Goal: Task Accomplishment & Management: Use online tool/utility

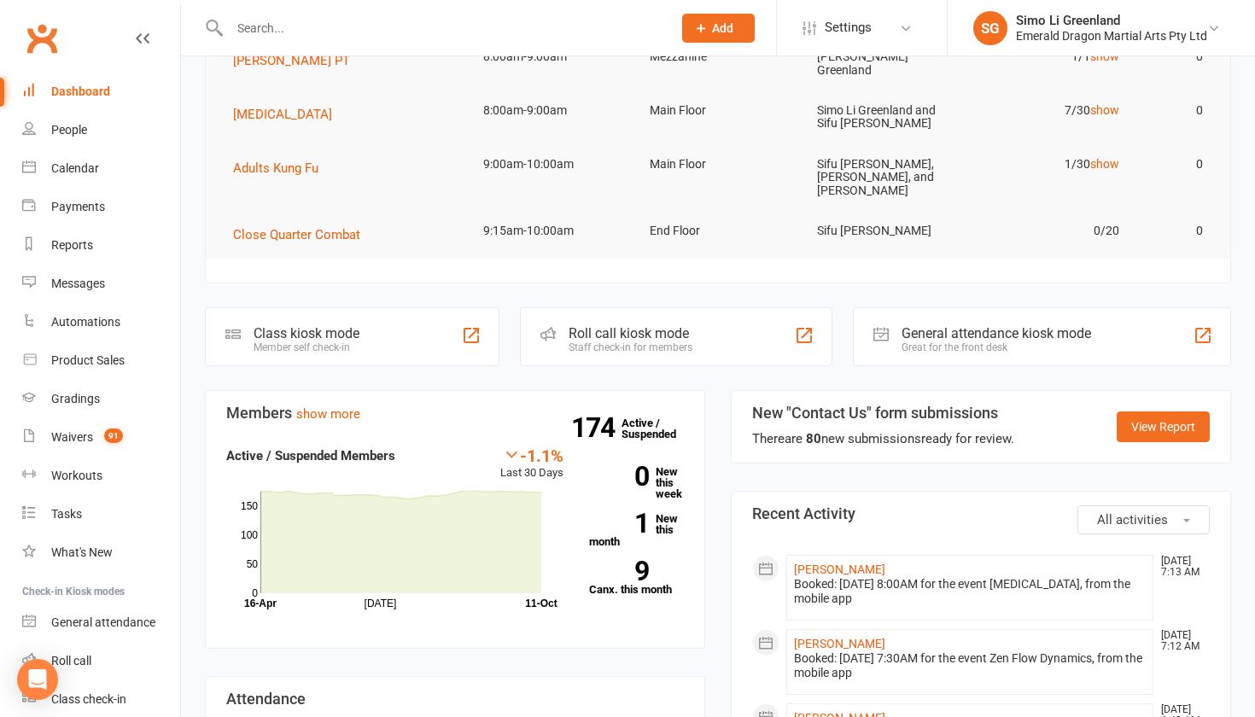
scroll to position [199, 0]
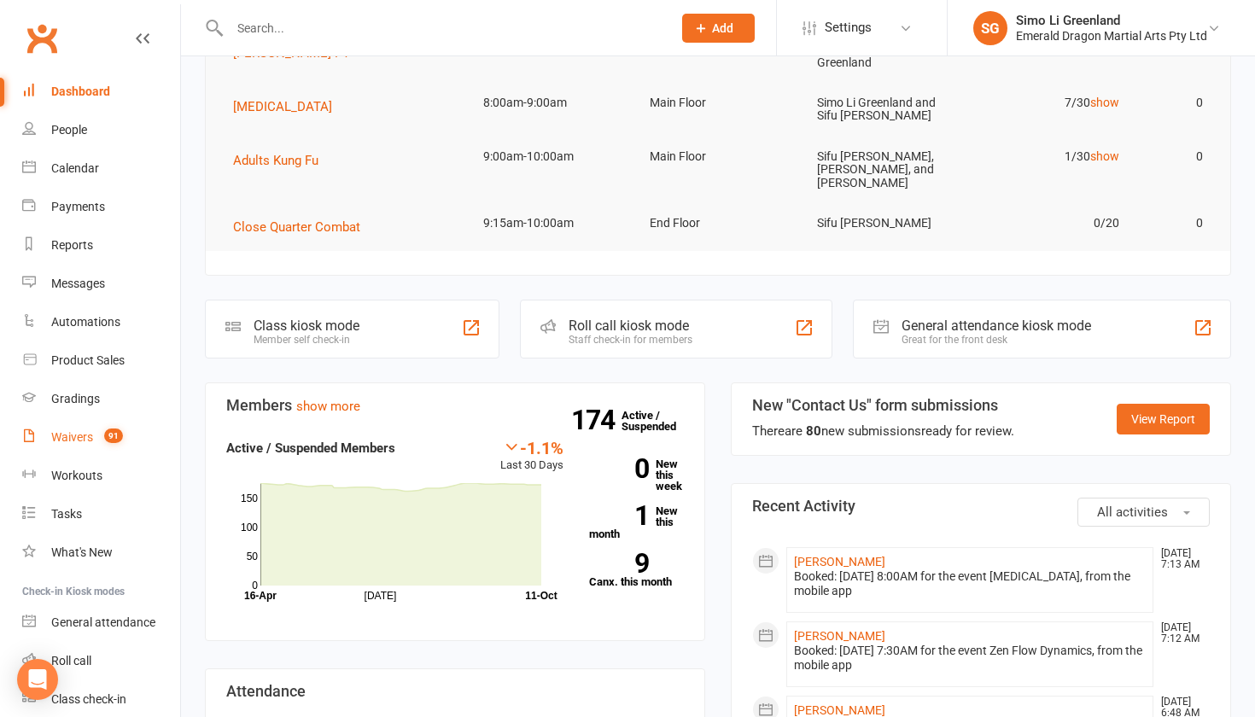
click at [73, 434] on div "Waivers" at bounding box center [72, 437] width 42 height 14
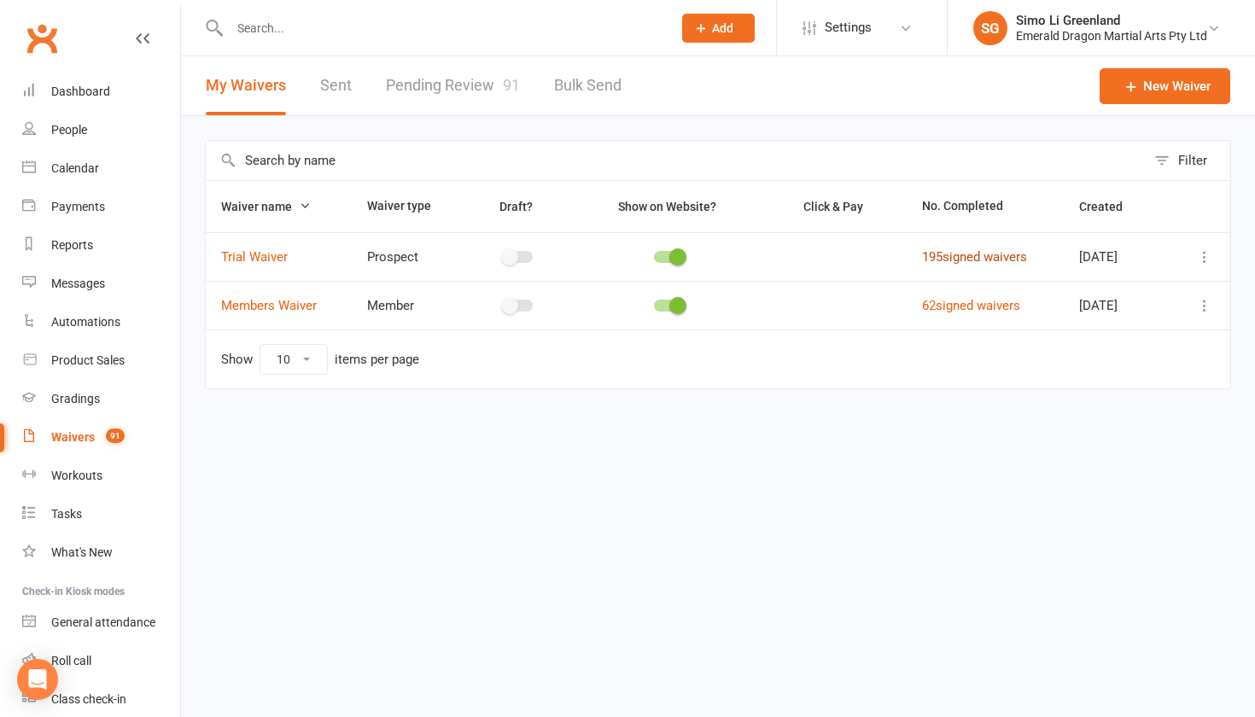
click at [969, 250] on link "195 signed waivers" at bounding box center [974, 256] width 105 height 15
click at [437, 85] on link "Pending Review 91" at bounding box center [453, 85] width 134 height 59
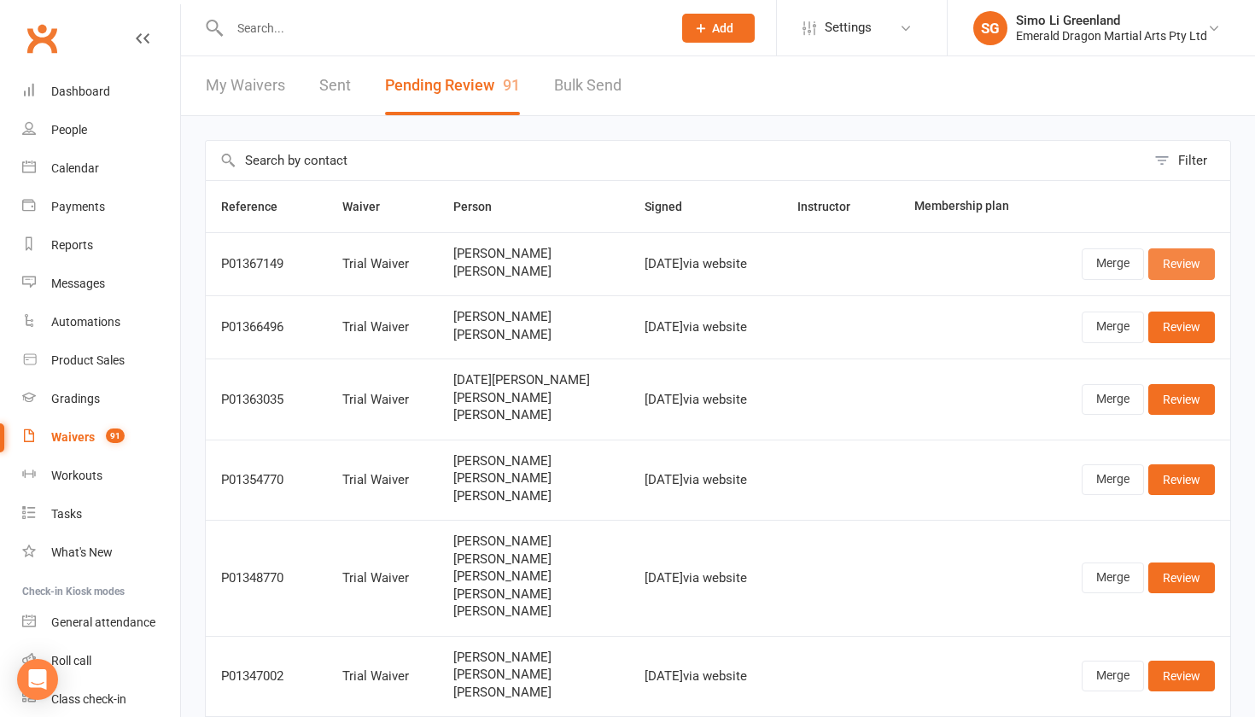
click at [1173, 261] on link "Review" at bounding box center [1182, 264] width 67 height 31
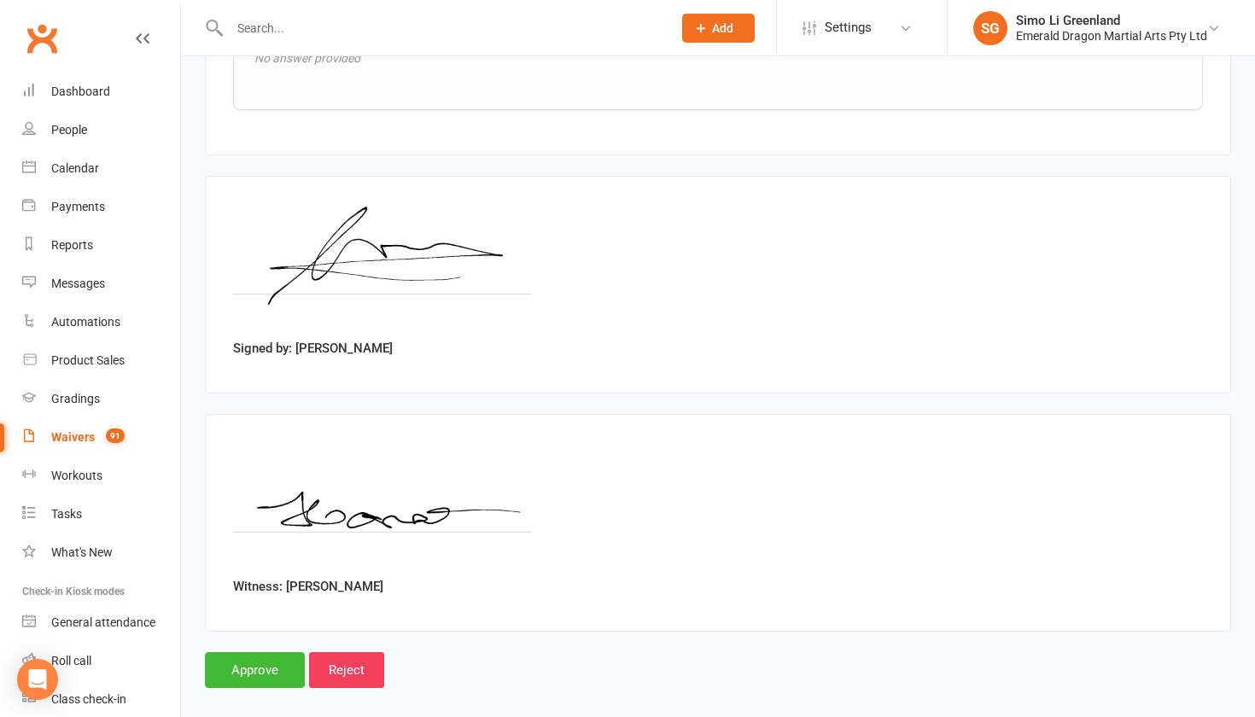
scroll to position [2815, 0]
click at [268, 653] on input "Approve" at bounding box center [255, 671] width 100 height 36
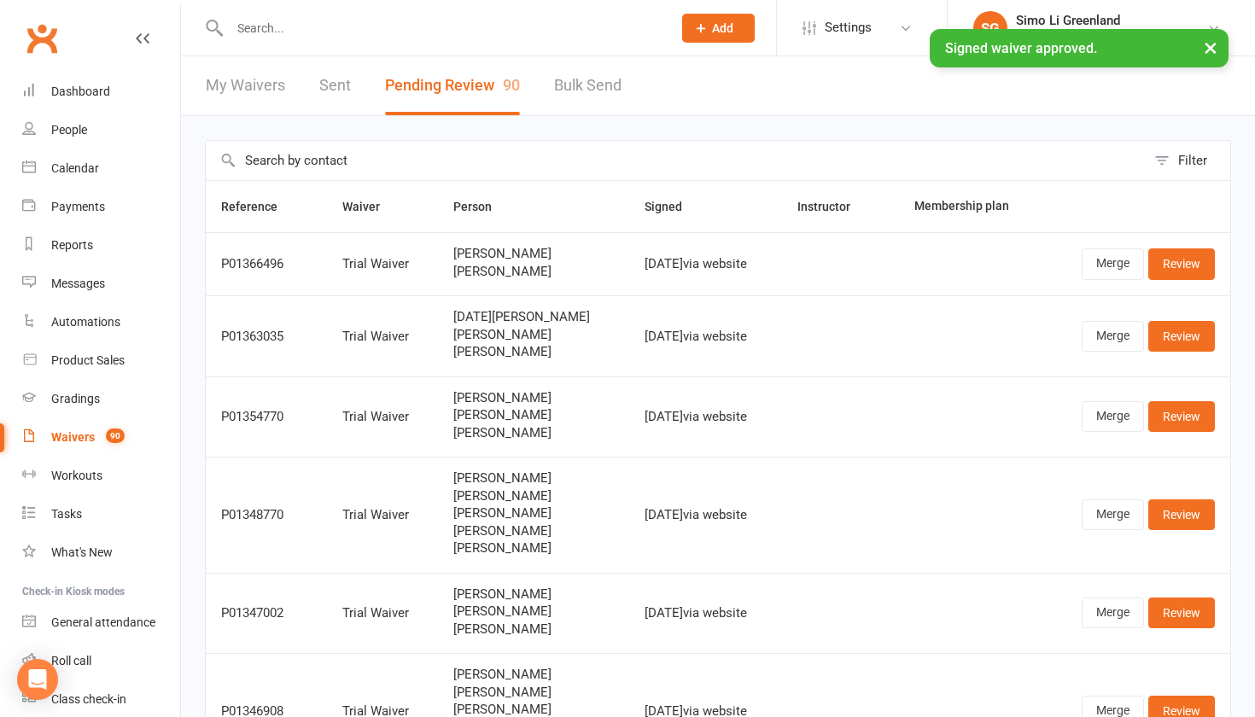
click at [284, 28] on input "text" at bounding box center [443, 28] width 436 height 24
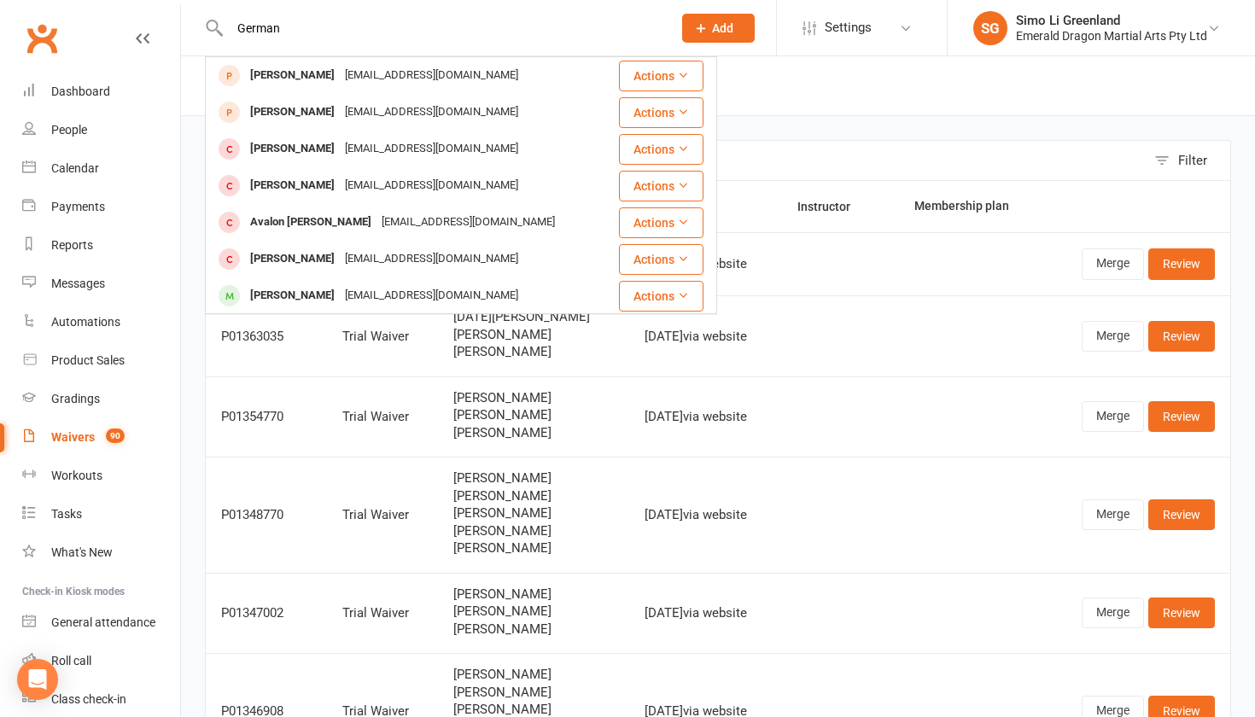
type input "German"
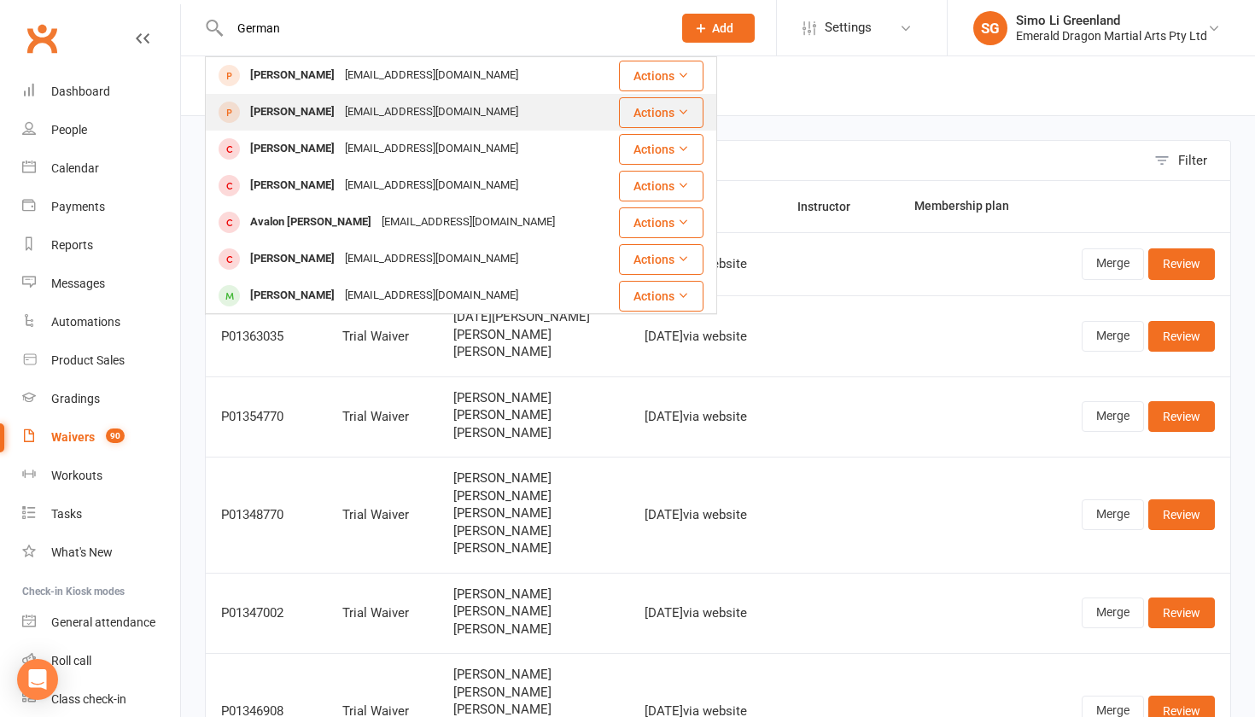
drag, startPoint x: 259, startPoint y: 56, endPoint x: 284, endPoint y: 111, distance: 61.1
click at [284, 111] on div "Elizabeth German" at bounding box center [292, 112] width 95 height 25
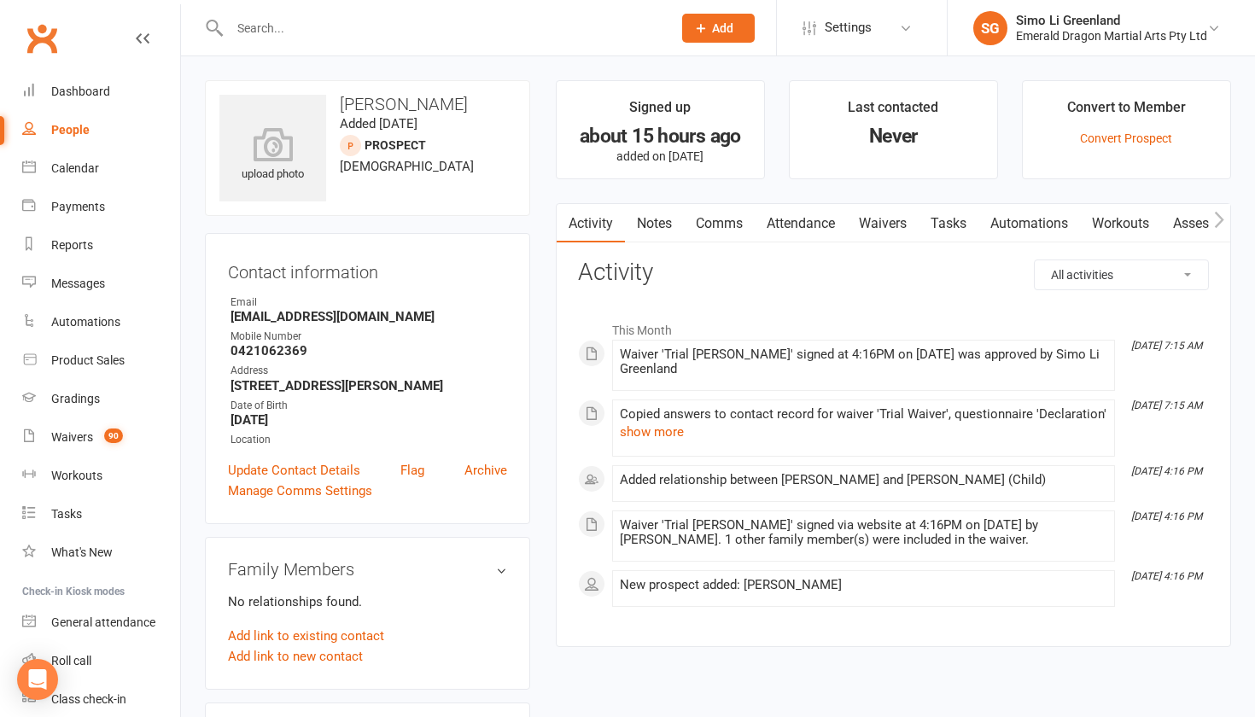
click at [543, 512] on main "Signed up about 15 hours ago added on 10 Oct 2025 Last contacted Never Convert …" at bounding box center [893, 372] width 701 height 584
click at [1132, 136] on link "Convert Prospect" at bounding box center [1126, 139] width 92 height 14
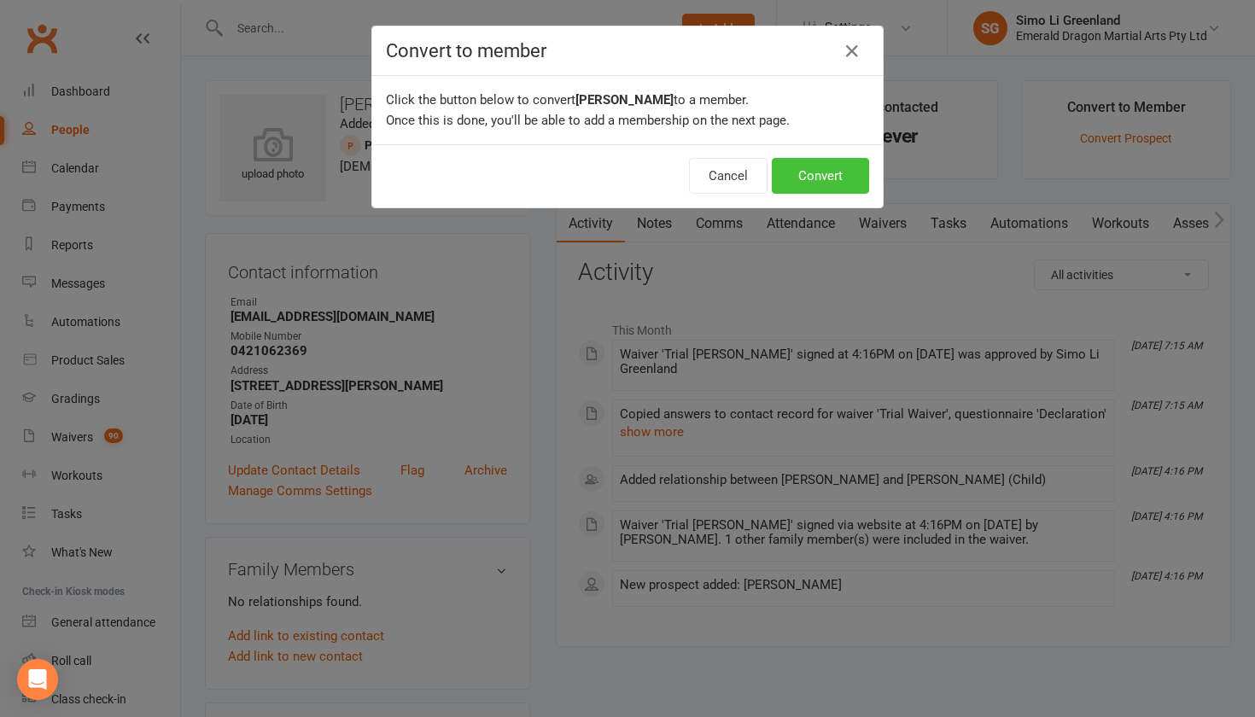
click at [839, 173] on button "Convert" at bounding box center [820, 176] width 97 height 36
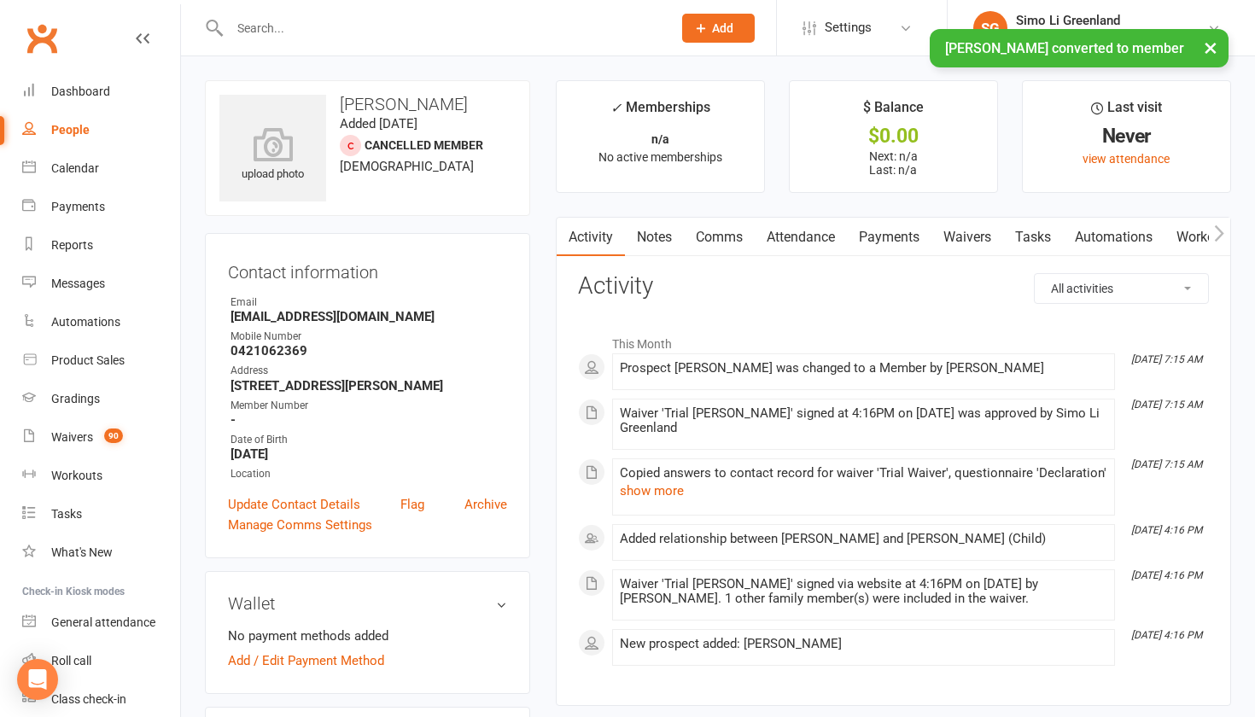
click at [545, 667] on main "✓ Memberships n/a No active memberships $ Balance $0.00 Next: n/a Last: n/a Las…" at bounding box center [893, 401] width 701 height 643
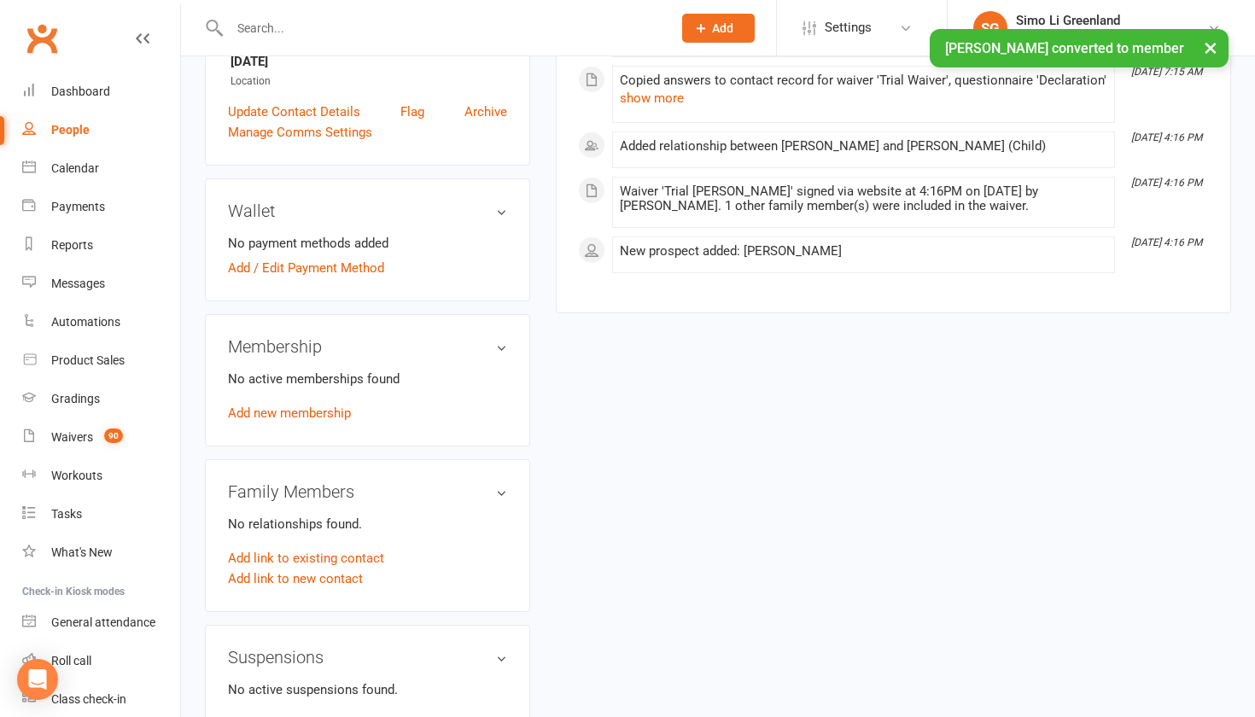
scroll to position [395, 0]
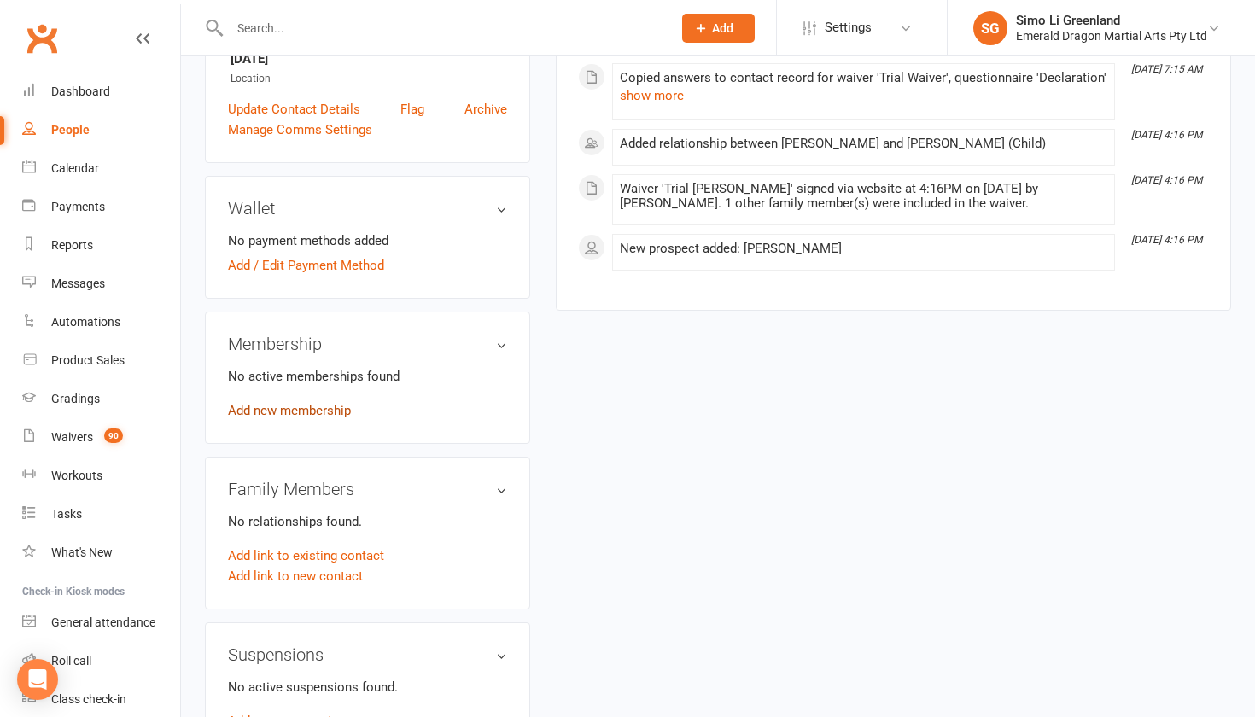
click at [303, 407] on link "Add new membership" at bounding box center [289, 410] width 123 height 15
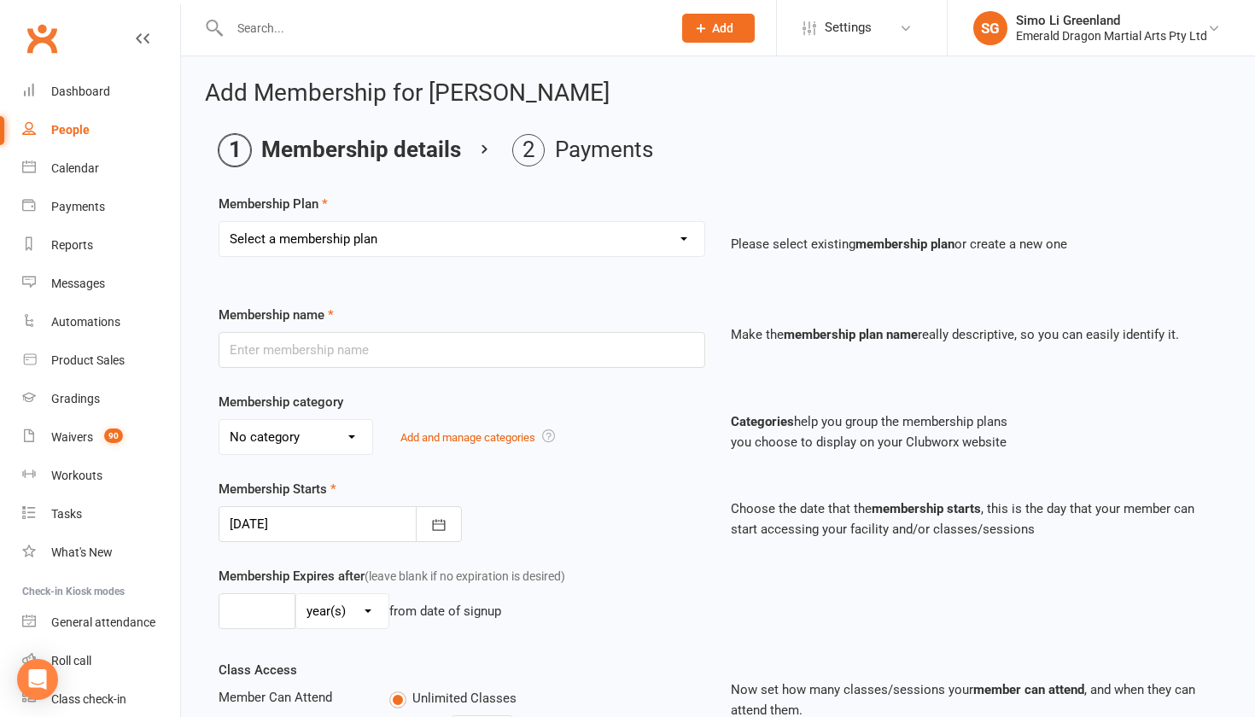
select select "2"
type input "Kids Kickboxing"
select select "1"
type input "0"
click at [439, 522] on icon "button" at bounding box center [438, 525] width 17 height 17
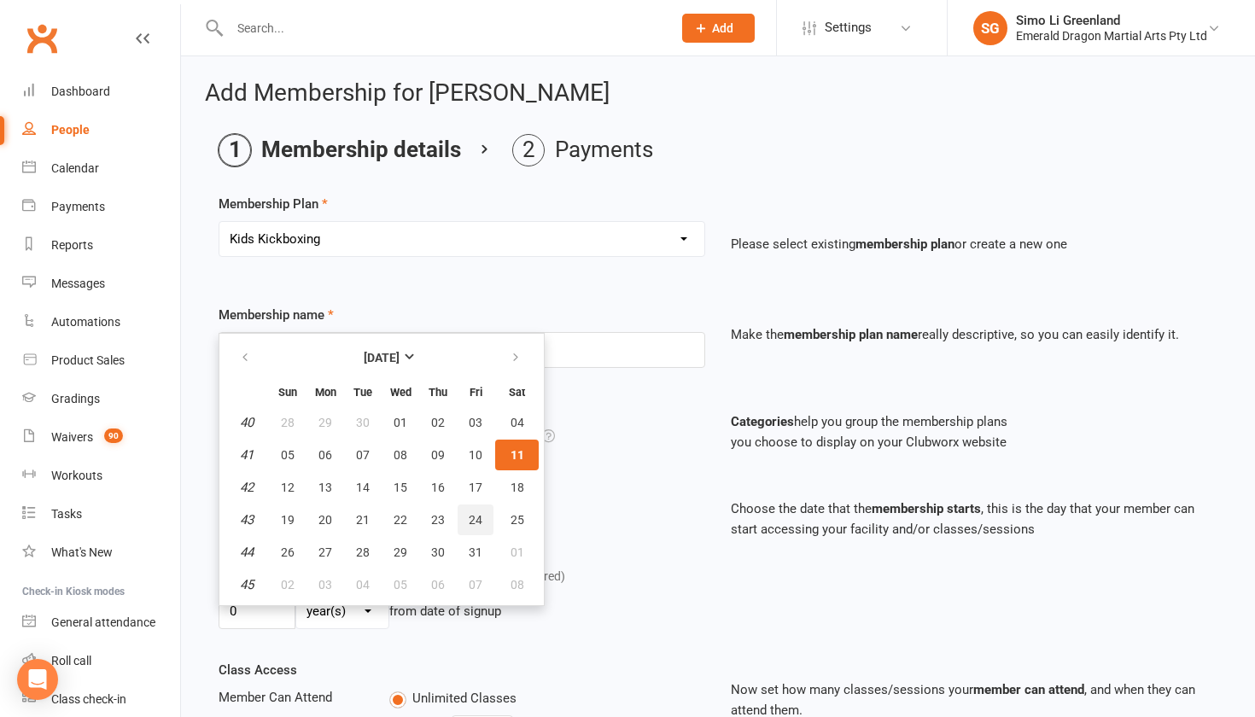
click at [484, 516] on button "24" at bounding box center [476, 520] width 36 height 31
type input "24 Oct 2025"
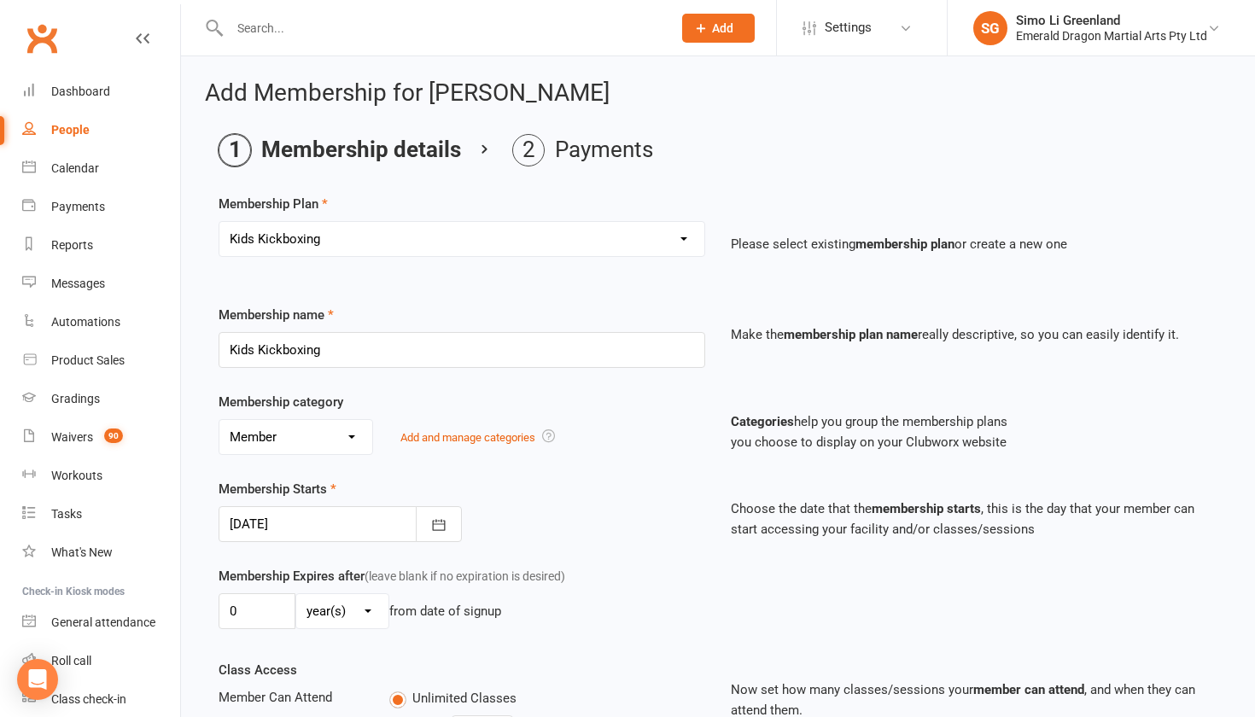
click at [583, 611] on div "0 day(s) week(s) month(s) year(s) from date of signup" at bounding box center [462, 612] width 487 height 36
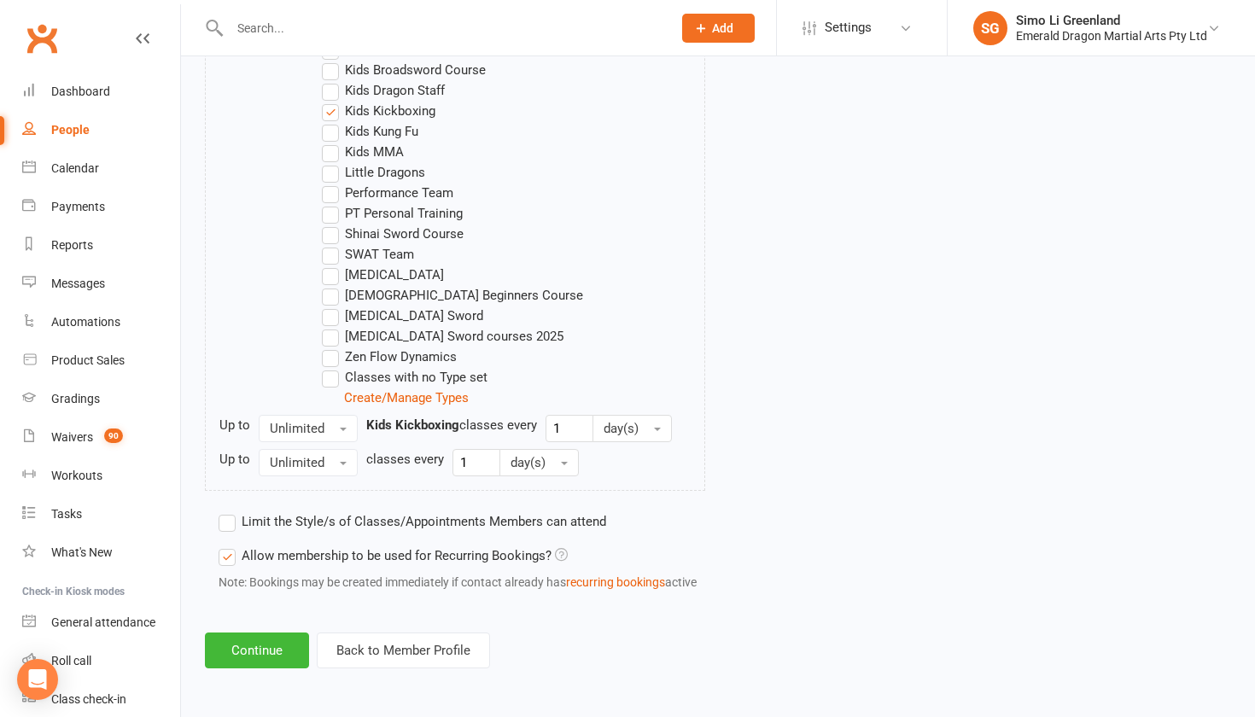
scroll to position [1132, 0]
click at [271, 635] on button "Continue" at bounding box center [257, 651] width 104 height 36
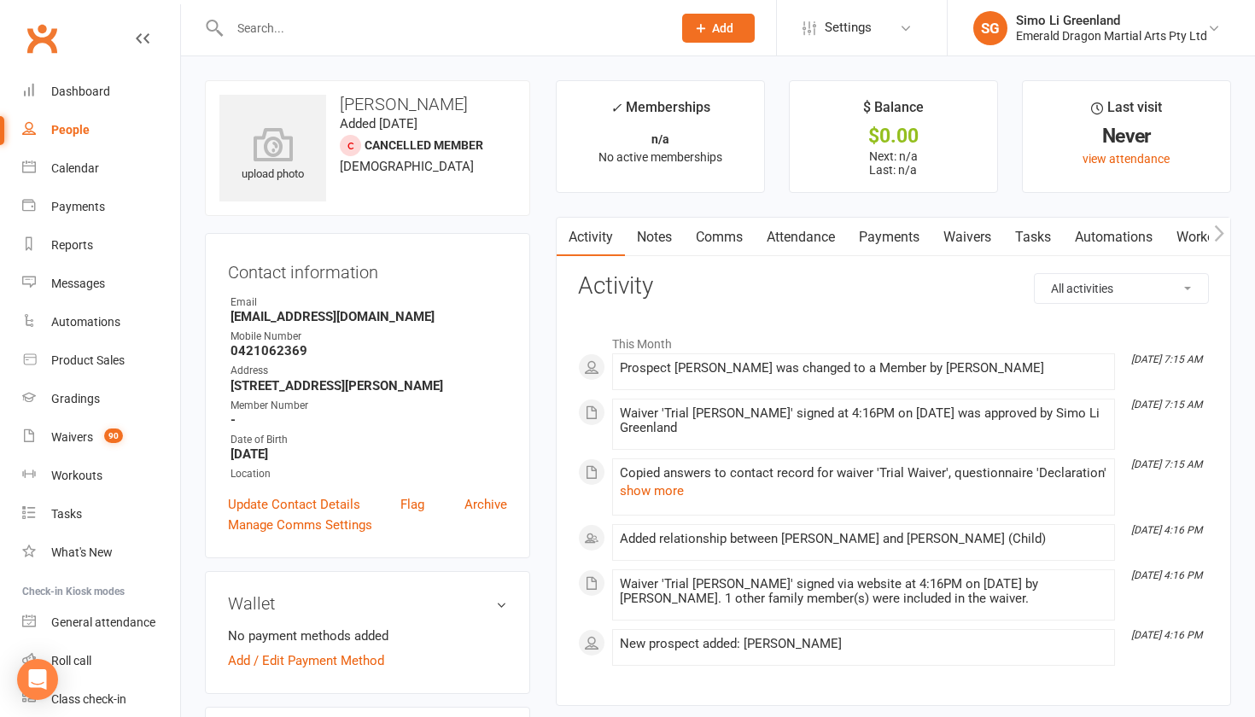
drag, startPoint x: 536, startPoint y: 670, endPoint x: 547, endPoint y: 663, distance: 13.5
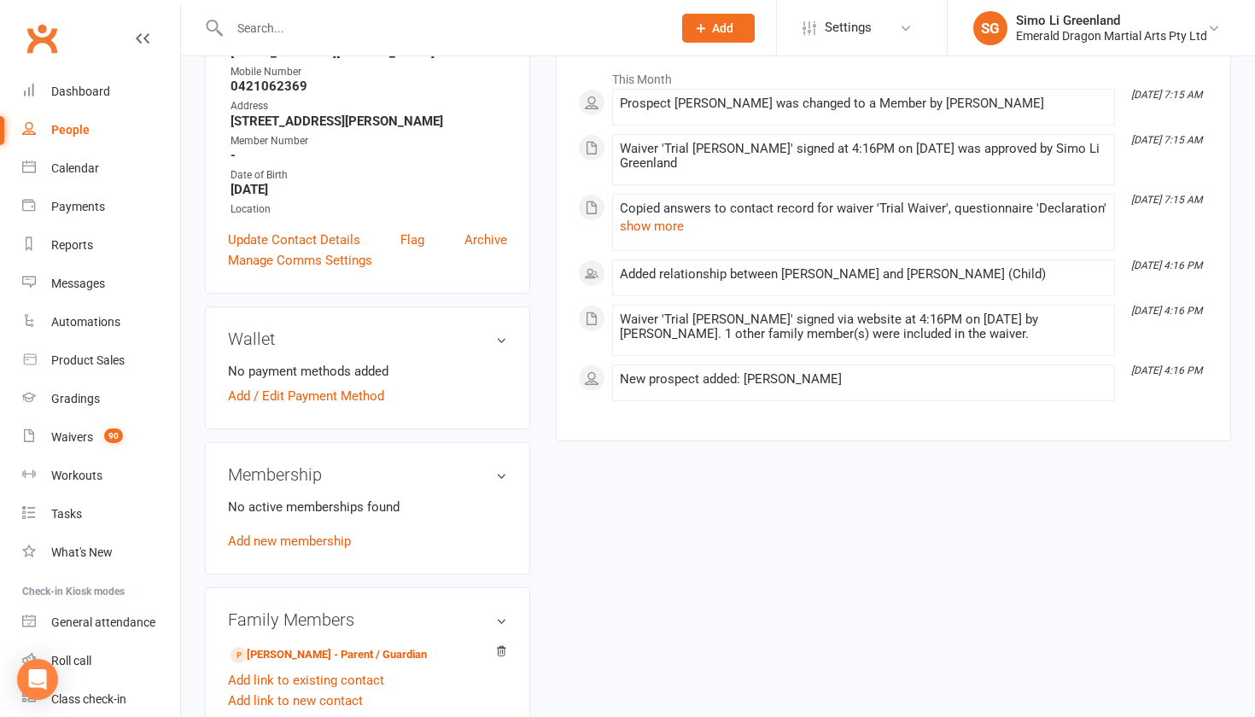
scroll to position [283, 0]
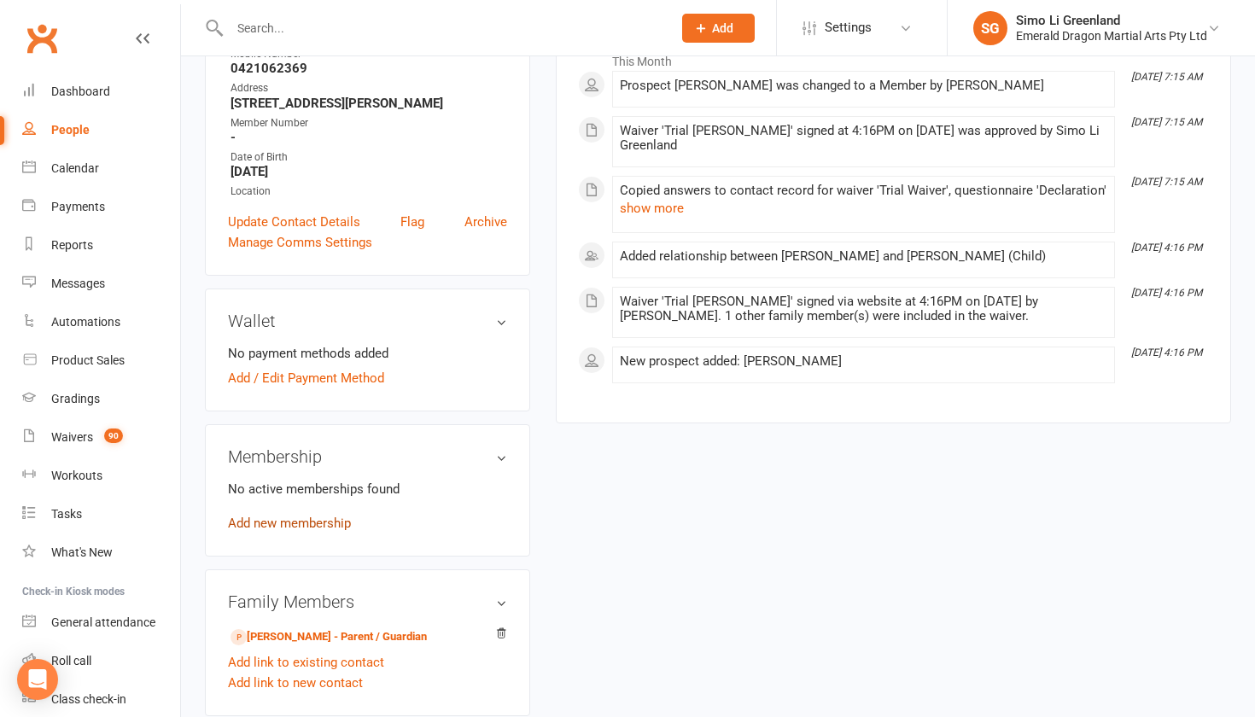
click at [322, 524] on link "Add new membership" at bounding box center [289, 523] width 123 height 15
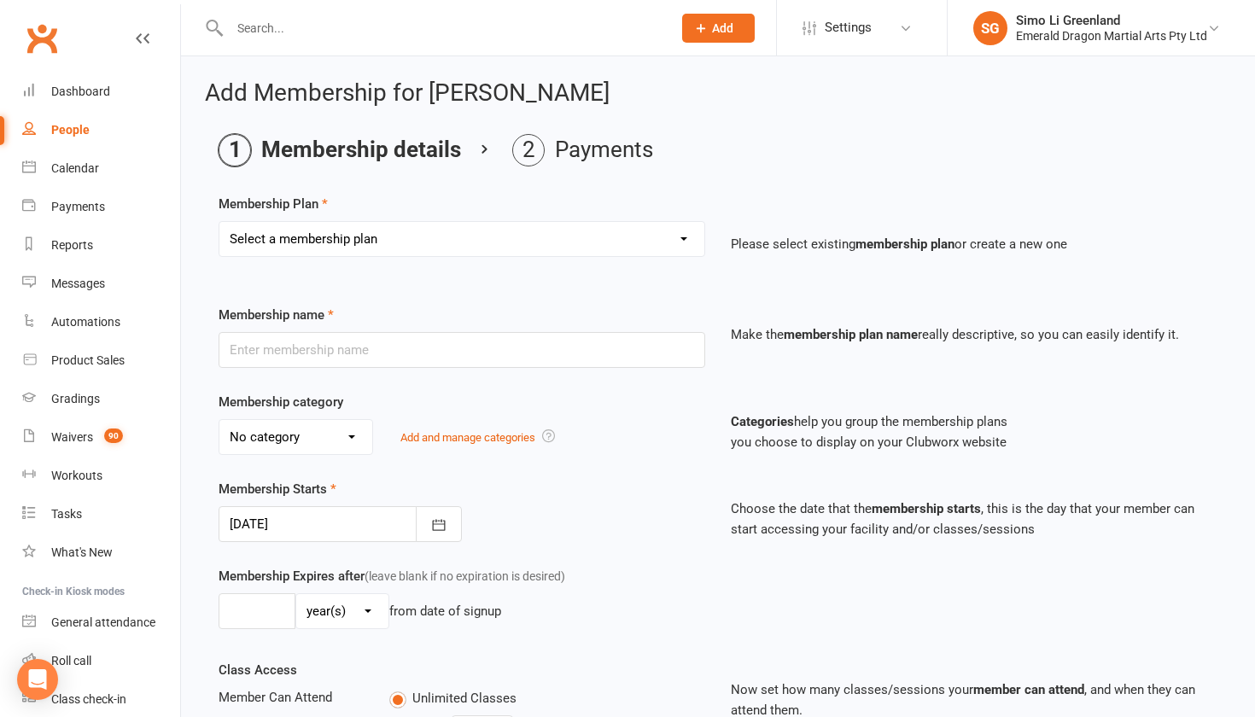
select select "1"
type input "Kids Kung Fu"
select select "1"
type input "0"
type input "2"
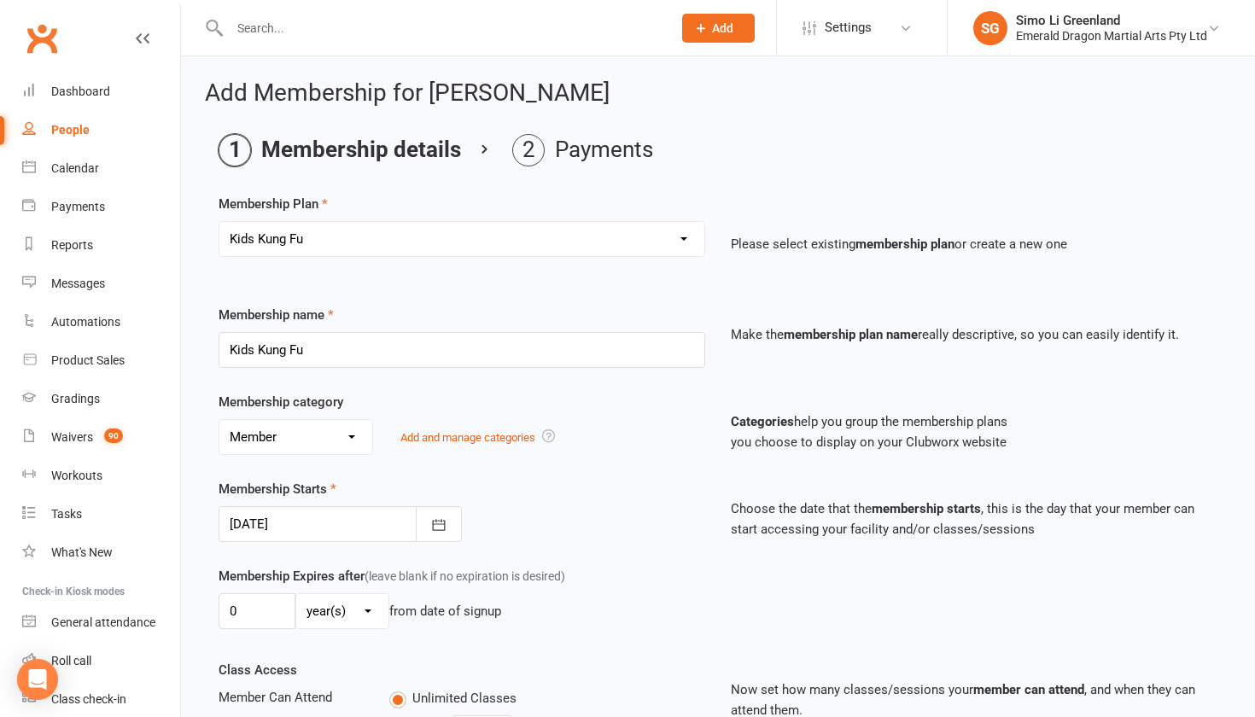
select select "2"
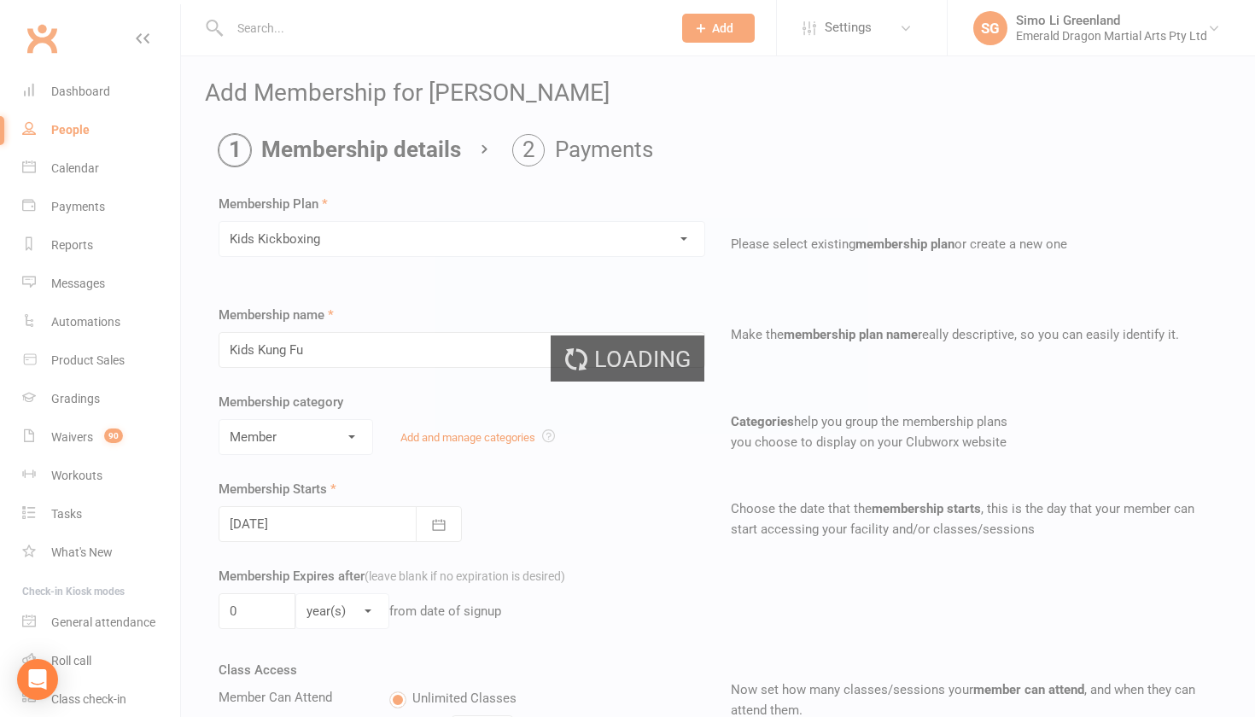
type input "Kids Kickboxing"
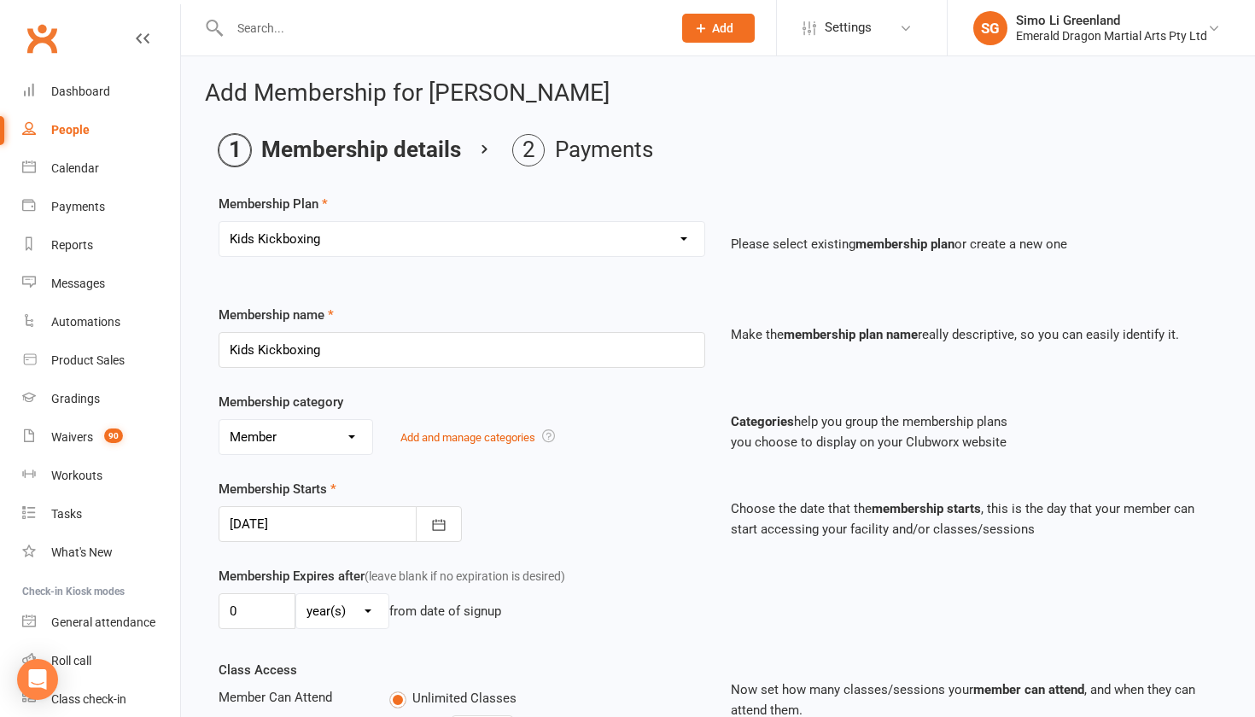
click at [617, 601] on div "0 day(s) week(s) month(s) year(s) from date of signup" at bounding box center [462, 612] width 487 height 36
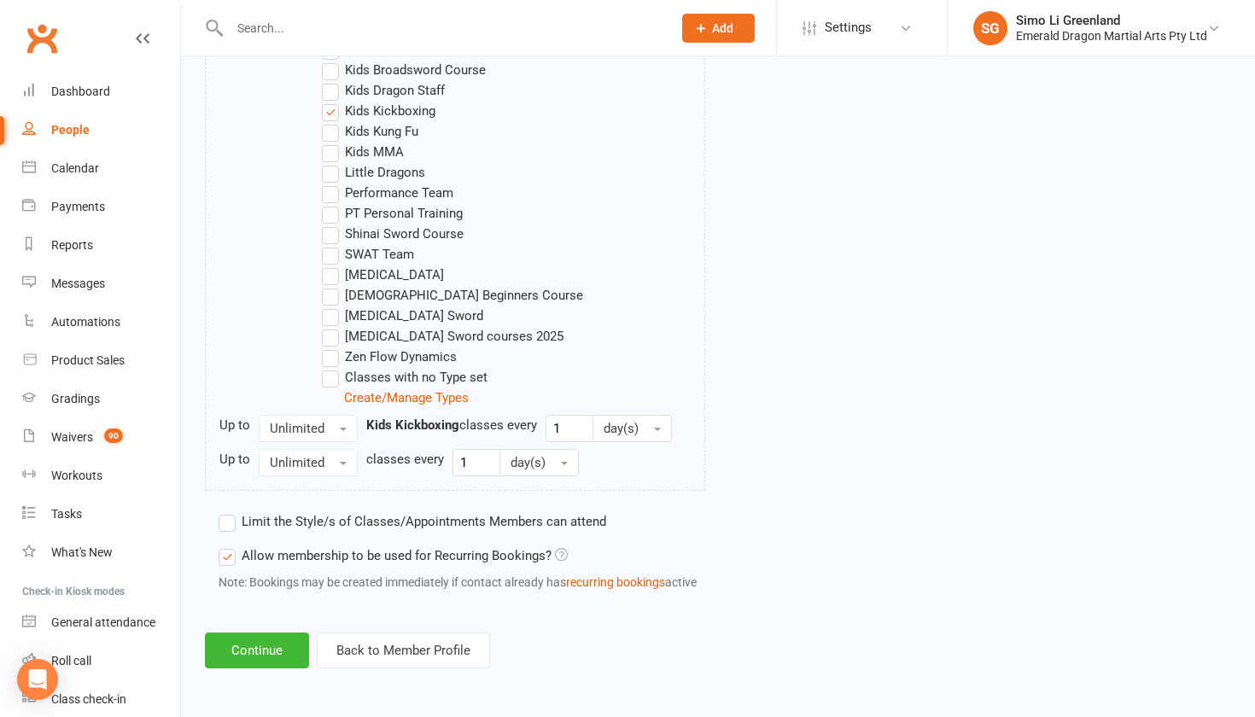
scroll to position [1132, 0]
click at [256, 639] on button "Continue" at bounding box center [257, 651] width 104 height 36
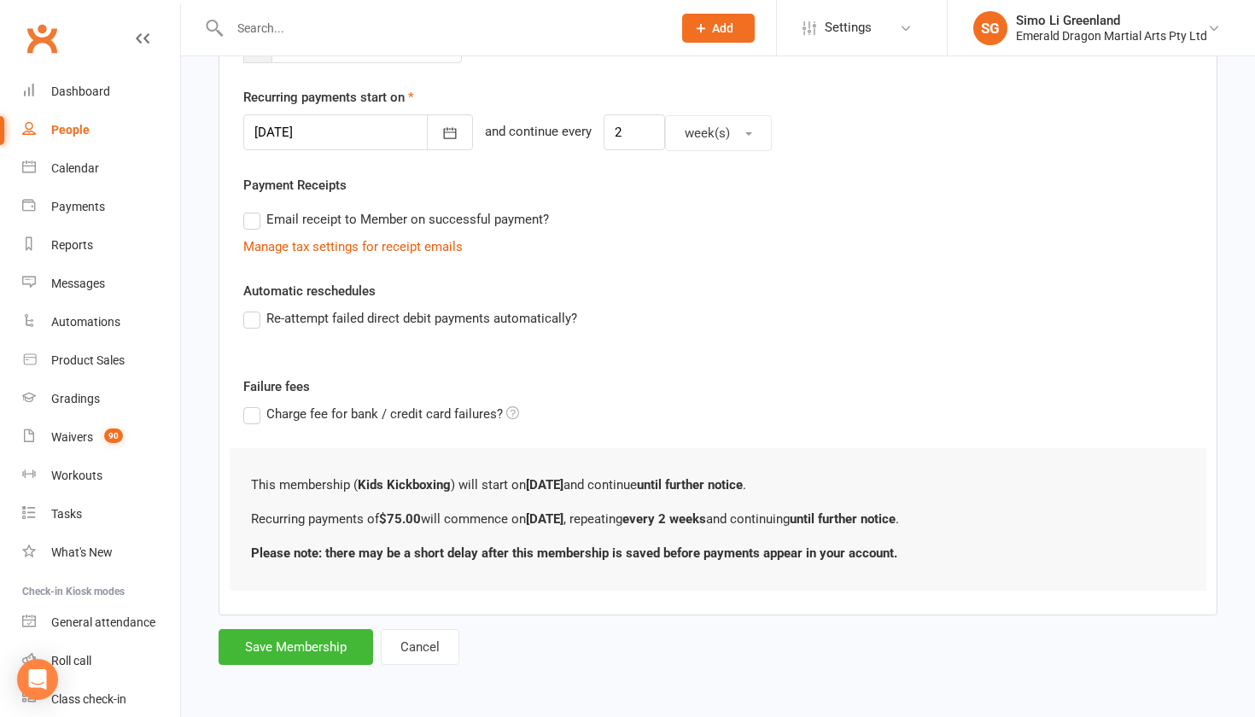
scroll to position [0, 0]
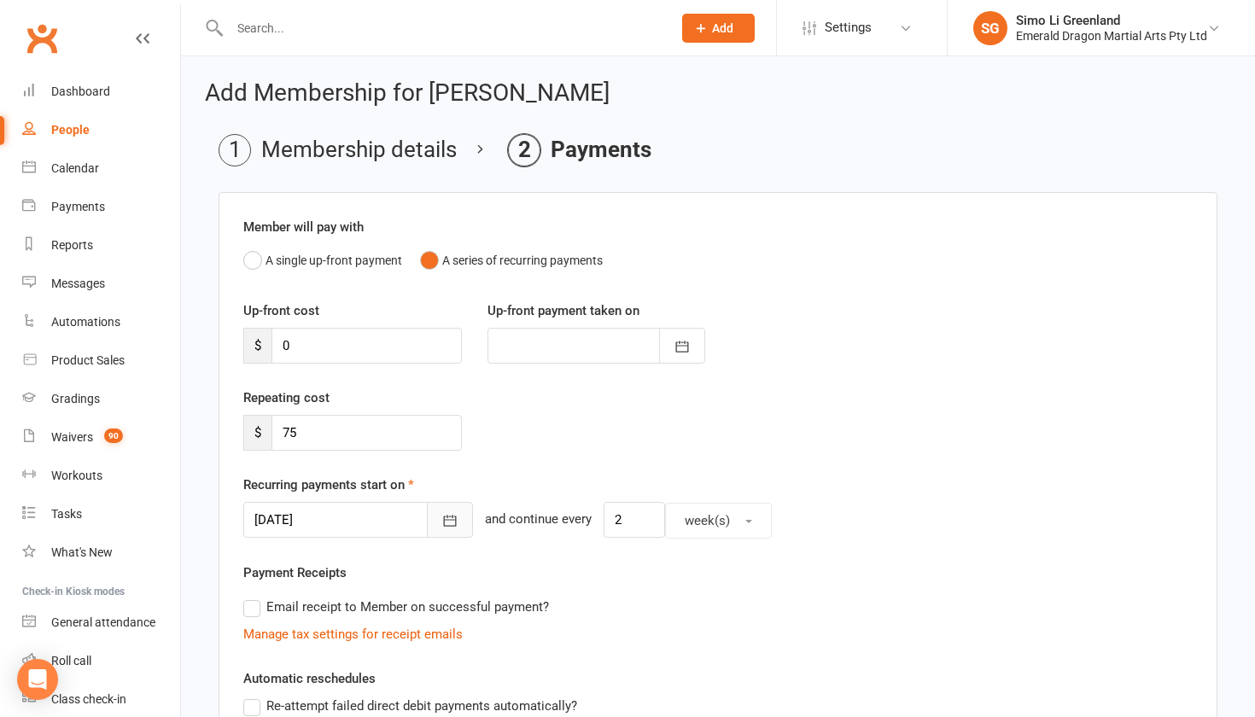
click at [441, 515] on icon "button" at bounding box center [449, 520] width 17 height 17
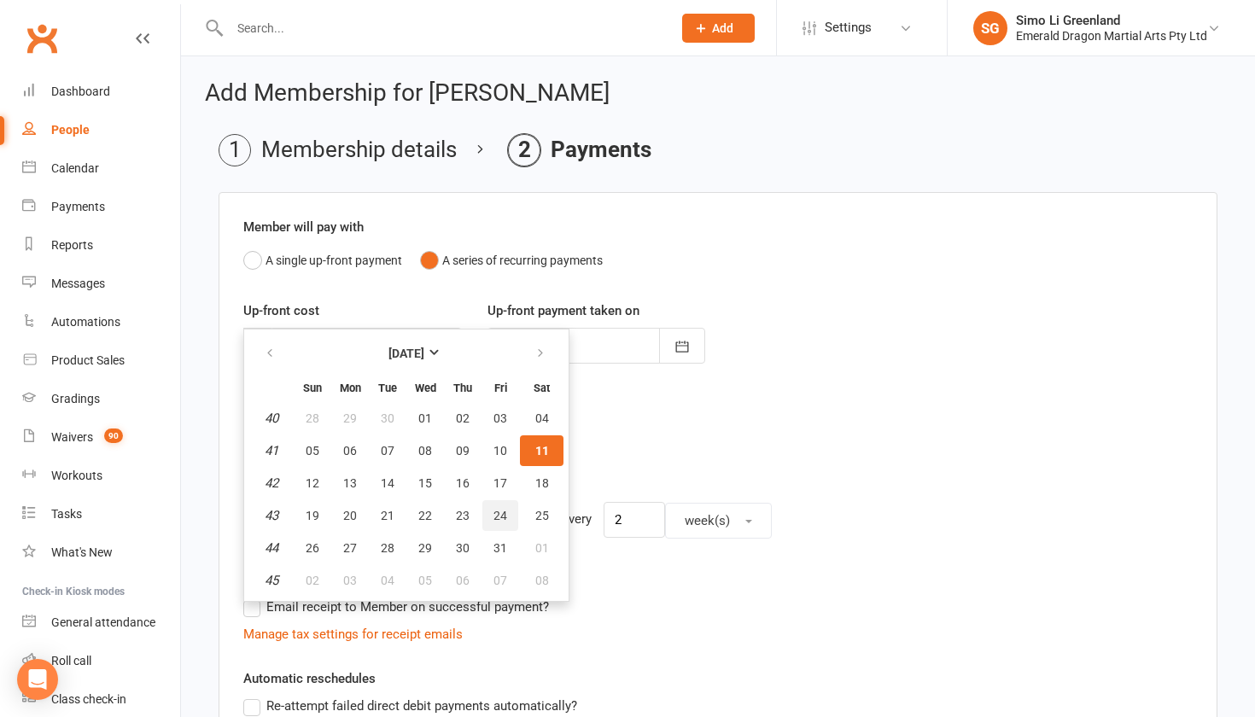
click at [494, 512] on span "24" at bounding box center [501, 516] width 14 height 14
type input "24 Oct 2025"
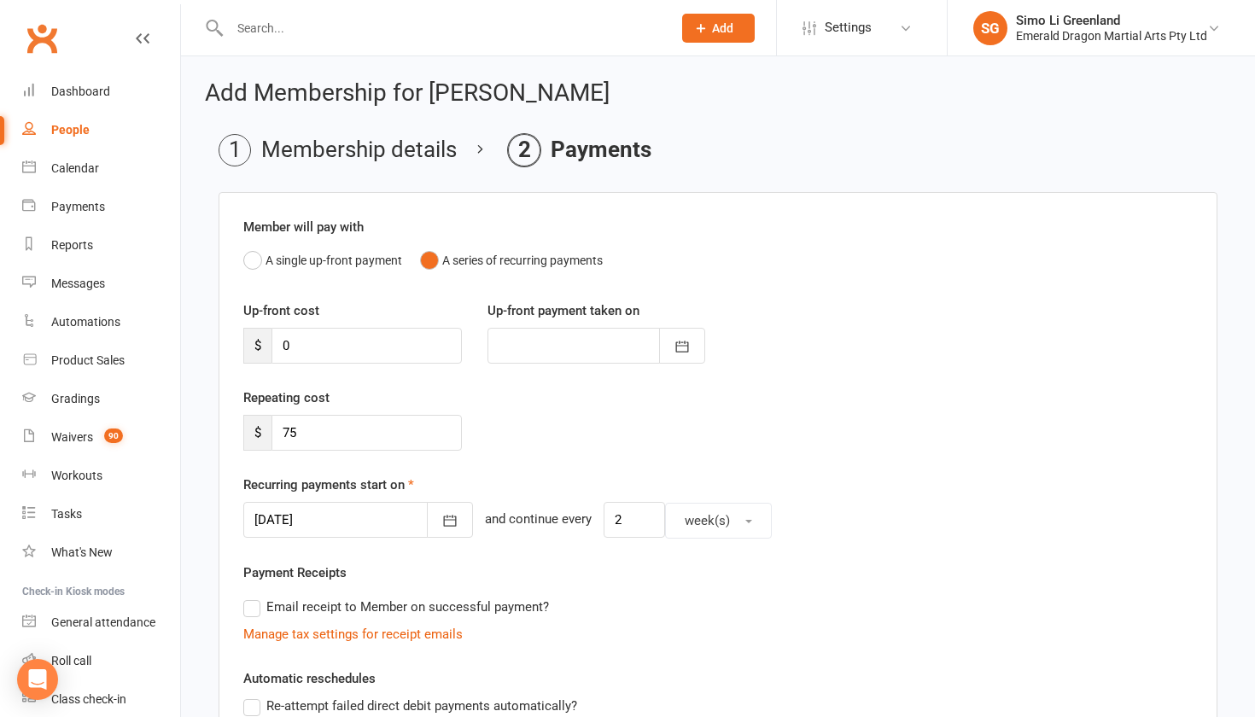
click at [617, 606] on div "Email receipt to Member on successful payment?" at bounding box center [711, 607] width 963 height 34
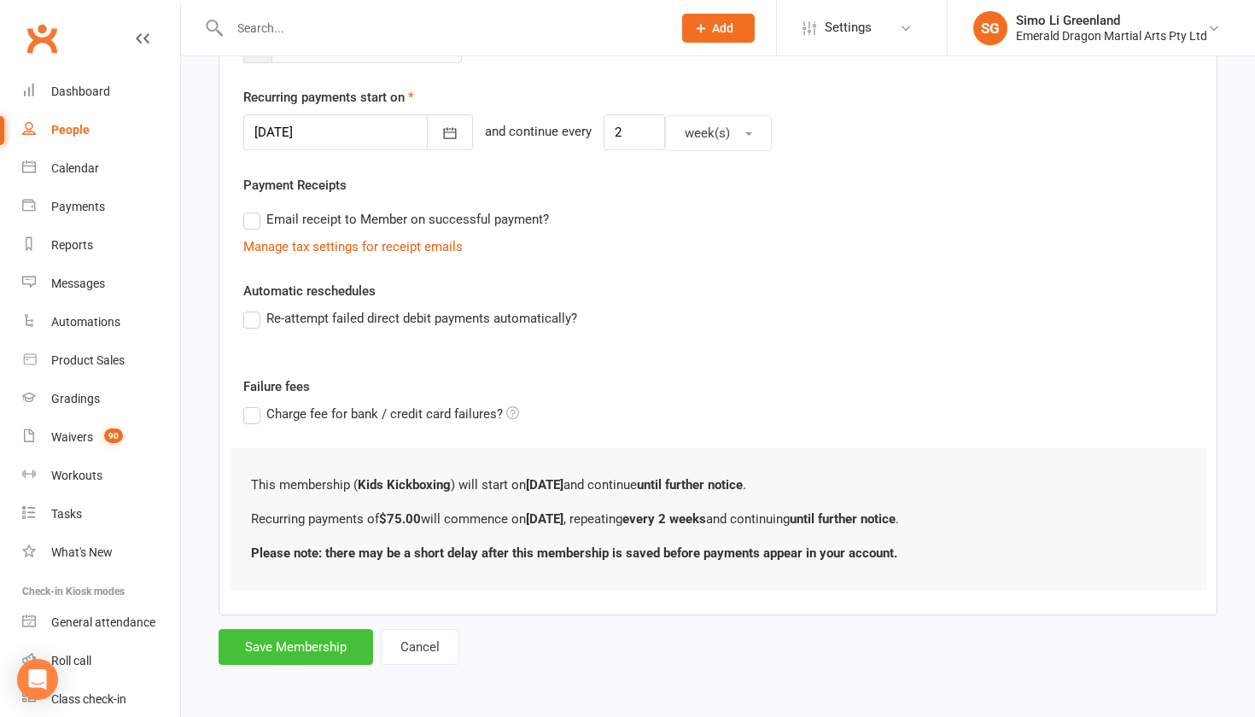
scroll to position [401, 0]
click at [250, 308] on label "Re-attempt failed direct debit payments automatically?" at bounding box center [410, 318] width 334 height 20
click at [250, 308] on input "Re-attempt failed direct debit payments automatically?" at bounding box center [248, 308] width 11 height 0
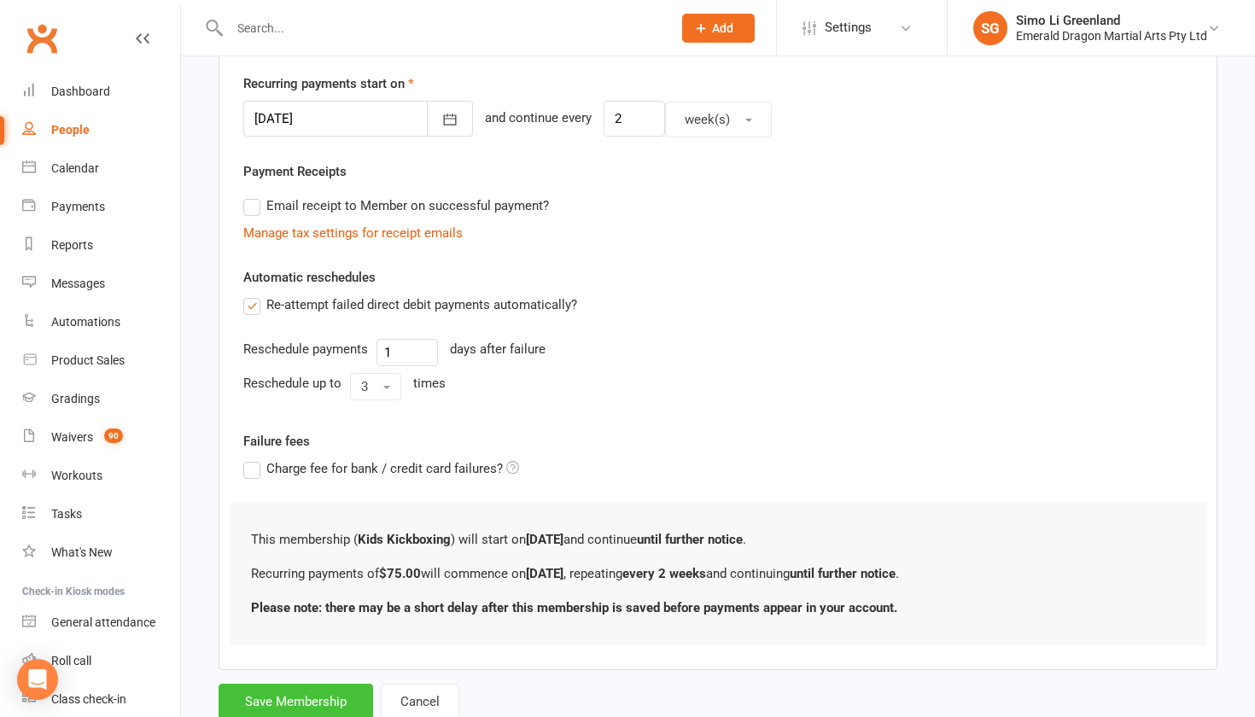
click at [303, 707] on button "Save Membership" at bounding box center [296, 702] width 155 height 36
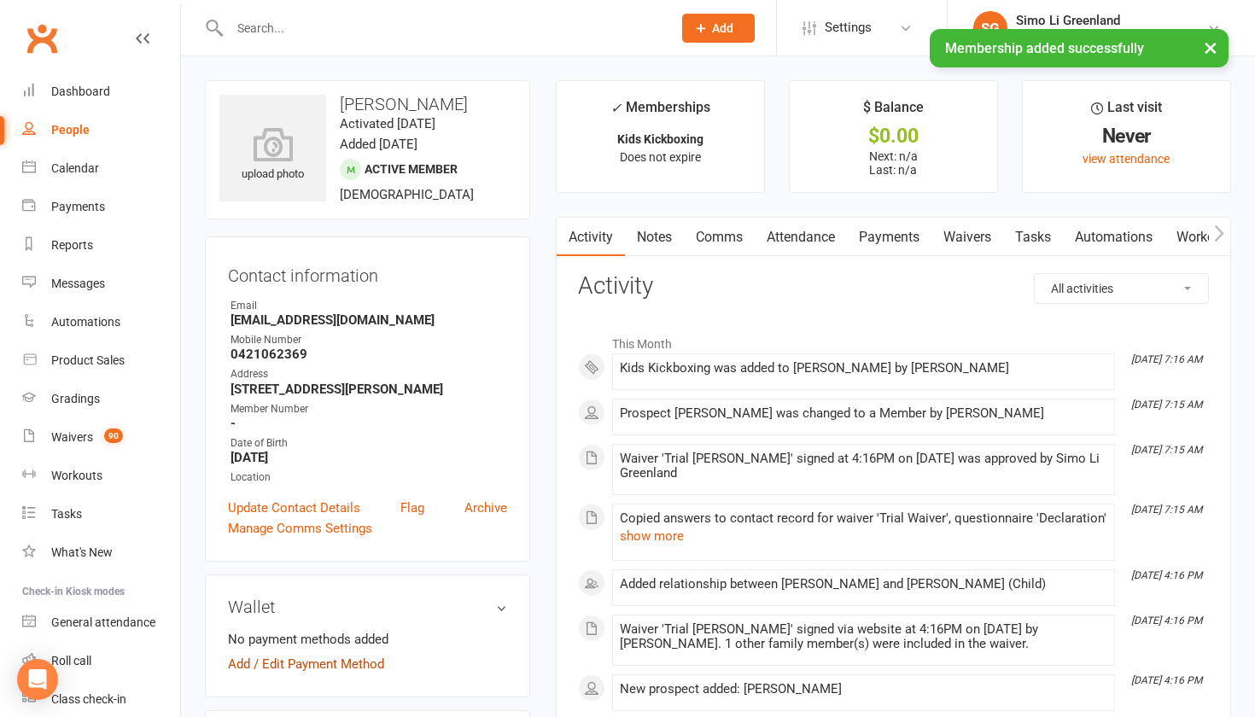
click at [320, 660] on link "Add / Edit Payment Method" at bounding box center [306, 664] width 156 height 20
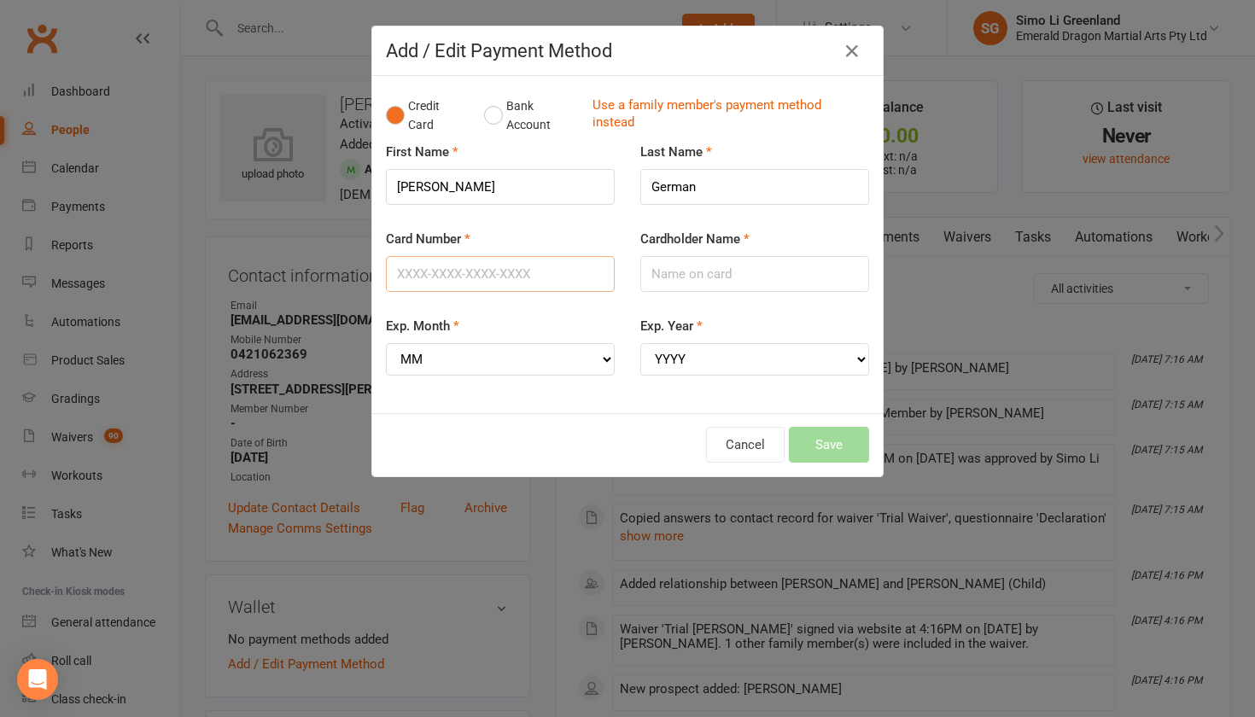
click at [430, 284] on input "Card Number" at bounding box center [500, 274] width 229 height 36
type input "4622391124816268"
click at [729, 289] on input "Cardholder Name" at bounding box center [754, 274] width 229 height 36
type input "a"
type input "ADAM J GERMAN"
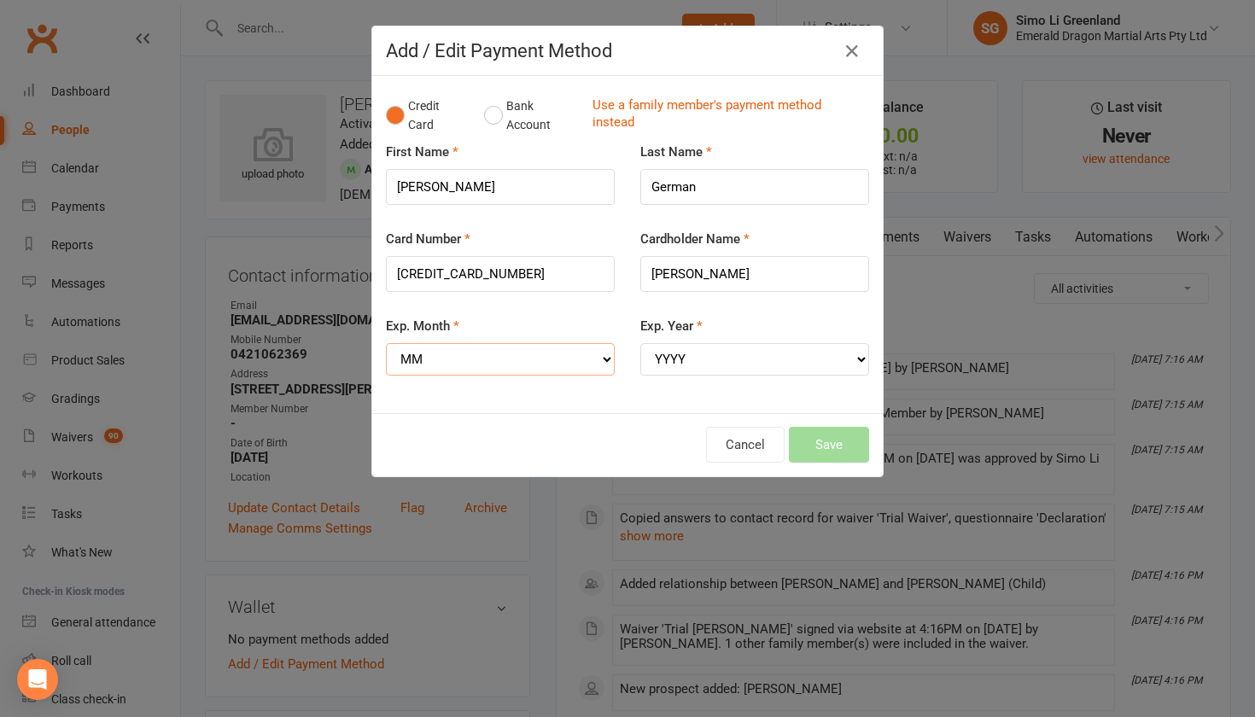
select select "11"
select select "2028"
click at [840, 433] on button "Save" at bounding box center [829, 445] width 80 height 36
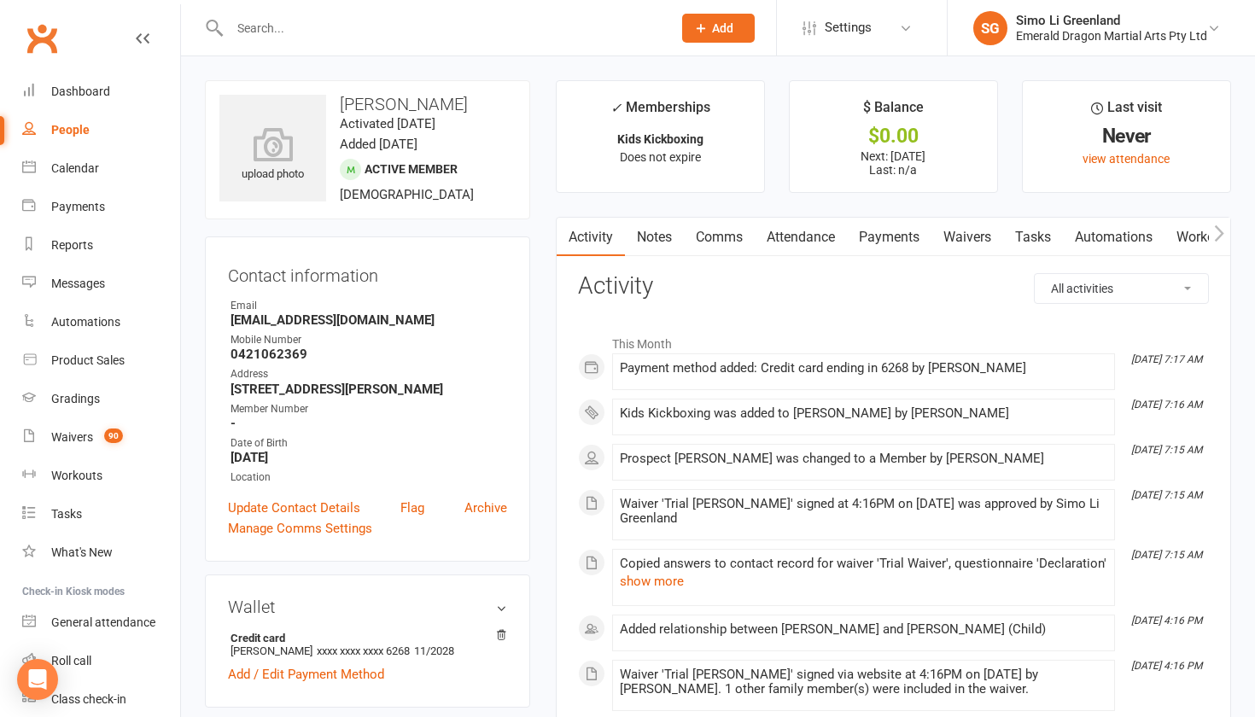
click at [921, 234] on link "Payments" at bounding box center [889, 237] width 85 height 39
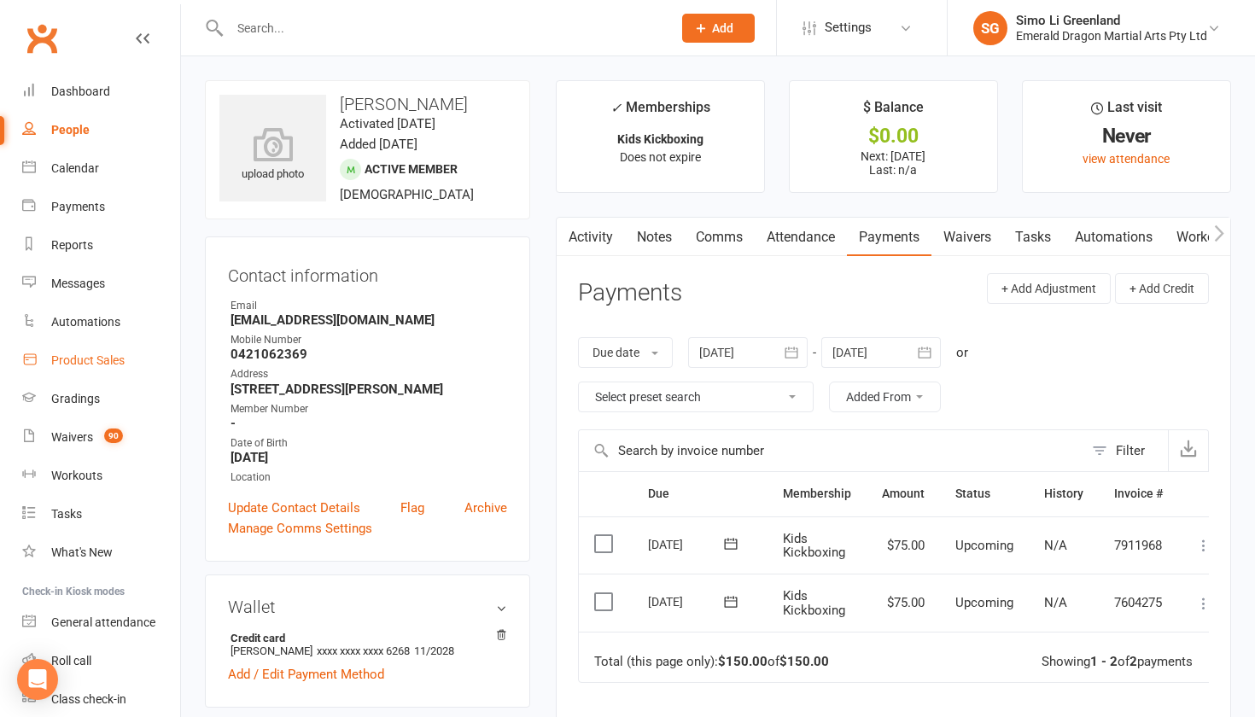
click at [89, 360] on div "Product Sales" at bounding box center [87, 361] width 73 height 14
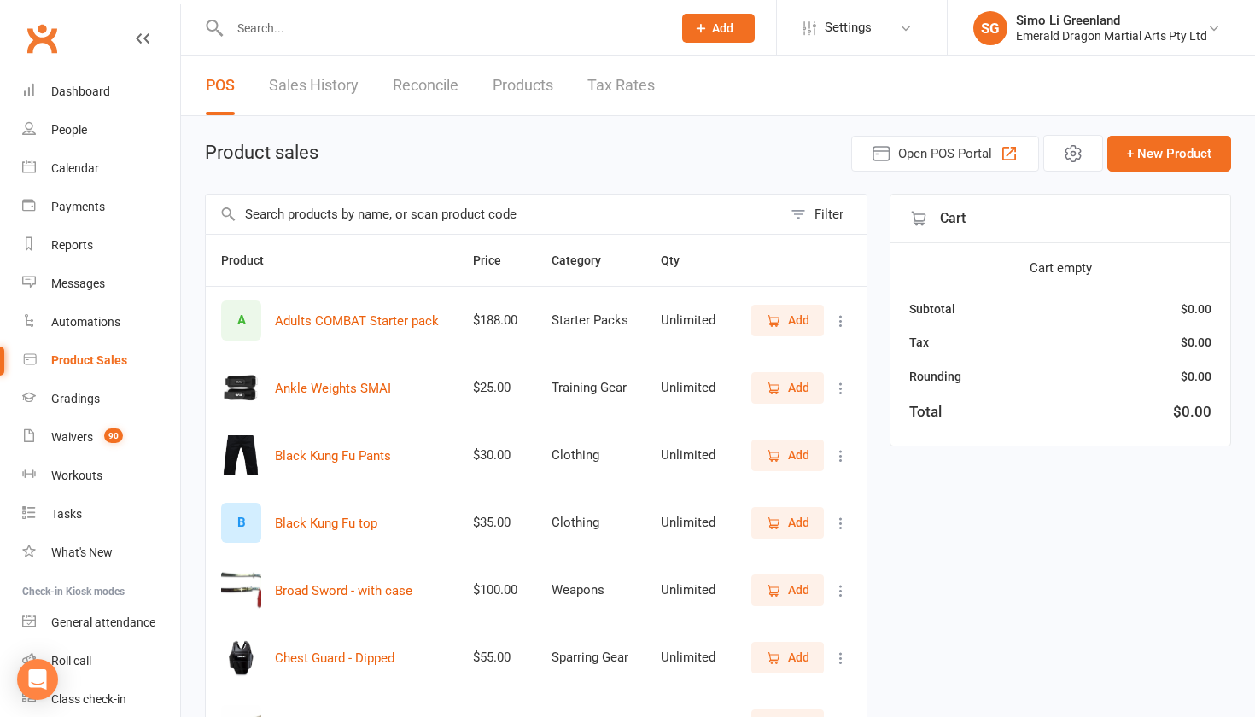
click at [524, 81] on link "Products" at bounding box center [523, 85] width 61 height 59
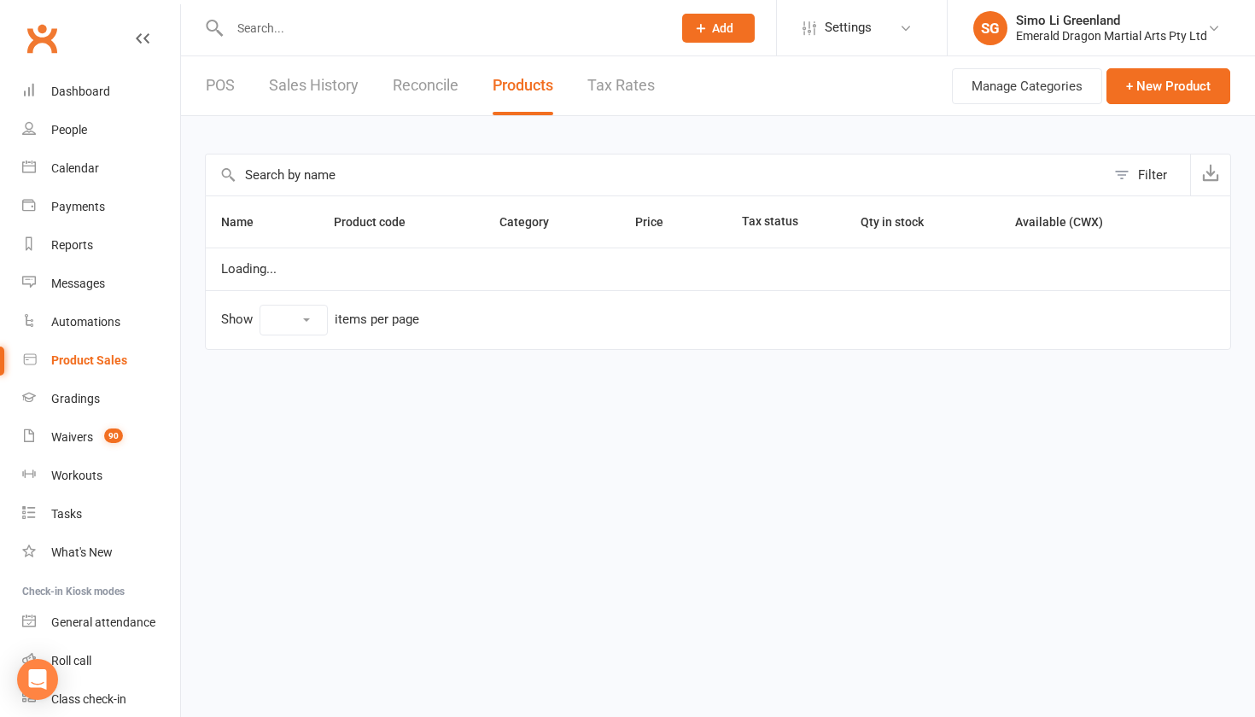
select select "10"
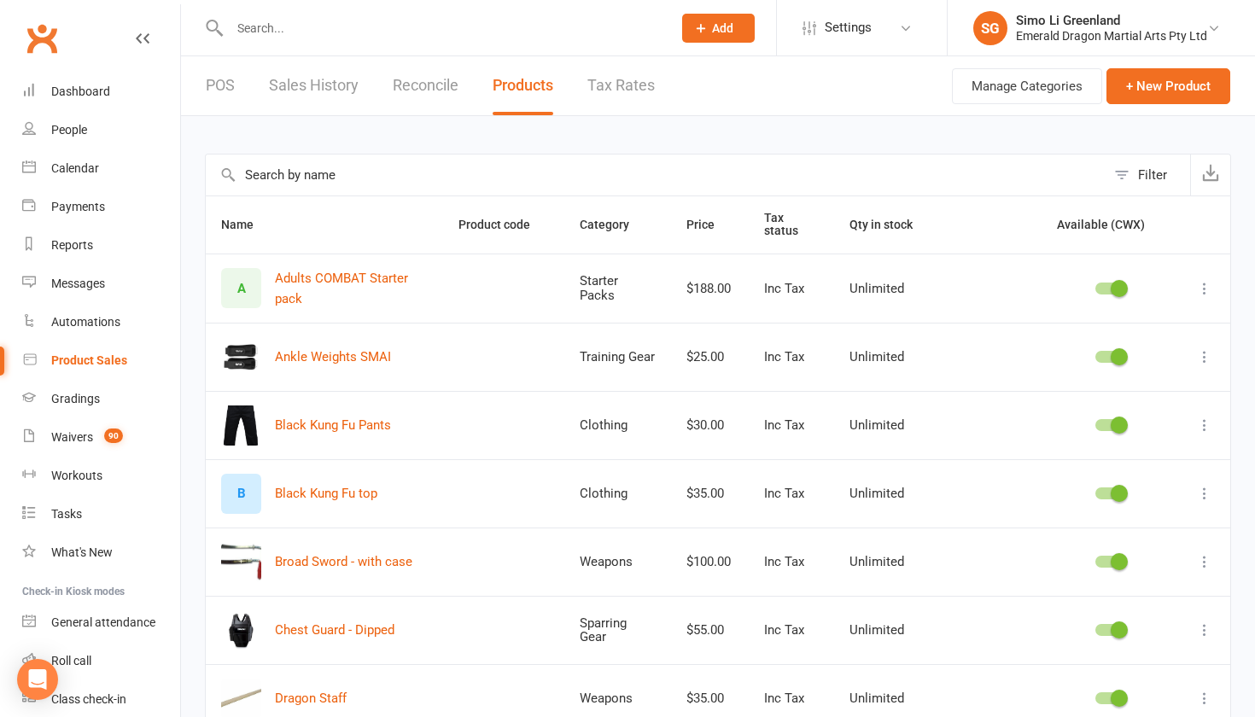
click at [336, 76] on link "Sales History" at bounding box center [314, 85] width 90 height 59
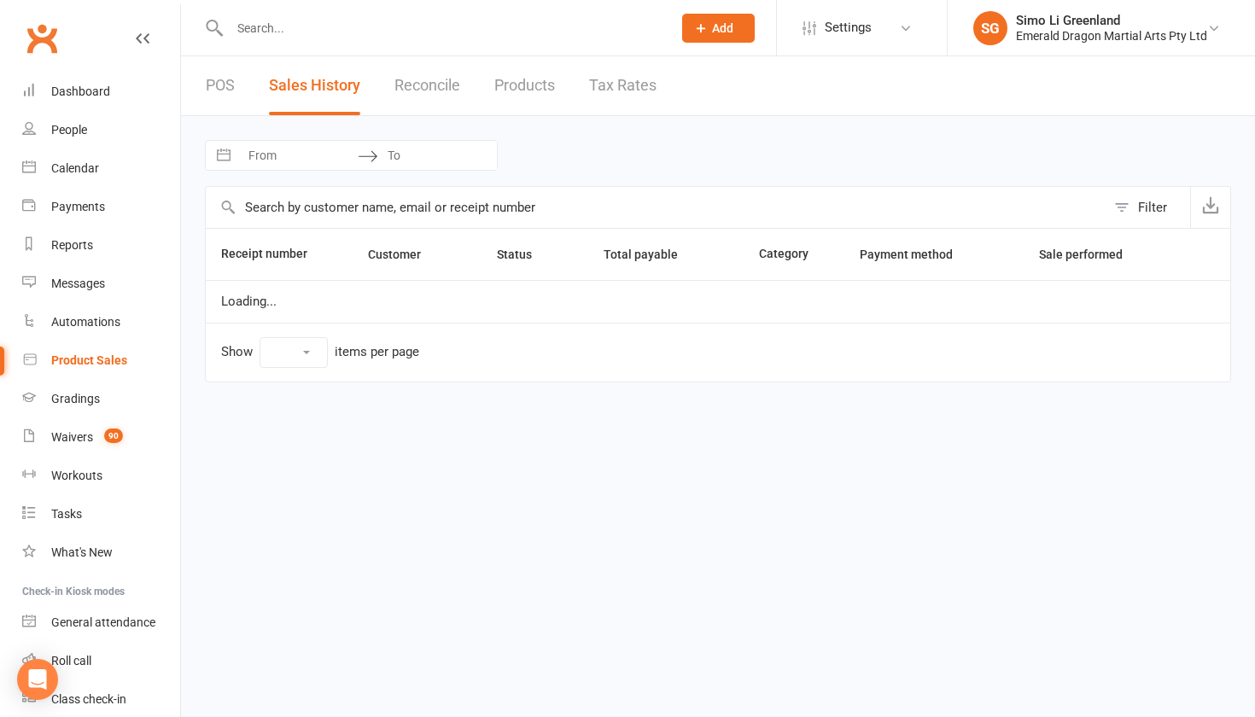
select select "100"
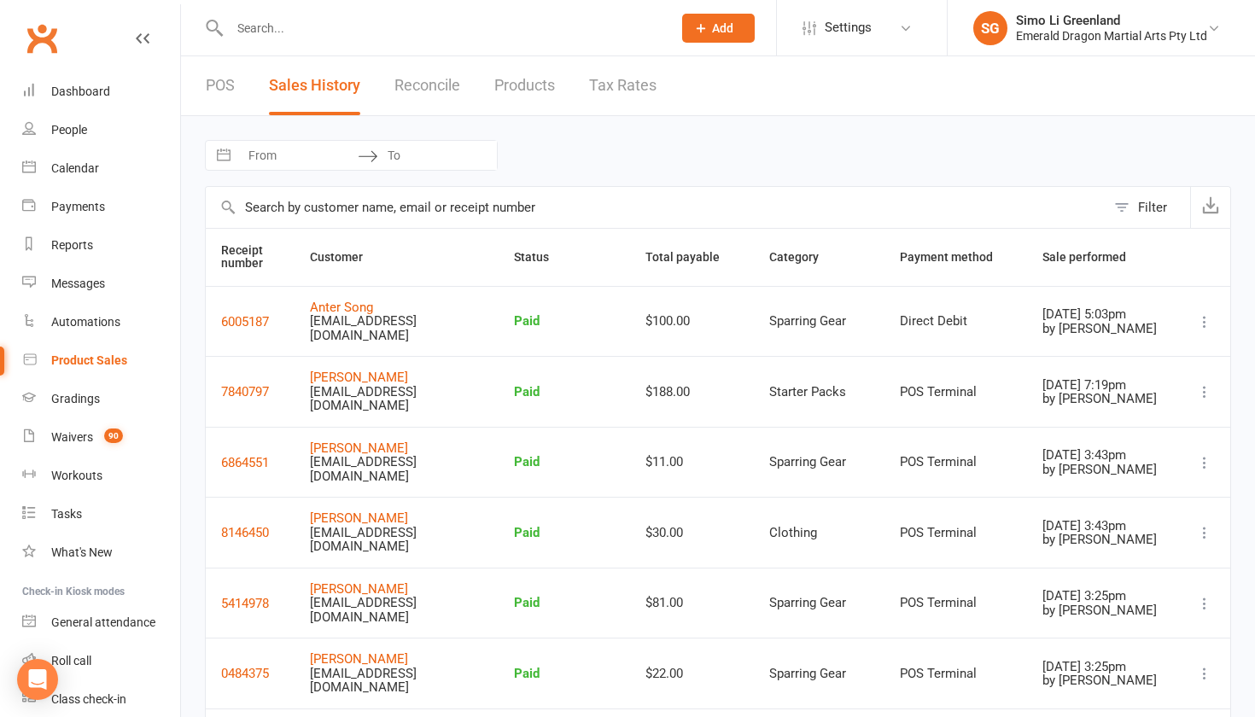
click at [224, 87] on link "POS" at bounding box center [220, 85] width 29 height 59
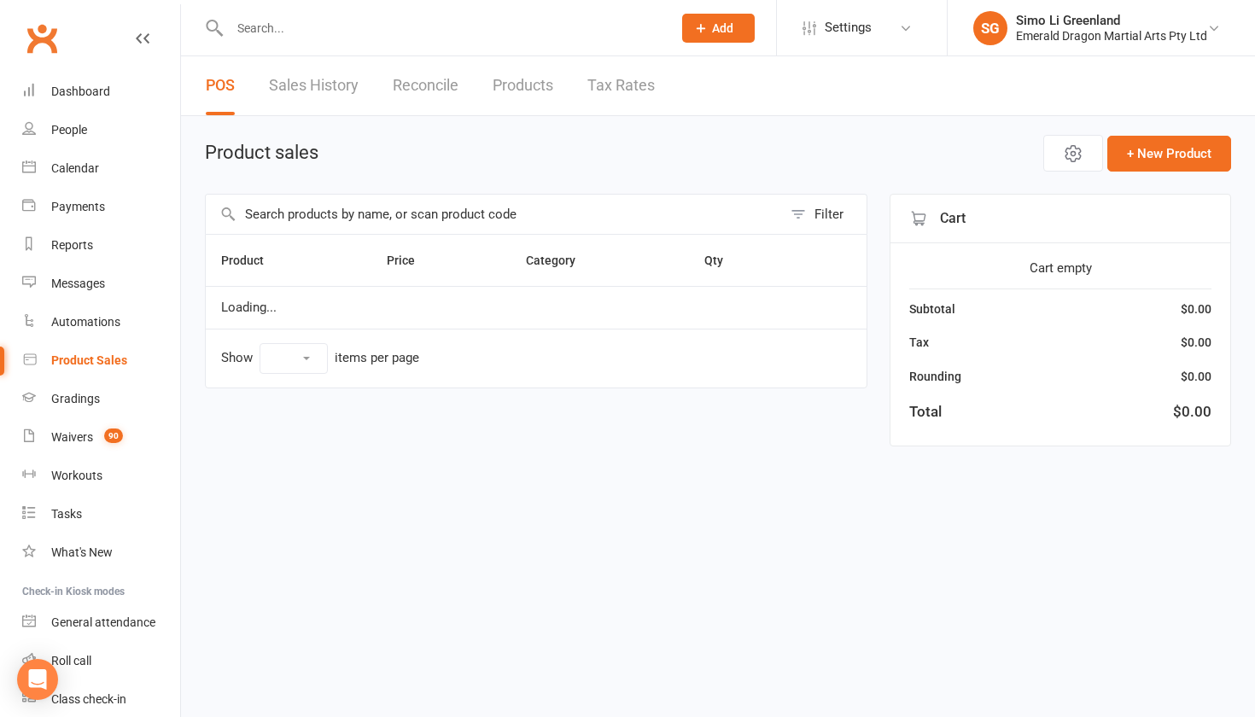
select select "10"
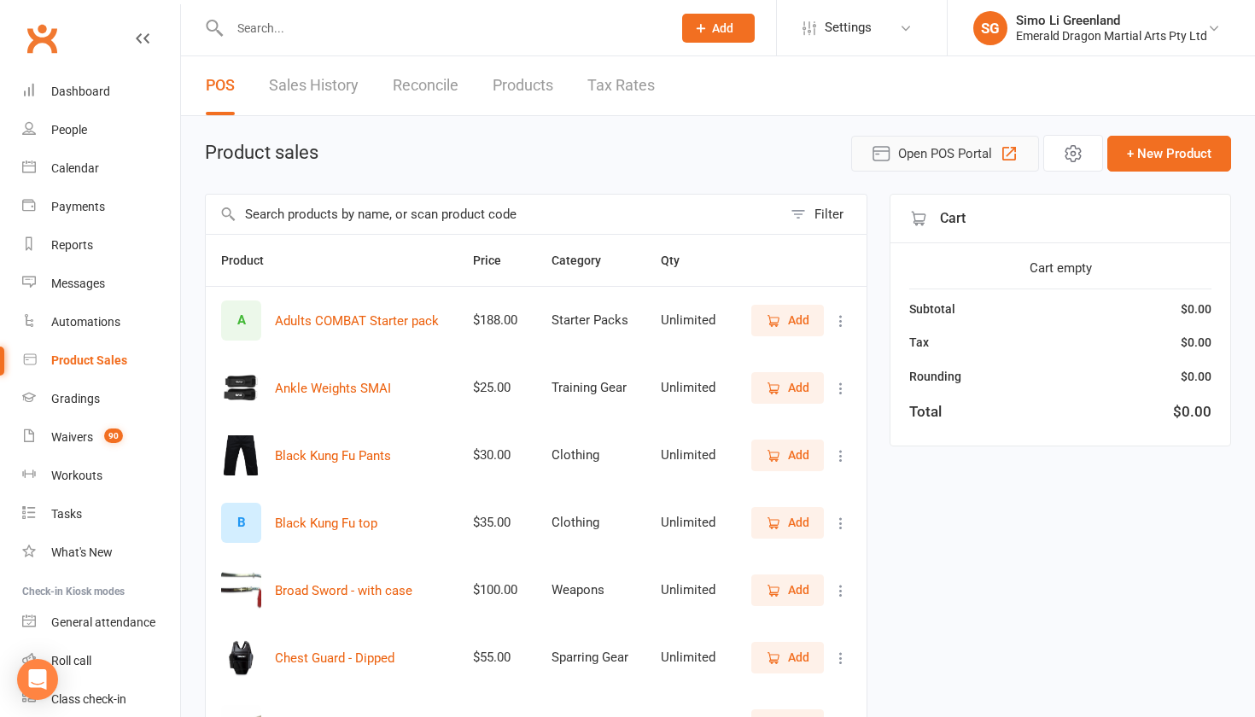
click at [946, 146] on span "Open POS Portal" at bounding box center [945, 153] width 94 height 20
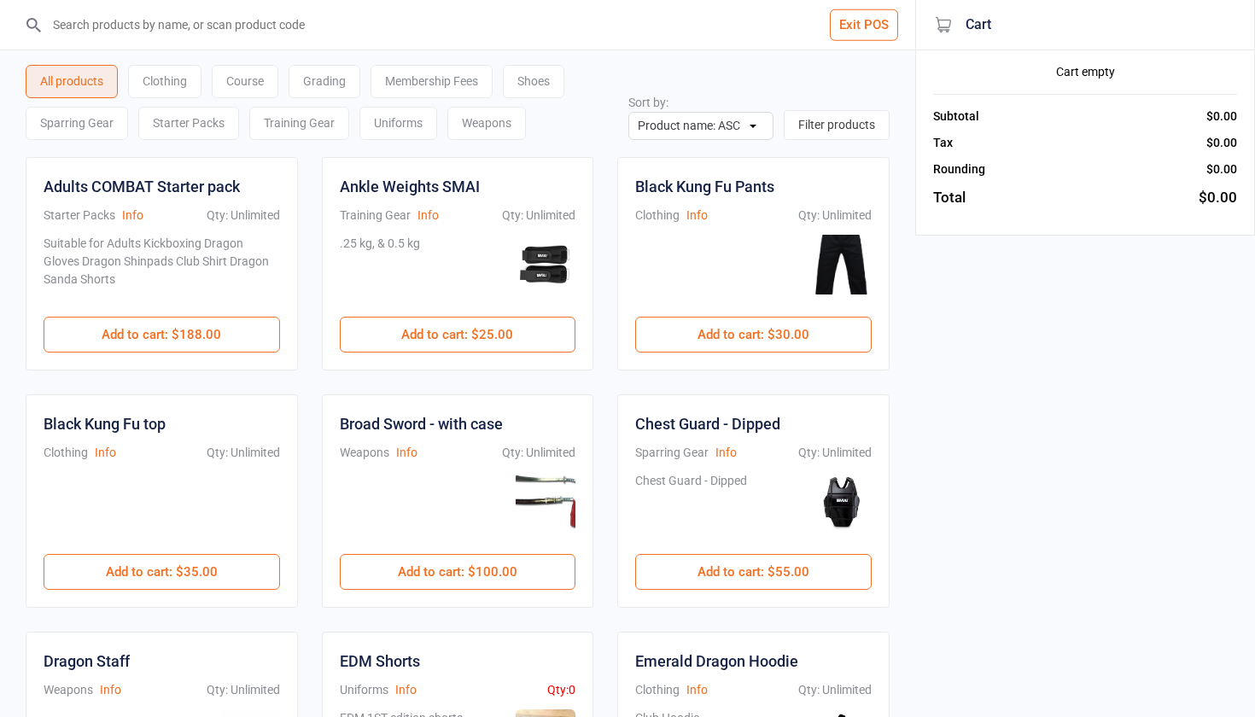
click at [191, 125] on div "Starter Packs" at bounding box center [188, 123] width 101 height 33
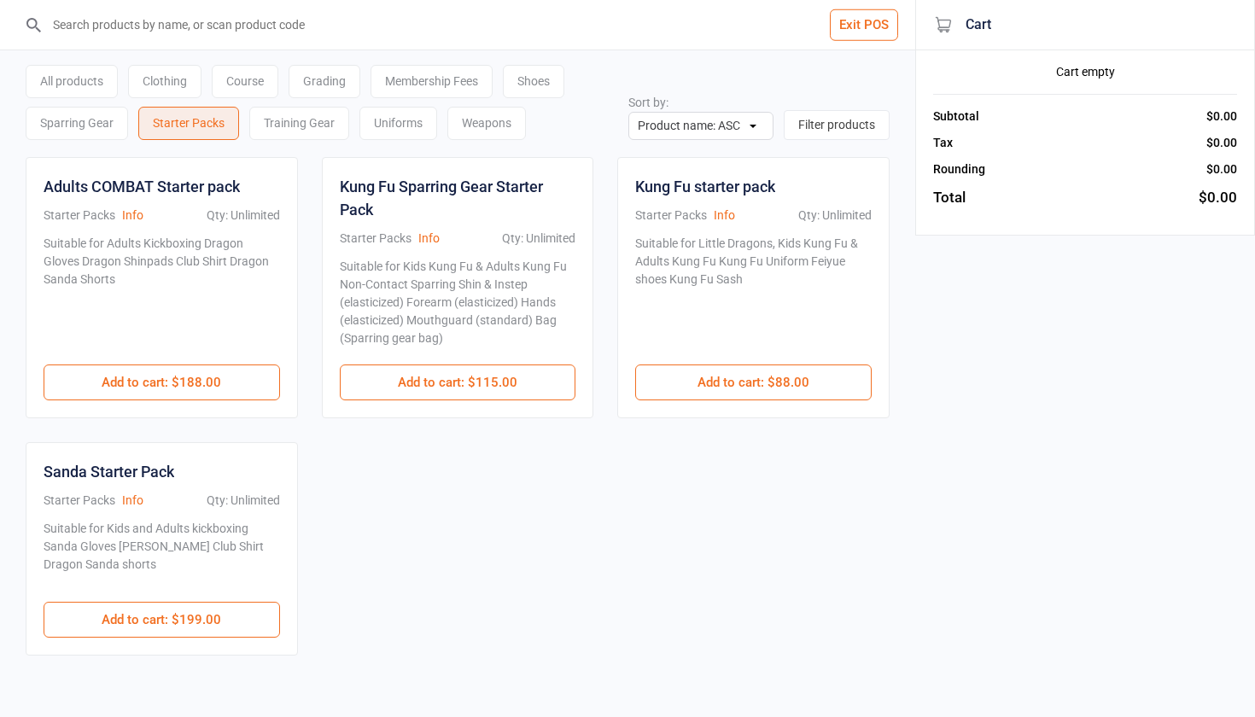
click at [865, 22] on button "Exit POS" at bounding box center [864, 25] width 68 height 32
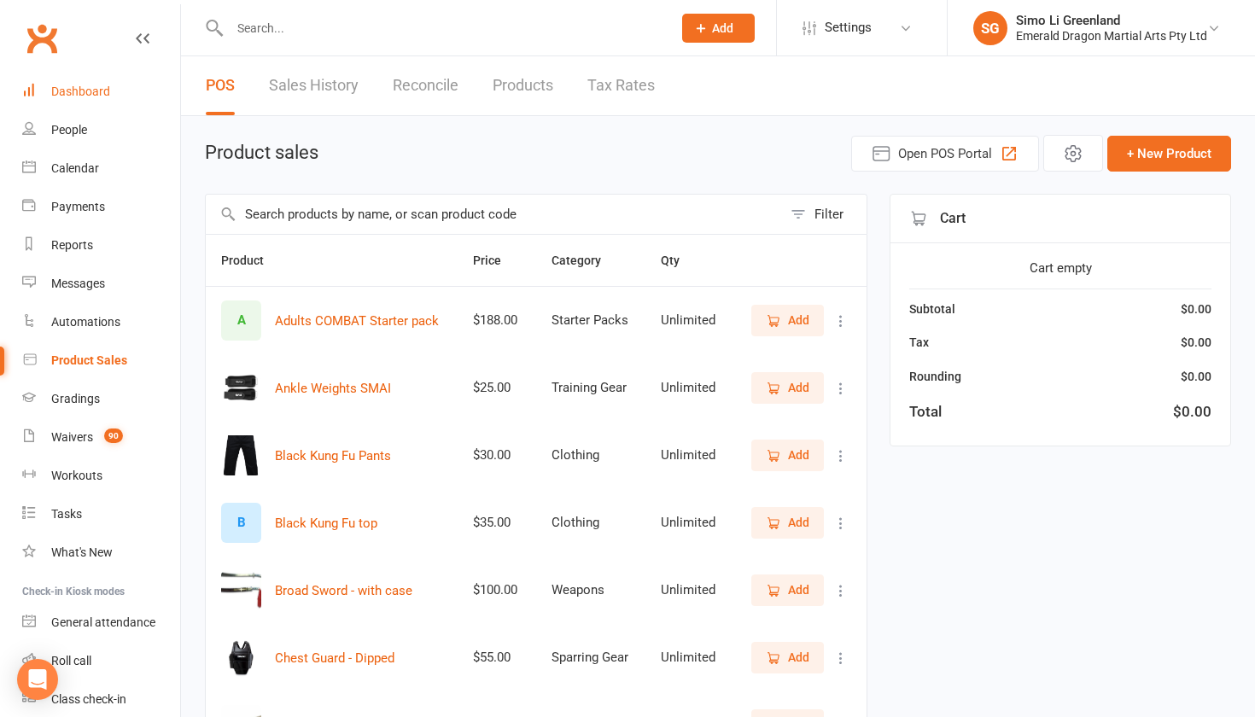
click at [73, 99] on link "Dashboard" at bounding box center [101, 92] width 158 height 38
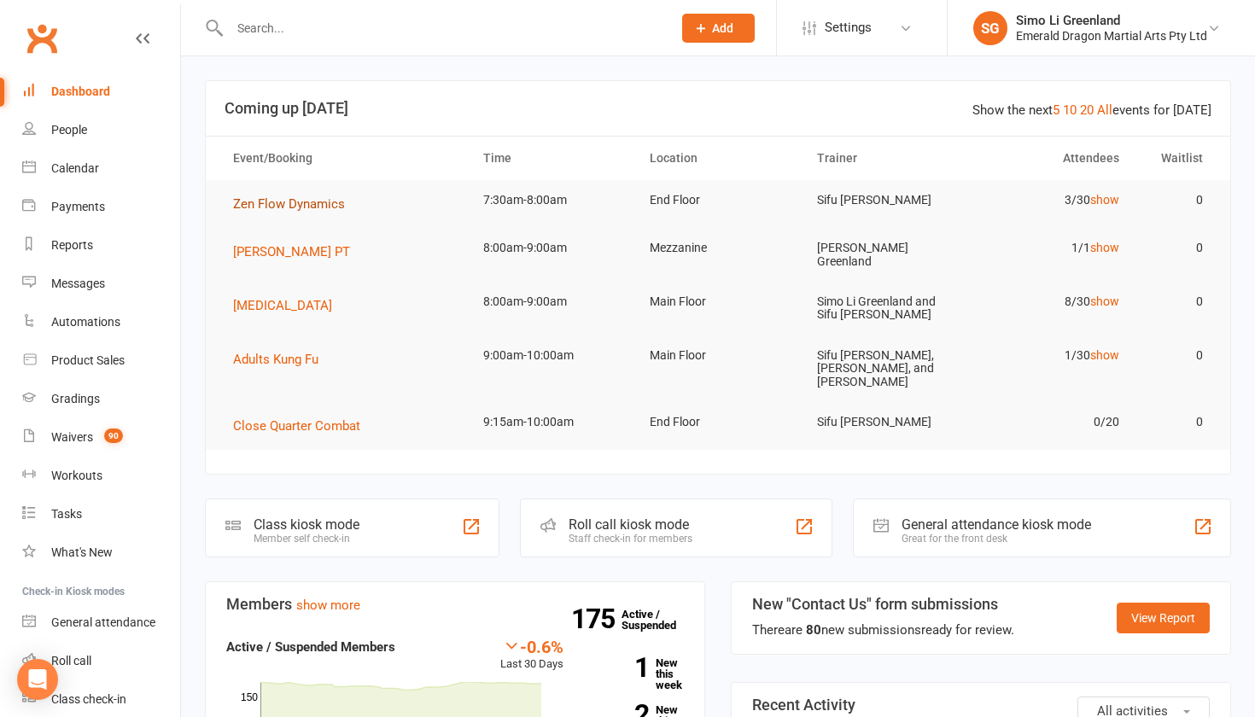
click at [296, 202] on span "Zen Flow Dynamics" at bounding box center [289, 203] width 112 height 15
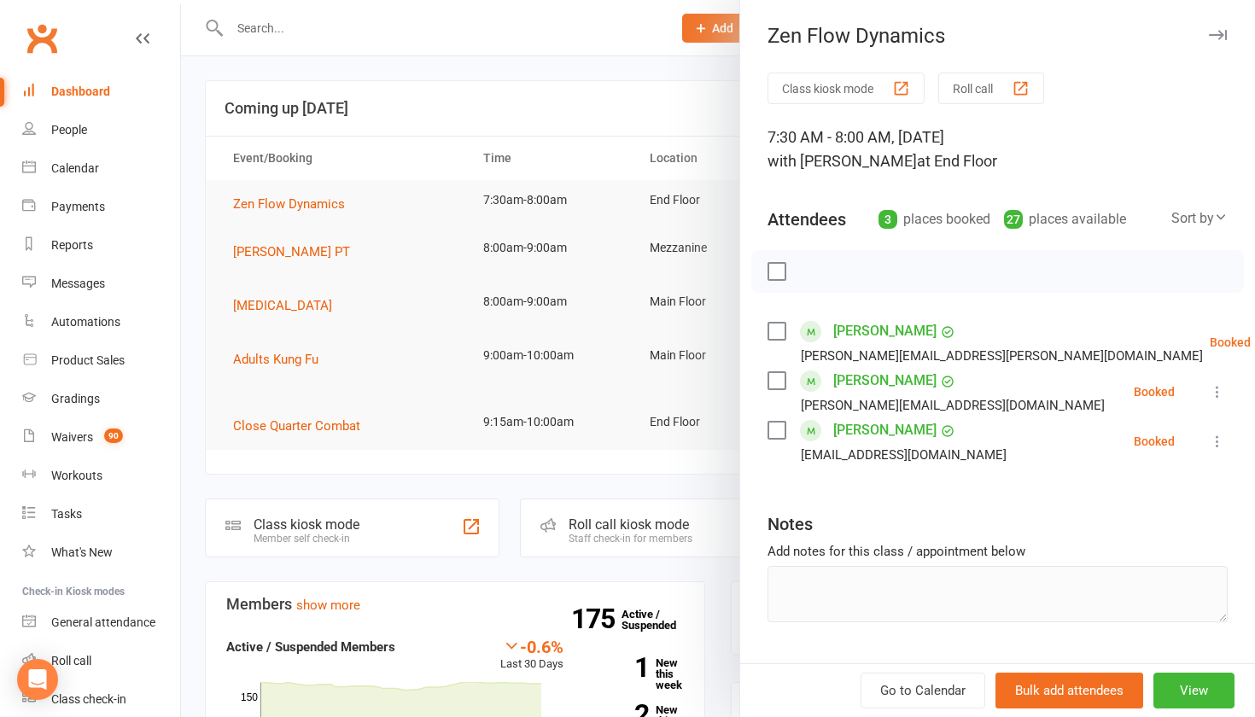
click at [825, 88] on button "Class kiosk mode" at bounding box center [846, 89] width 157 height 32
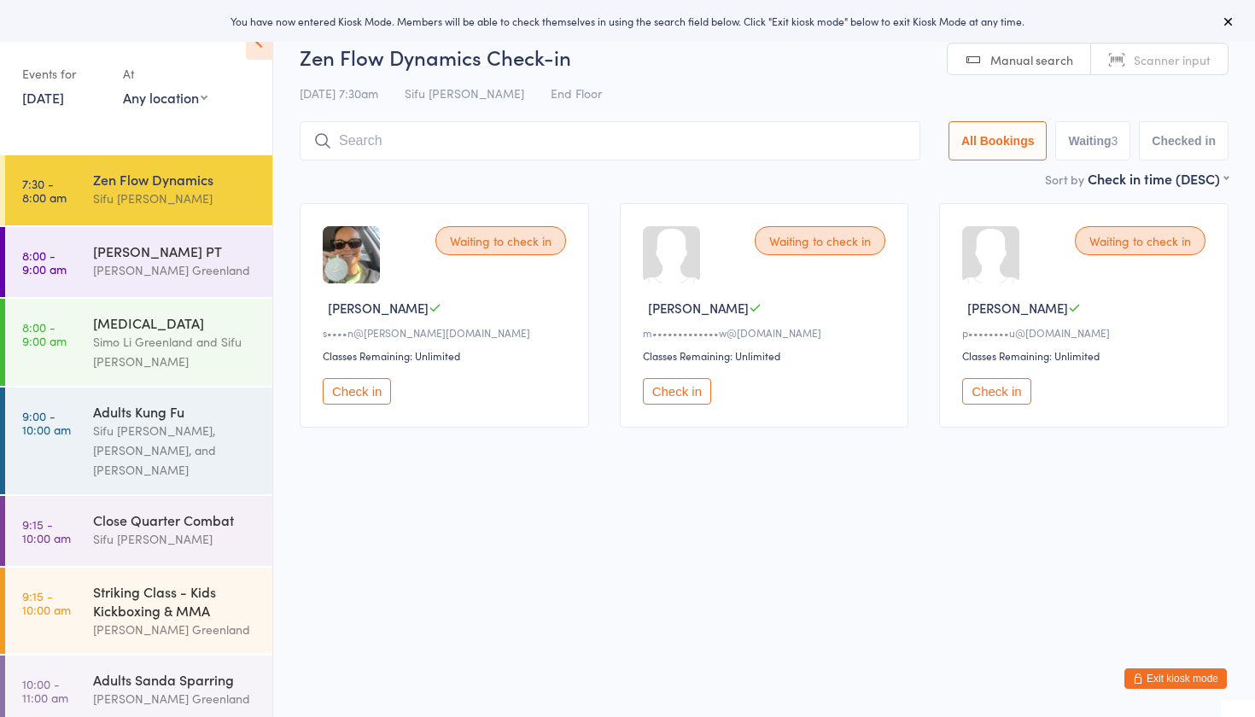
click at [677, 388] on button "Check in" at bounding box center [677, 391] width 68 height 26
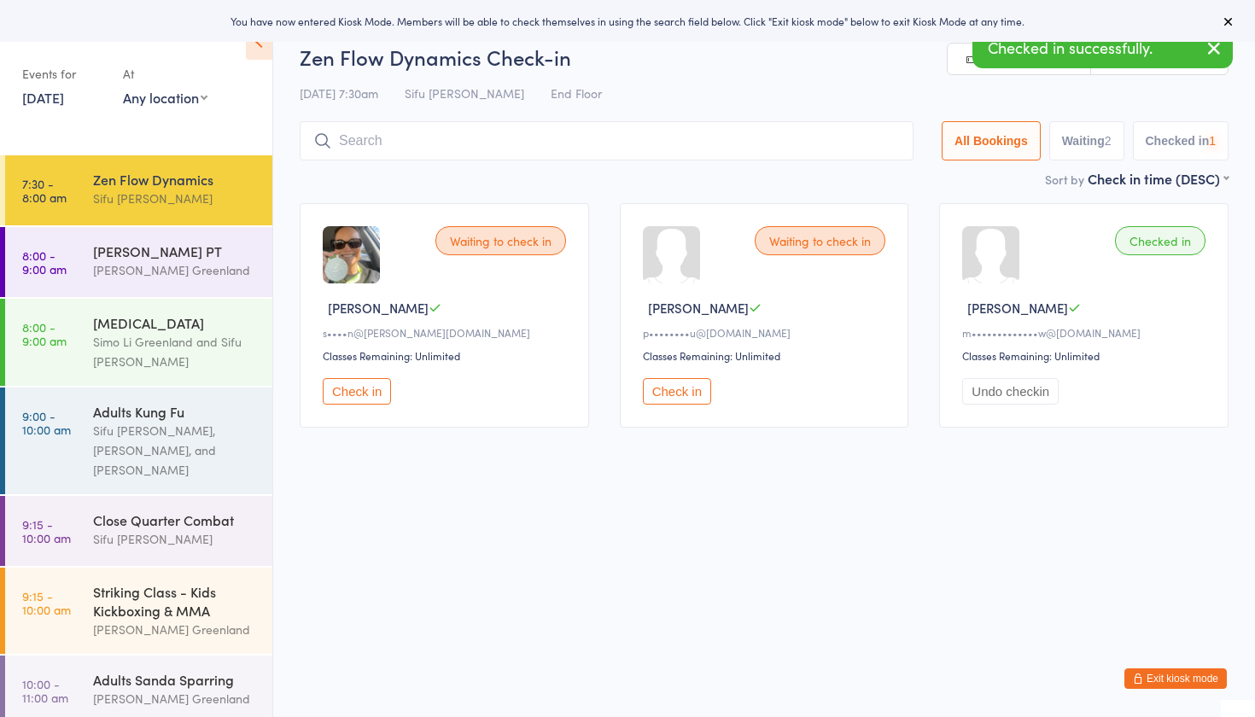
click at [677, 388] on button "Check in" at bounding box center [677, 391] width 68 height 26
click at [677, 388] on button "Undo checkin" at bounding box center [691, 391] width 96 height 26
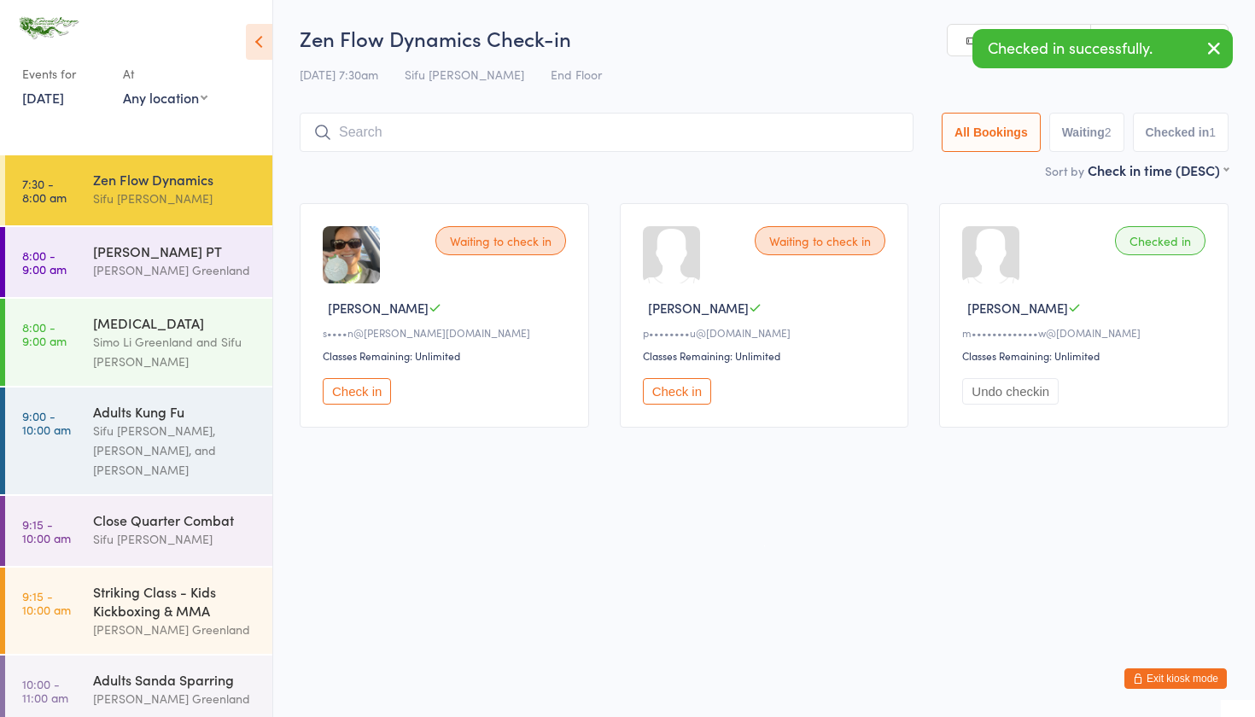
click at [433, 127] on input "search" at bounding box center [607, 132] width 614 height 39
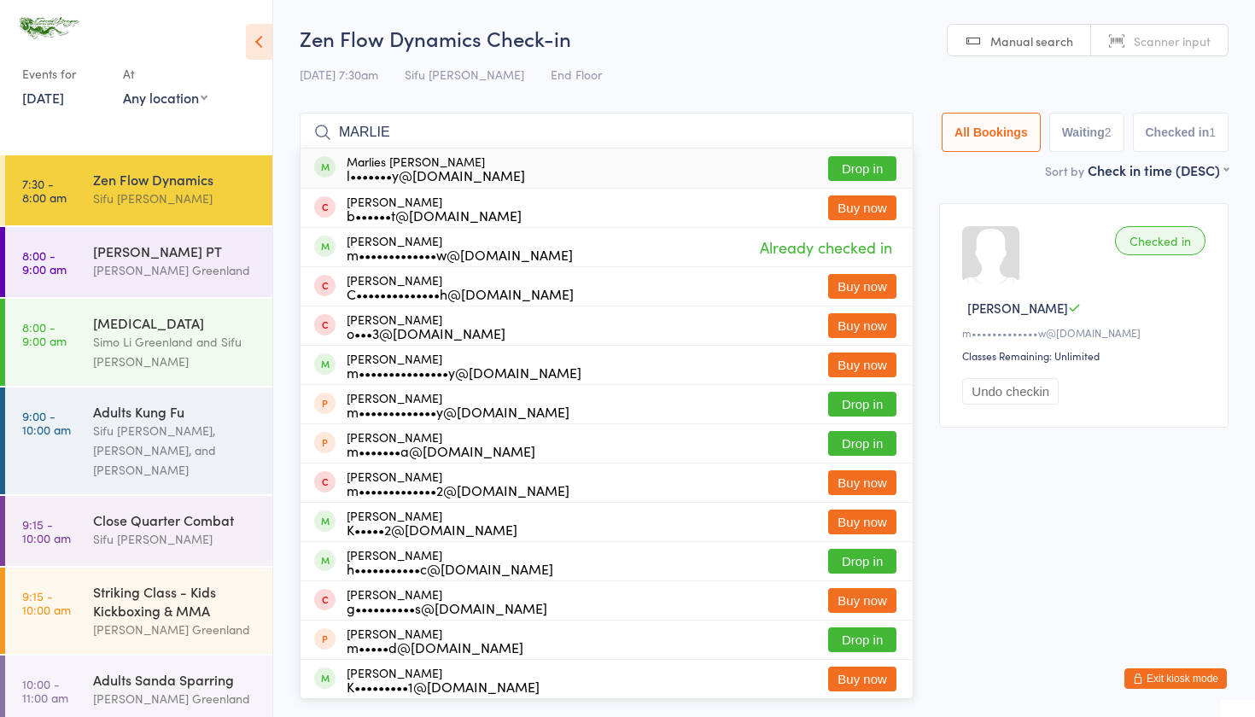
type input "MARLIE"
click at [851, 168] on button "Drop in" at bounding box center [862, 168] width 68 height 25
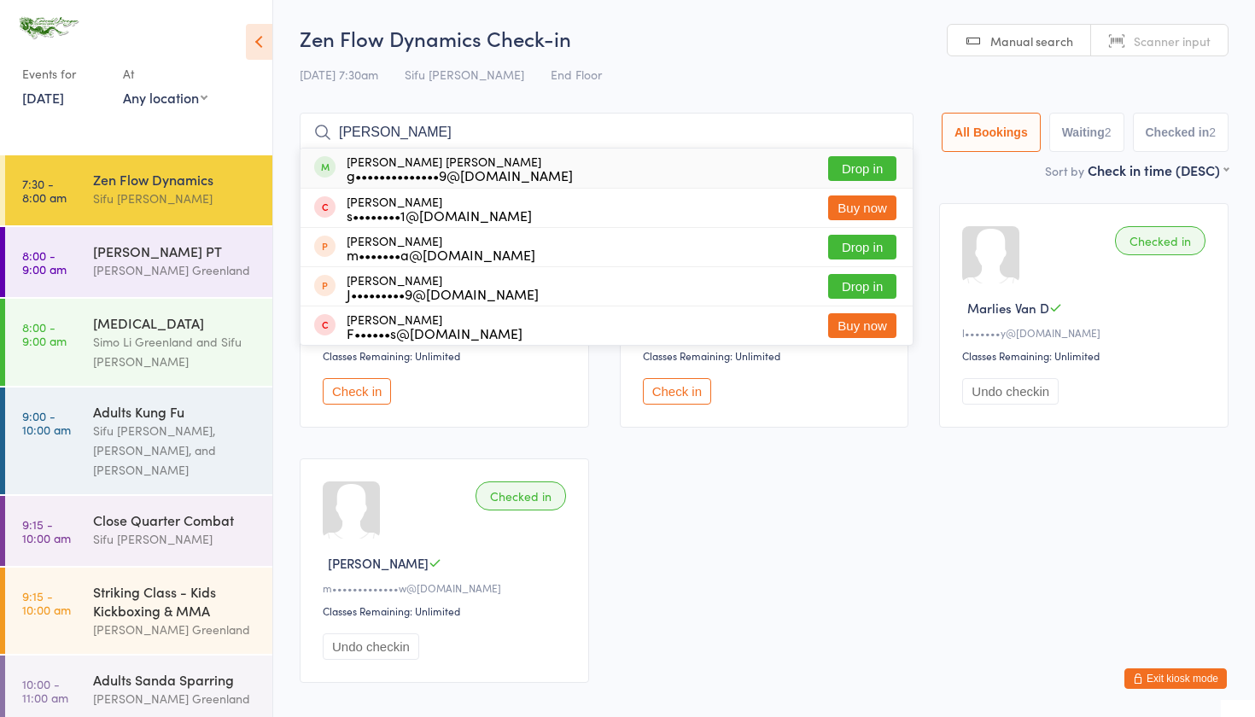
type input "GARY"
click at [848, 169] on button "Drop in" at bounding box center [862, 168] width 68 height 25
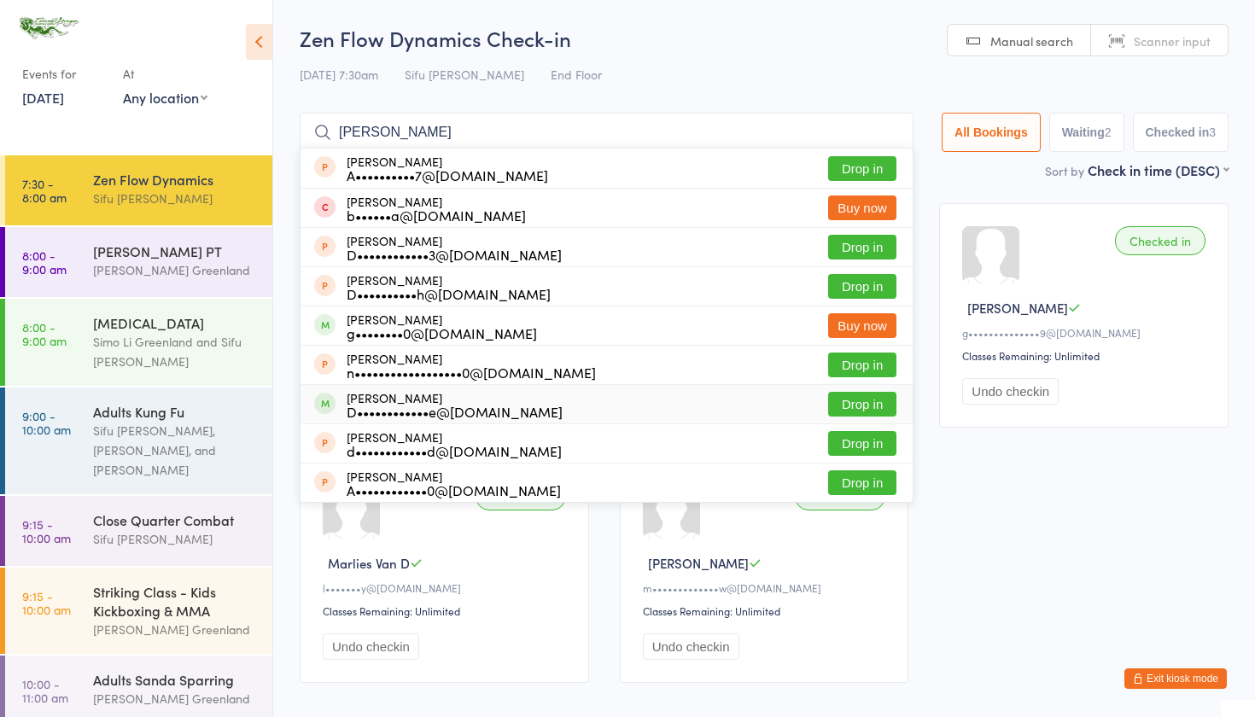
type input "DANIEL"
click at [863, 400] on button "Drop in" at bounding box center [862, 404] width 68 height 25
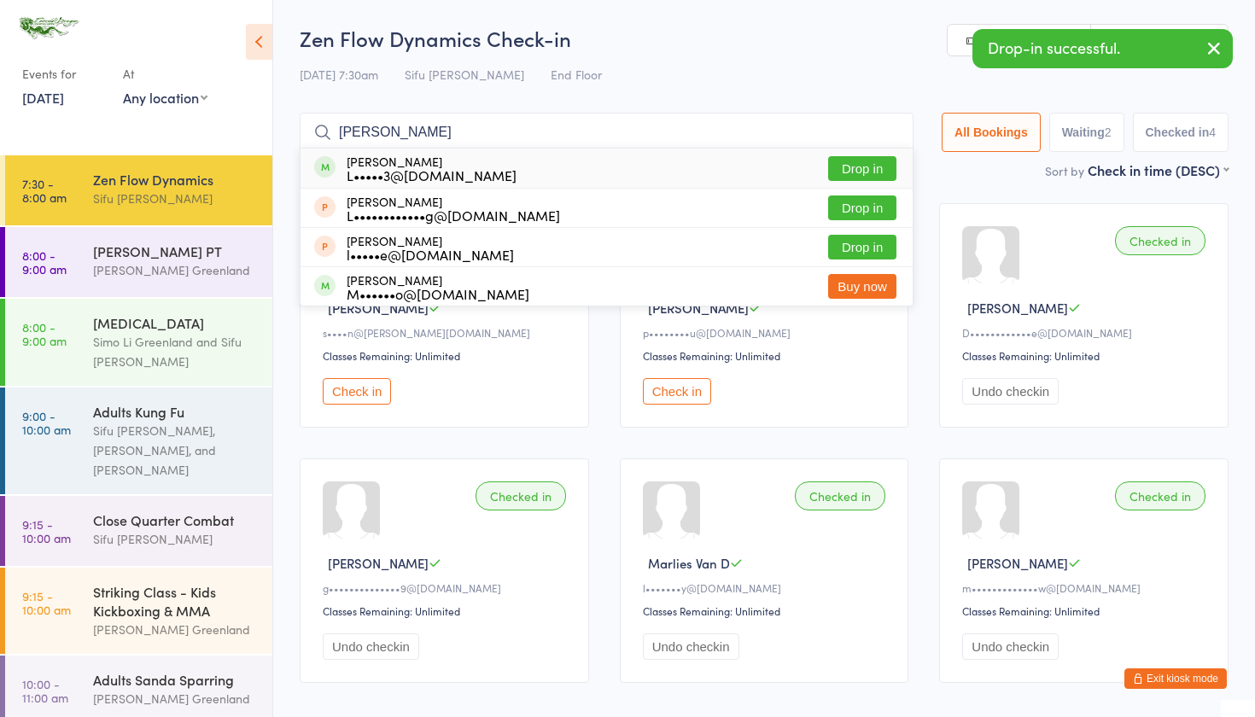
type input "LISA"
click at [851, 161] on button "Drop in" at bounding box center [862, 168] width 68 height 25
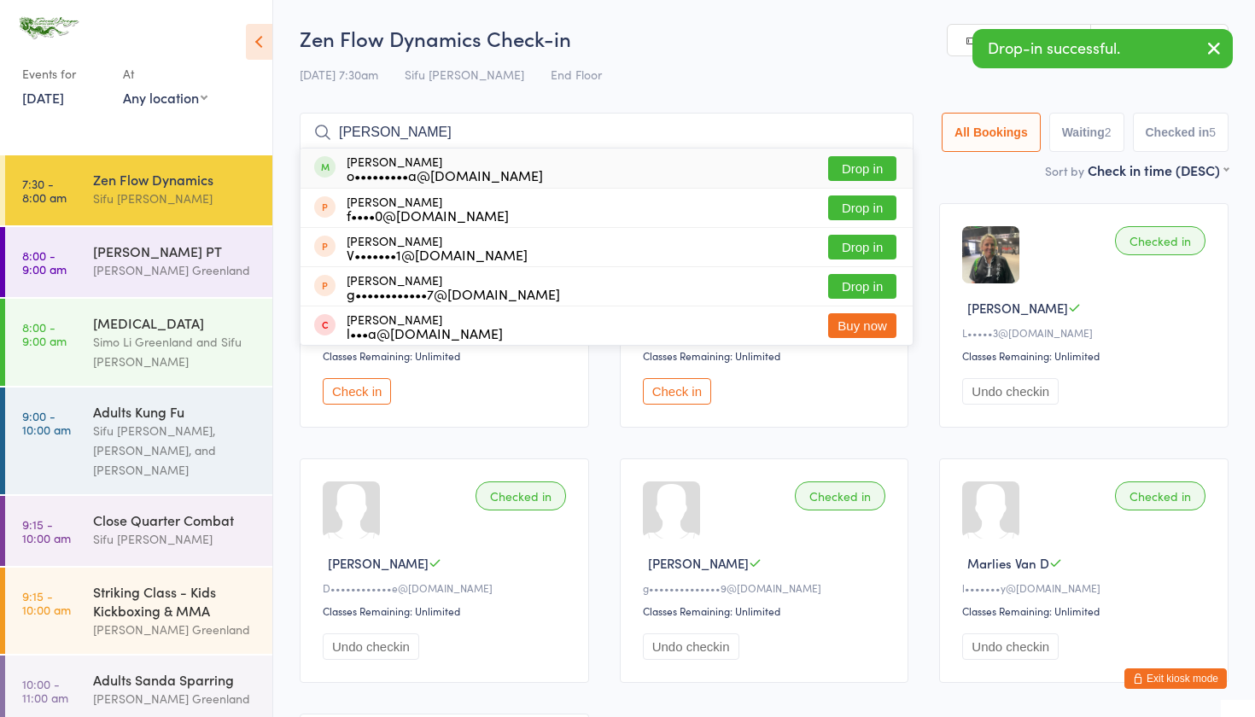
type input "ALICIA"
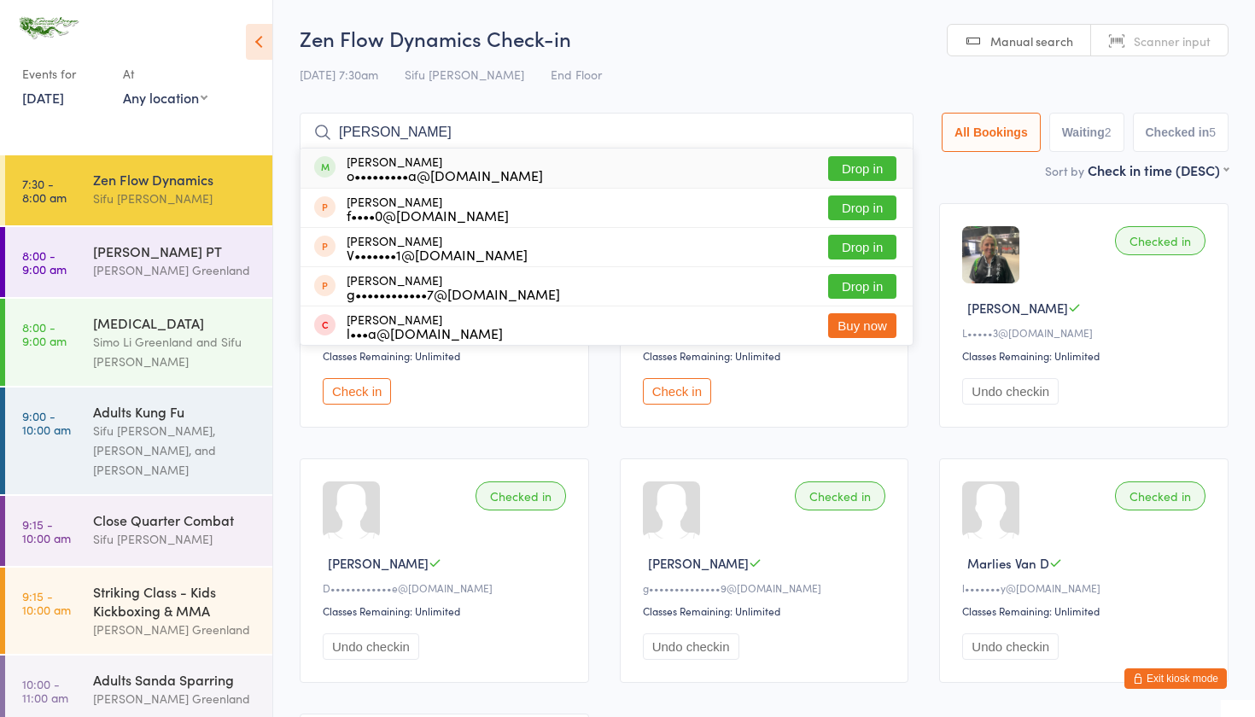
click at [868, 161] on button "Drop in" at bounding box center [862, 168] width 68 height 25
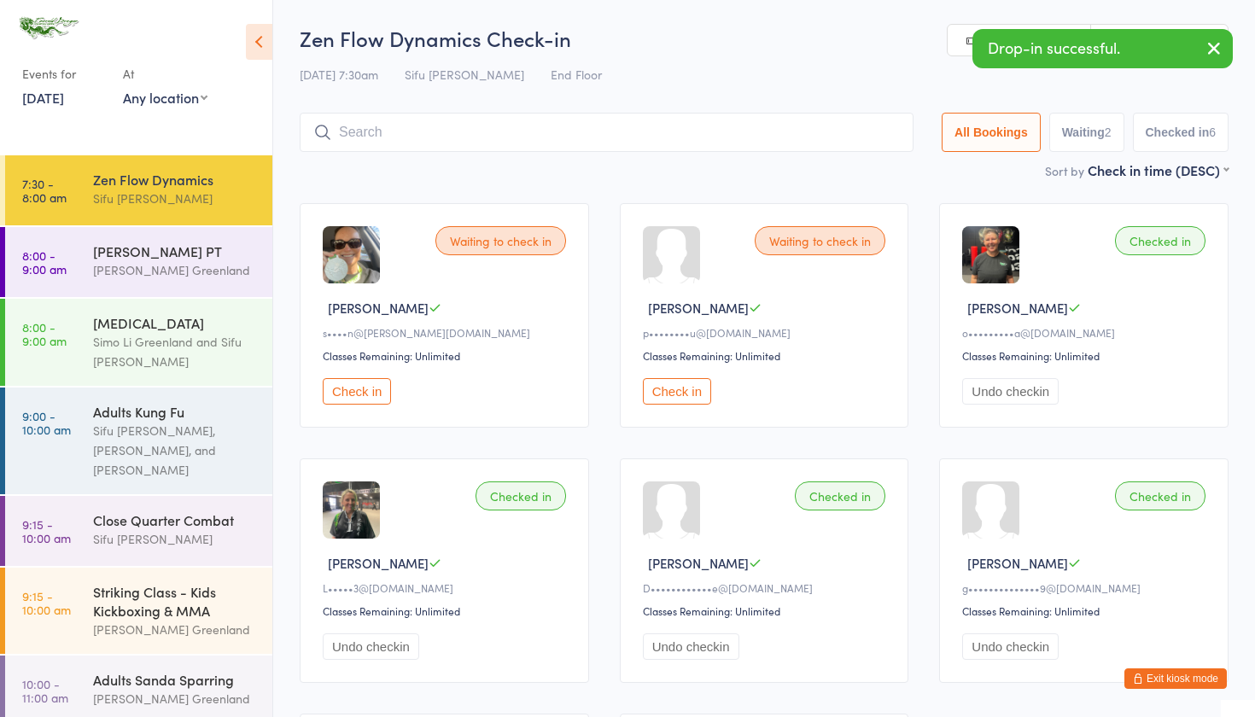
click at [389, 137] on input "search" at bounding box center [607, 132] width 614 height 39
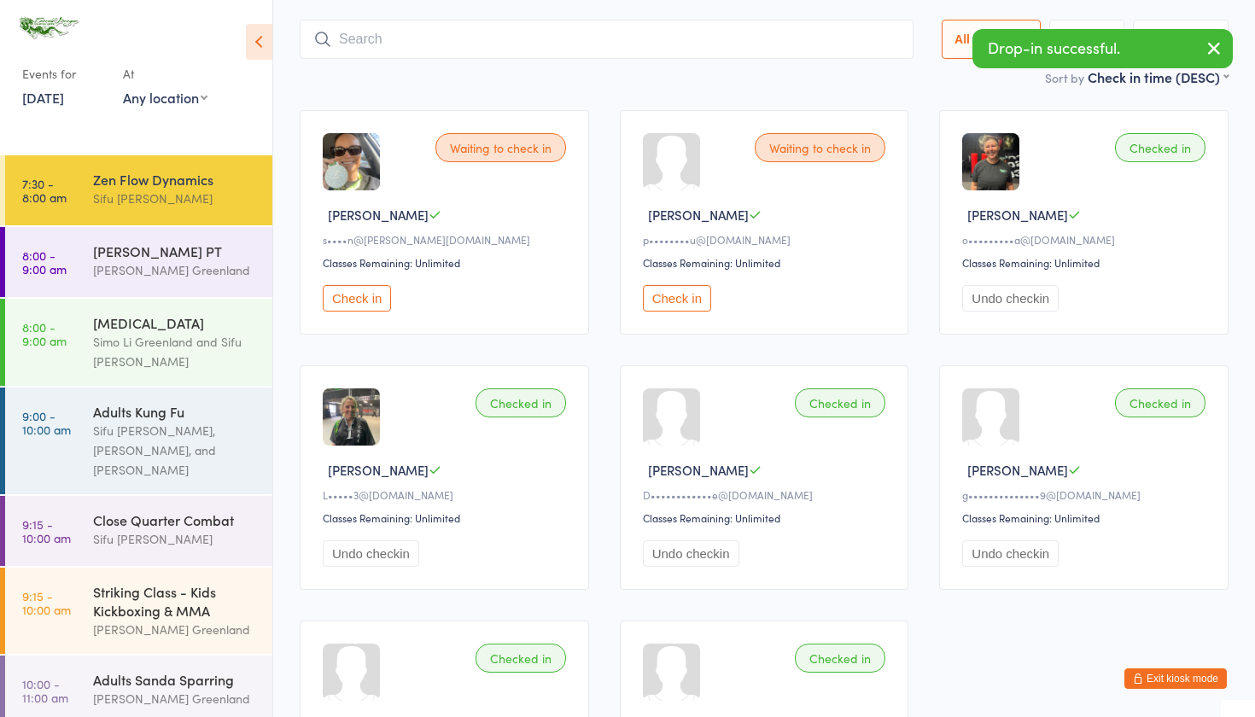
scroll to position [113, 0]
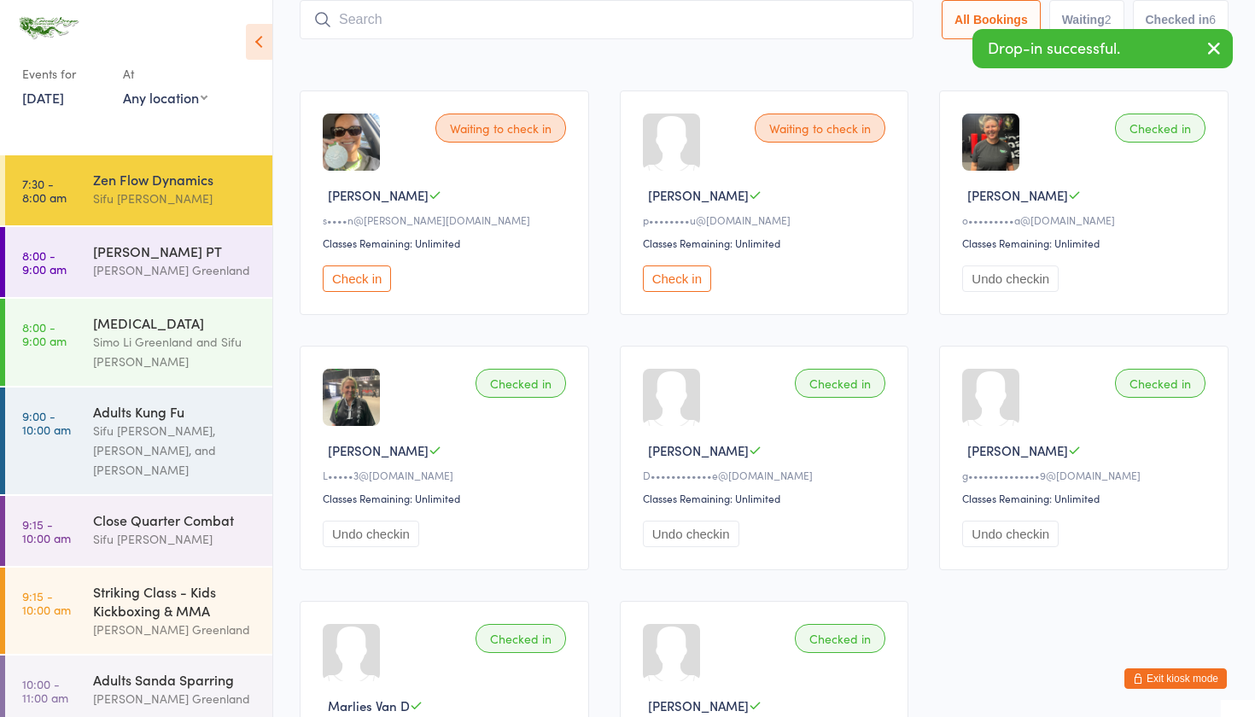
click at [611, 501] on div "Waiting to check in Sharon E s••••n@evans.place Classes Remaining: Unlimited Ch…" at bounding box center [764, 458] width 960 height 766
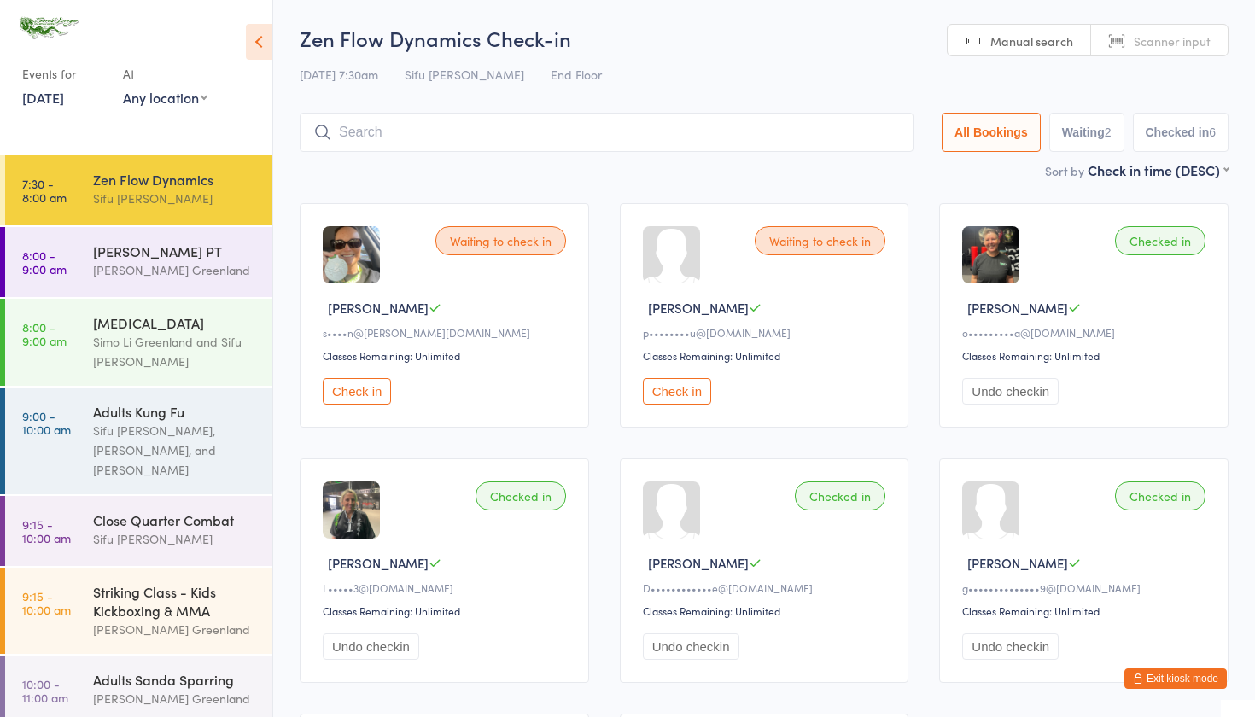
scroll to position [0, 0]
click at [406, 133] on input "search" at bounding box center [607, 132] width 614 height 39
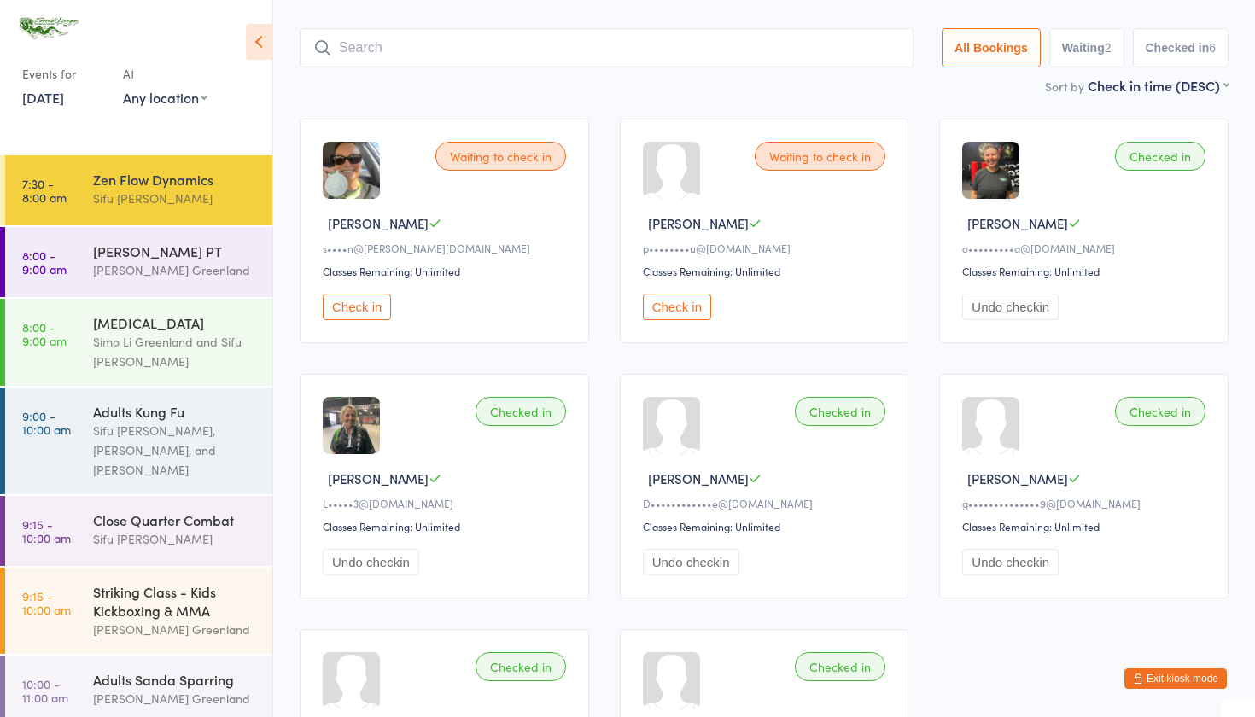
scroll to position [113, 0]
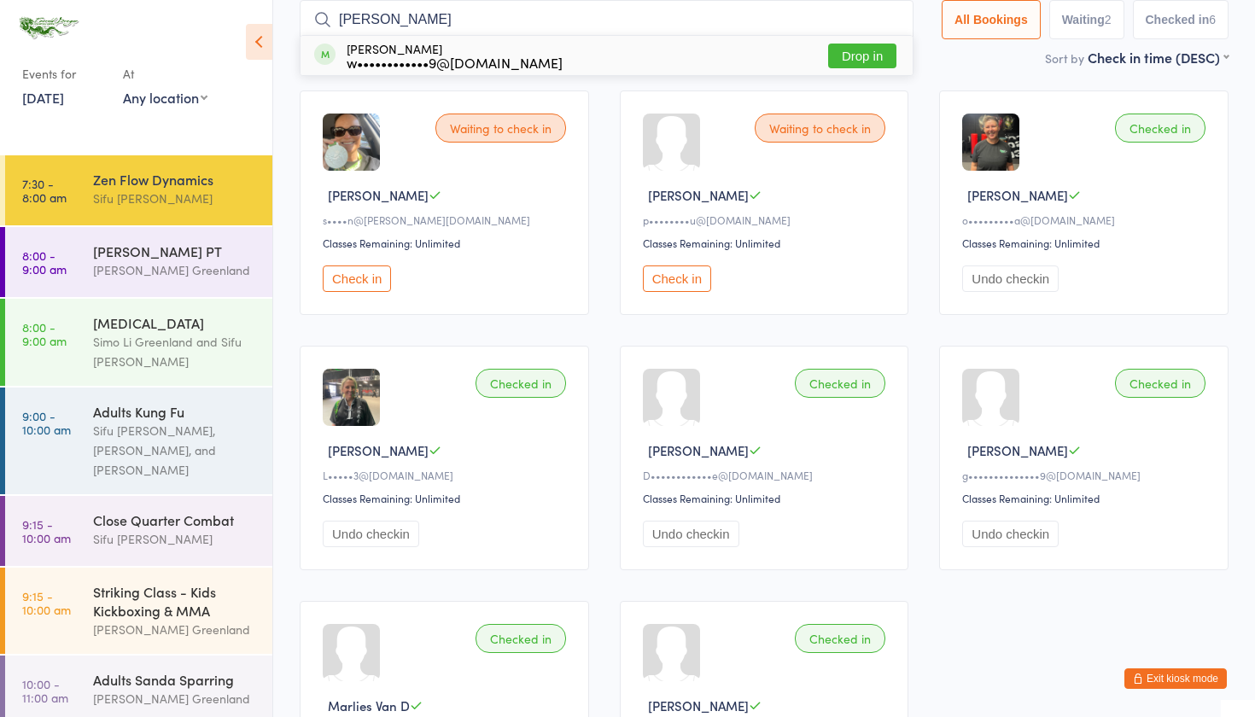
type input "WENDY"
click at [839, 53] on button "Drop in" at bounding box center [862, 56] width 68 height 25
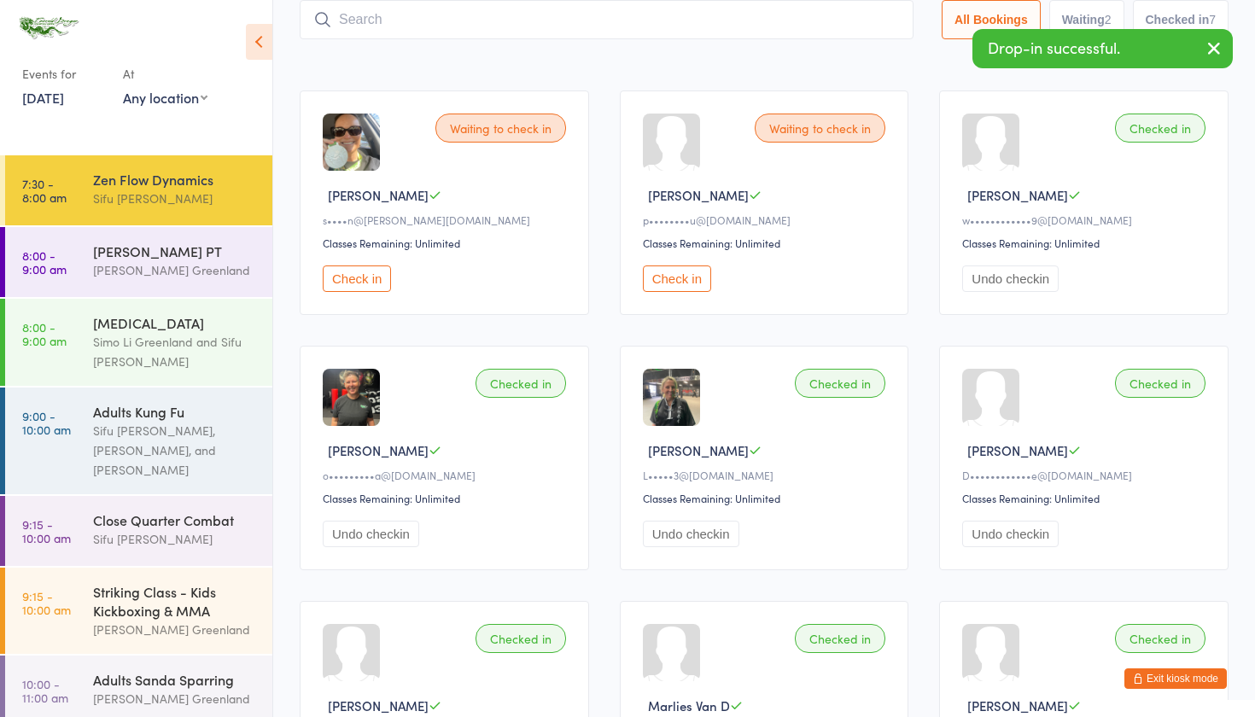
click at [379, 22] on input "search" at bounding box center [607, 19] width 614 height 39
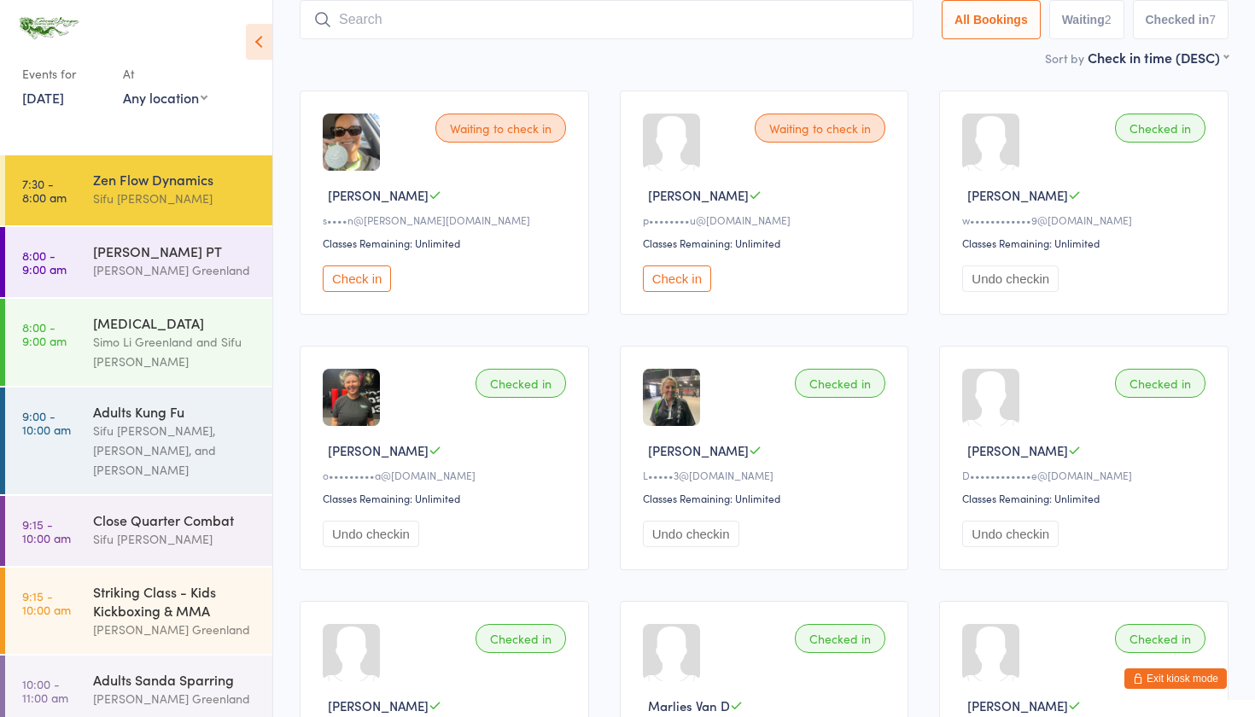
click at [360, 26] on input "search" at bounding box center [607, 19] width 614 height 39
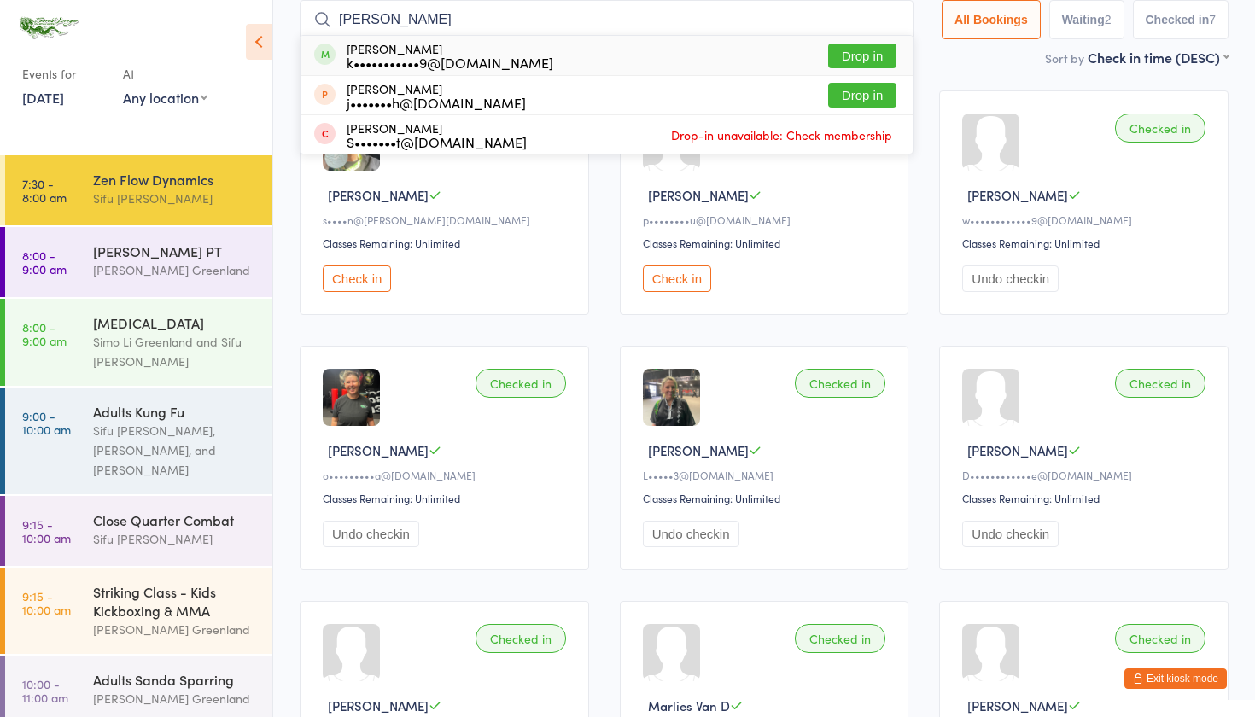
type input "SIMON"
click at [862, 50] on button "Drop in" at bounding box center [862, 56] width 68 height 25
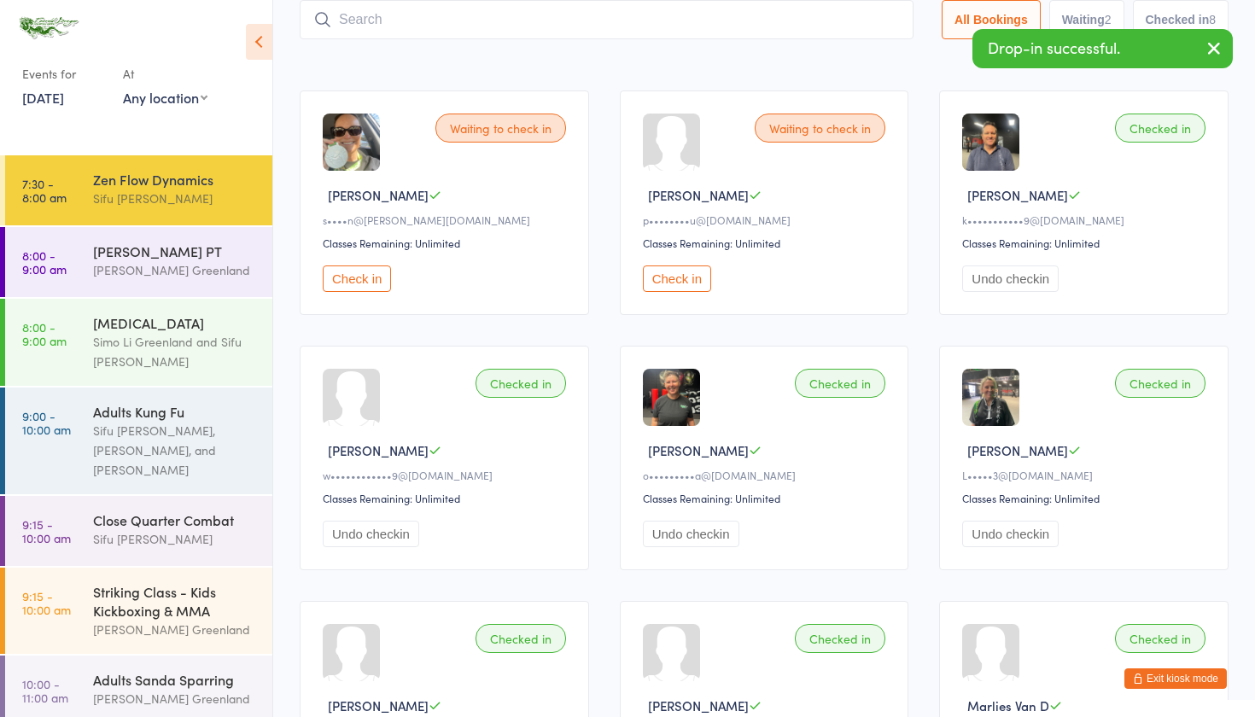
click at [424, 23] on input "search" at bounding box center [607, 19] width 614 height 39
type input "H"
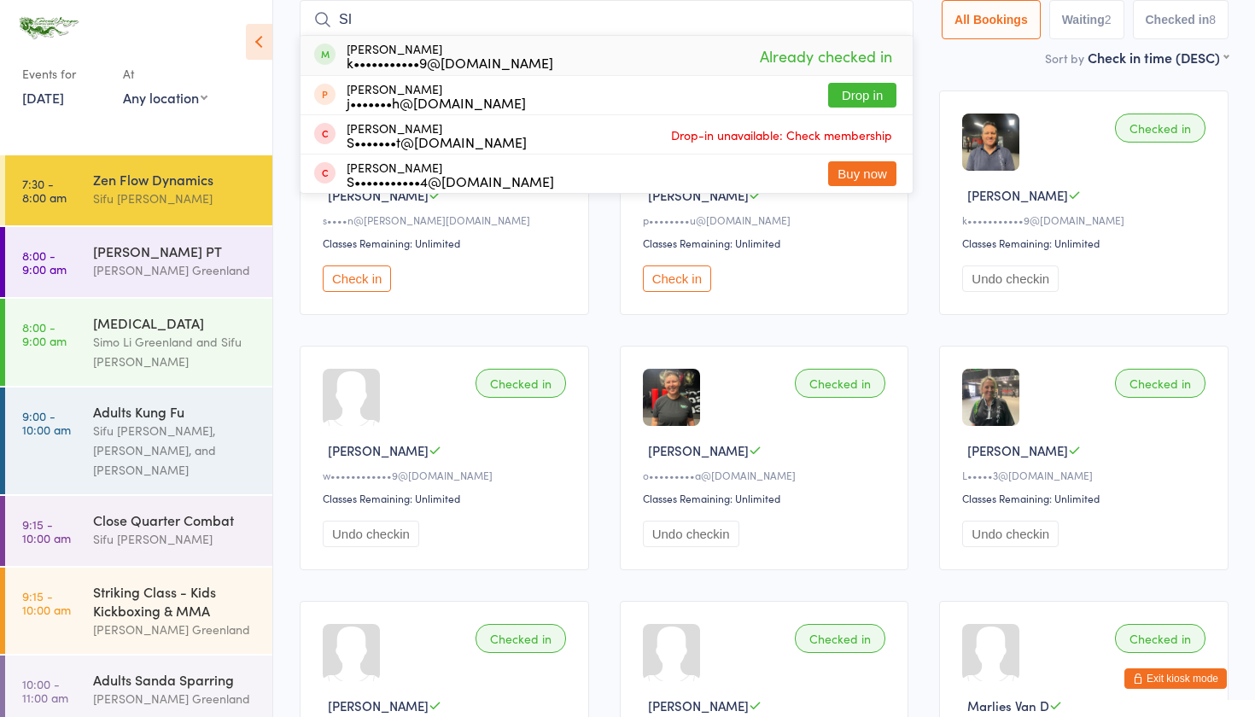
type input "S"
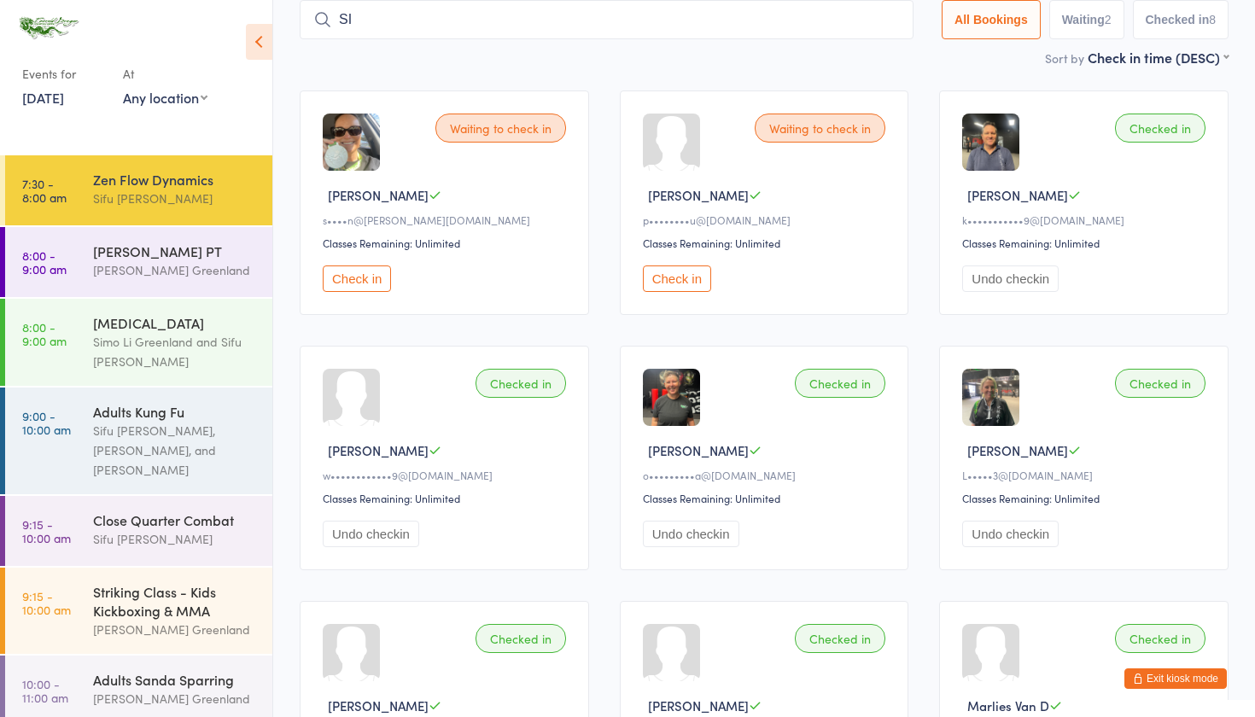
type input "S"
type input "W"
click at [377, 26] on input "search" at bounding box center [607, 19] width 614 height 39
click at [154, 272] on div "Sifu Riley Greenland" at bounding box center [175, 270] width 165 height 20
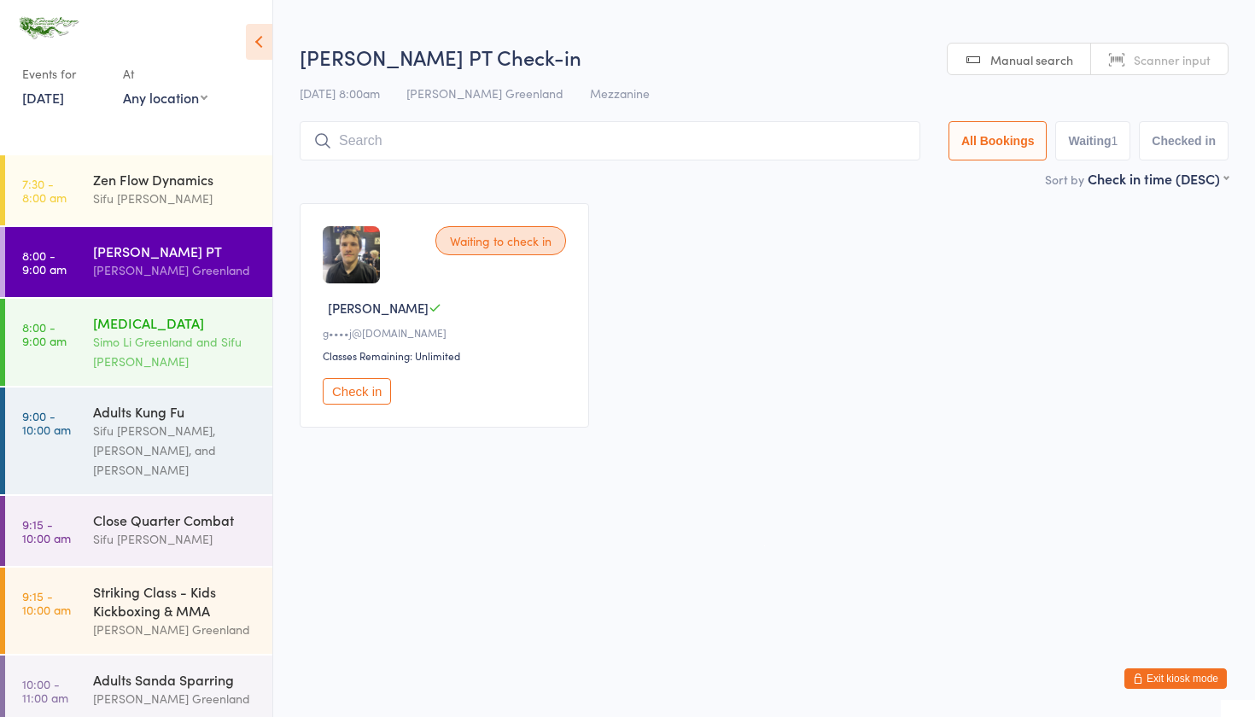
click at [170, 346] on div "Simo Li Greenland and Sifu David Greenland" at bounding box center [175, 351] width 165 height 39
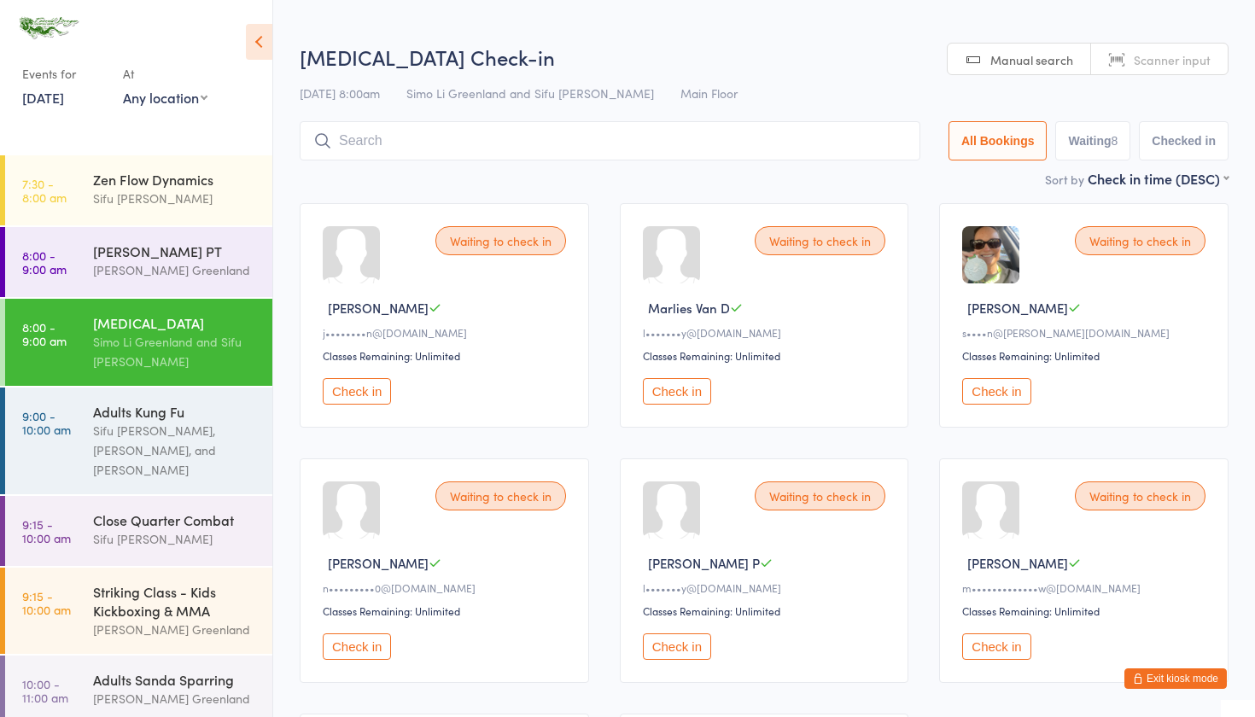
click at [689, 397] on button "Check in" at bounding box center [677, 391] width 68 height 26
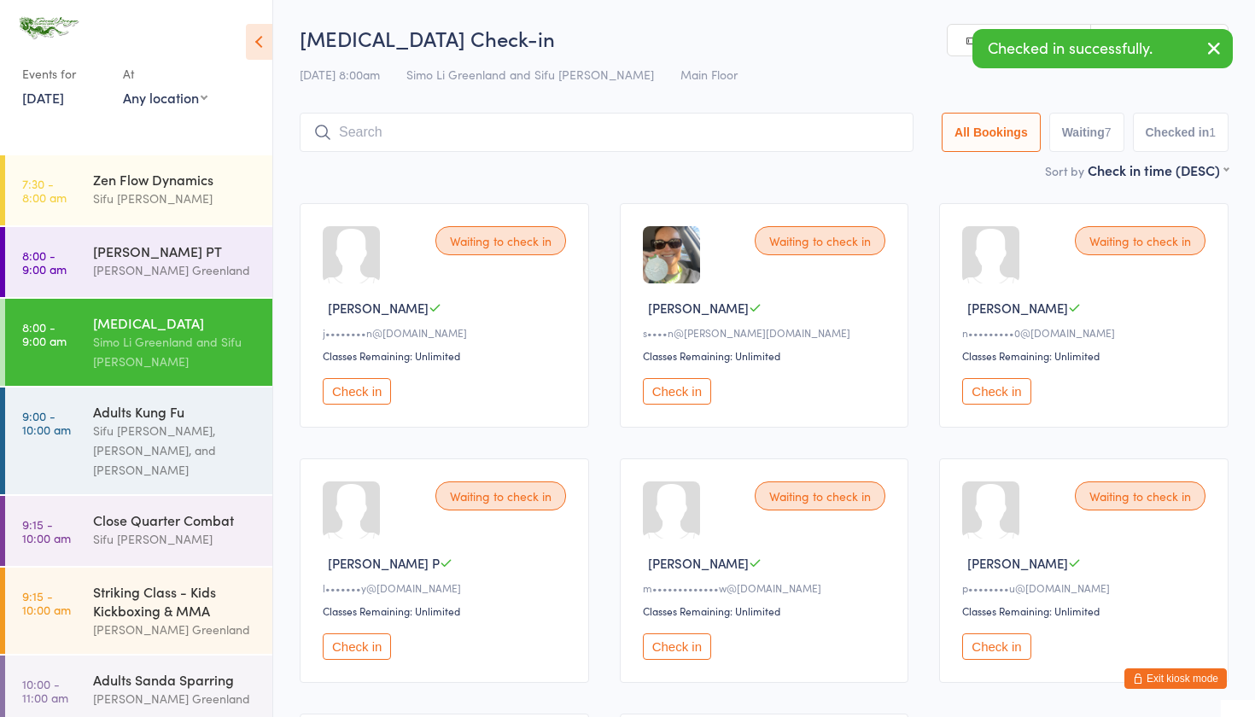
click at [683, 646] on button "Check in" at bounding box center [677, 647] width 68 height 26
click at [994, 647] on button "Check in" at bounding box center [996, 647] width 68 height 26
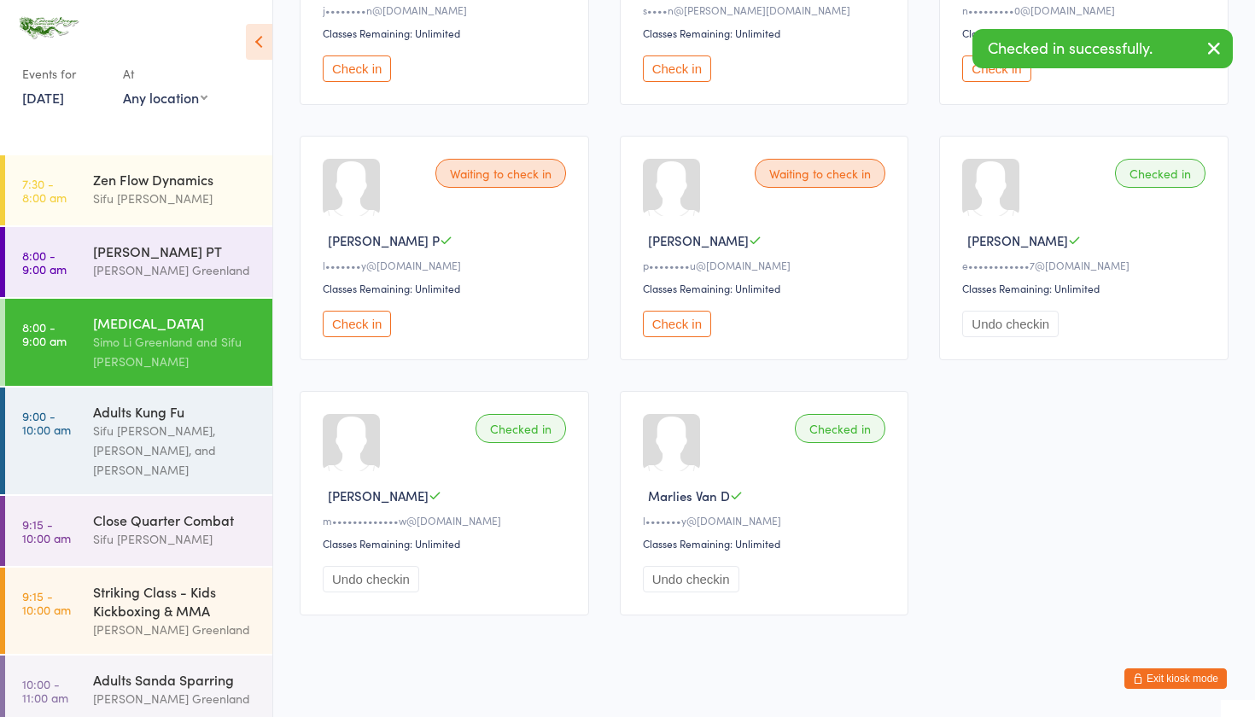
scroll to position [327, 0]
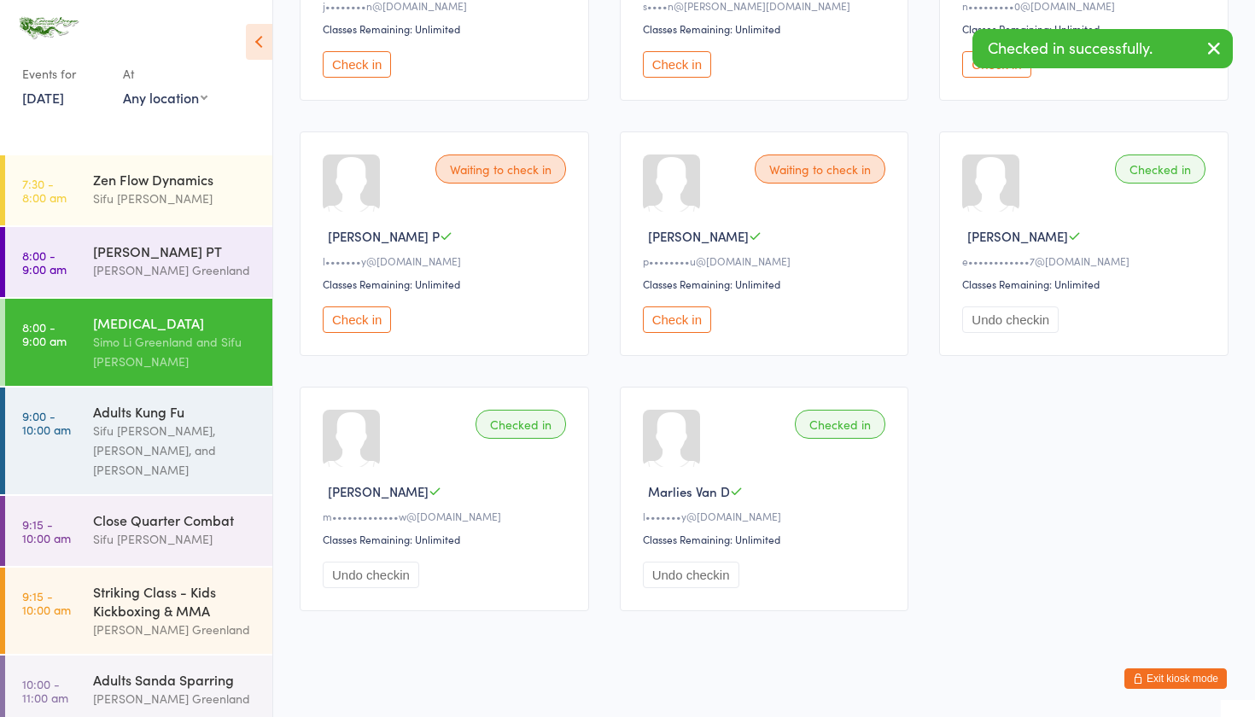
click at [612, 269] on div "Waiting to check in Jeffrey D j••••••••n@hotmail.com Classes Remaining: Unlimit…" at bounding box center [764, 244] width 960 height 766
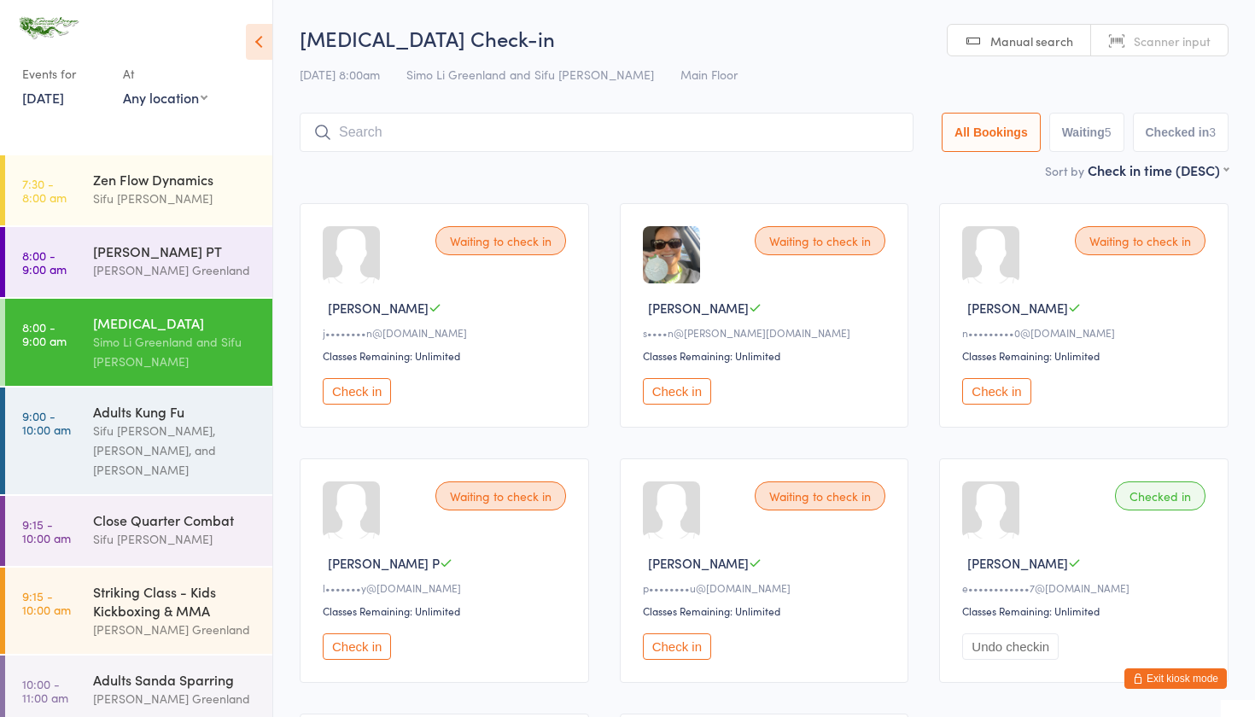
scroll to position [0, 0]
click at [377, 149] on input "search" at bounding box center [607, 132] width 614 height 39
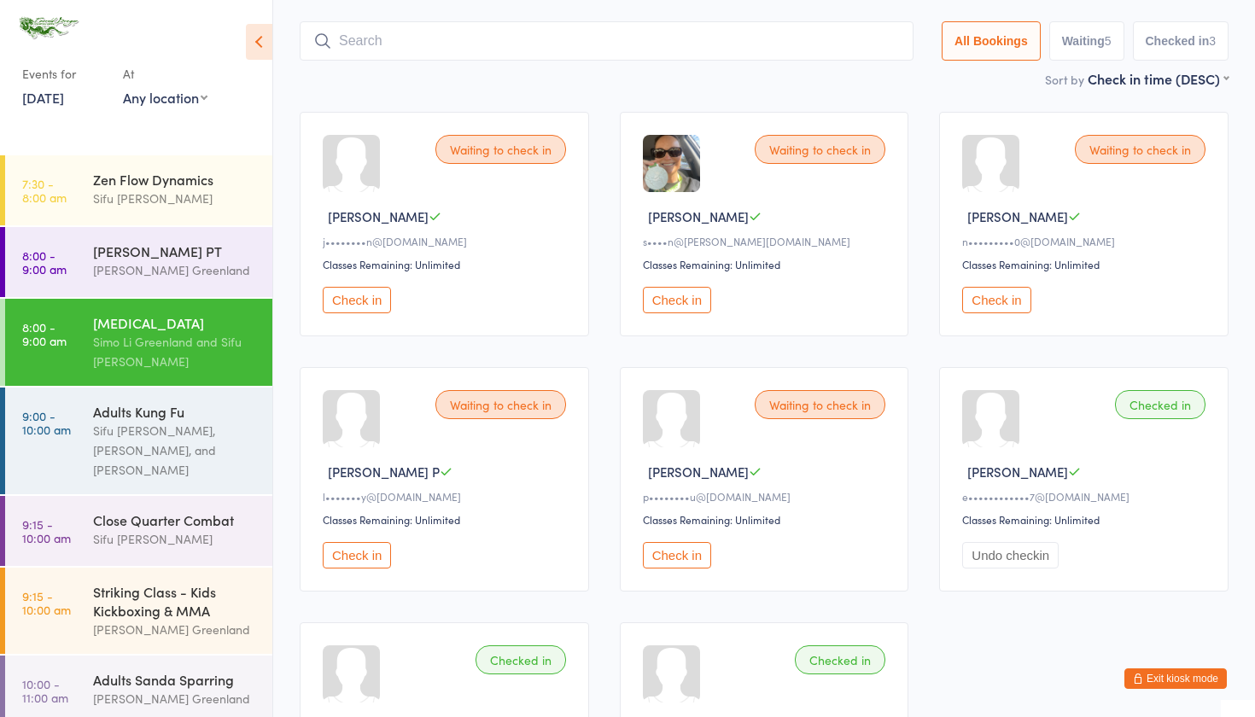
scroll to position [113, 0]
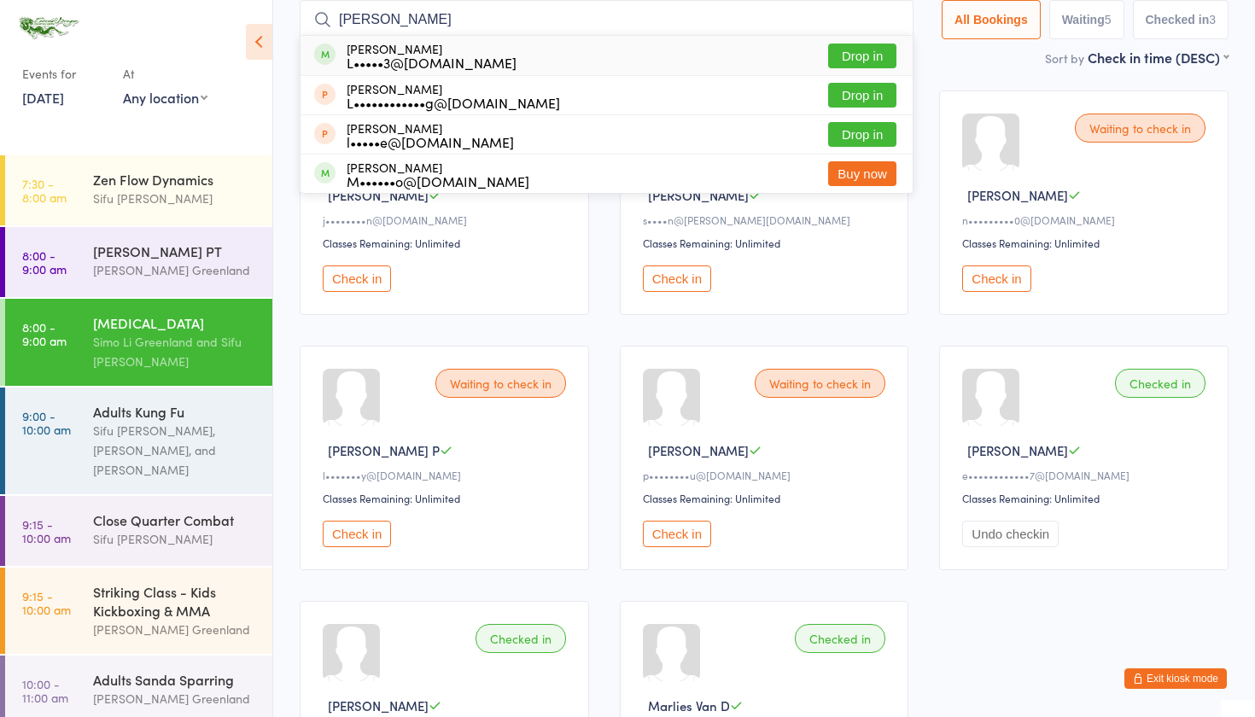
type input "LISA"
click at [850, 51] on button "Drop in" at bounding box center [862, 56] width 68 height 25
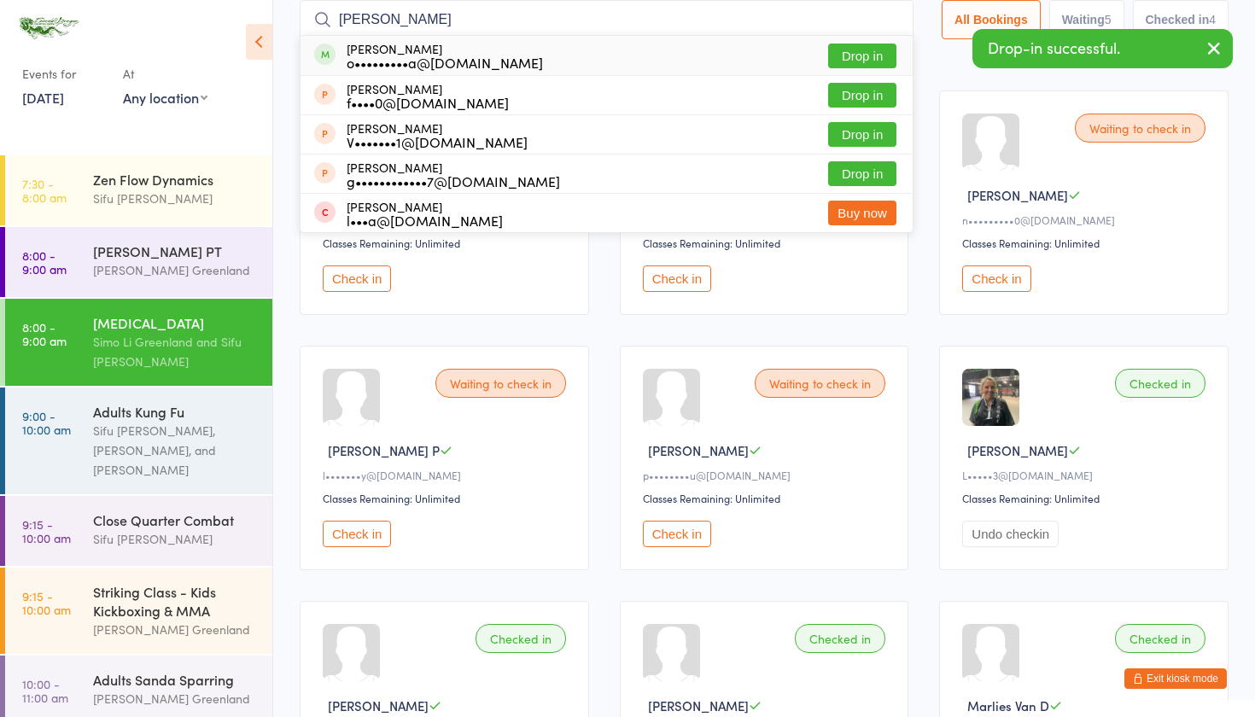
type input "ALICIA"
click at [847, 58] on button "Drop in" at bounding box center [862, 56] width 68 height 25
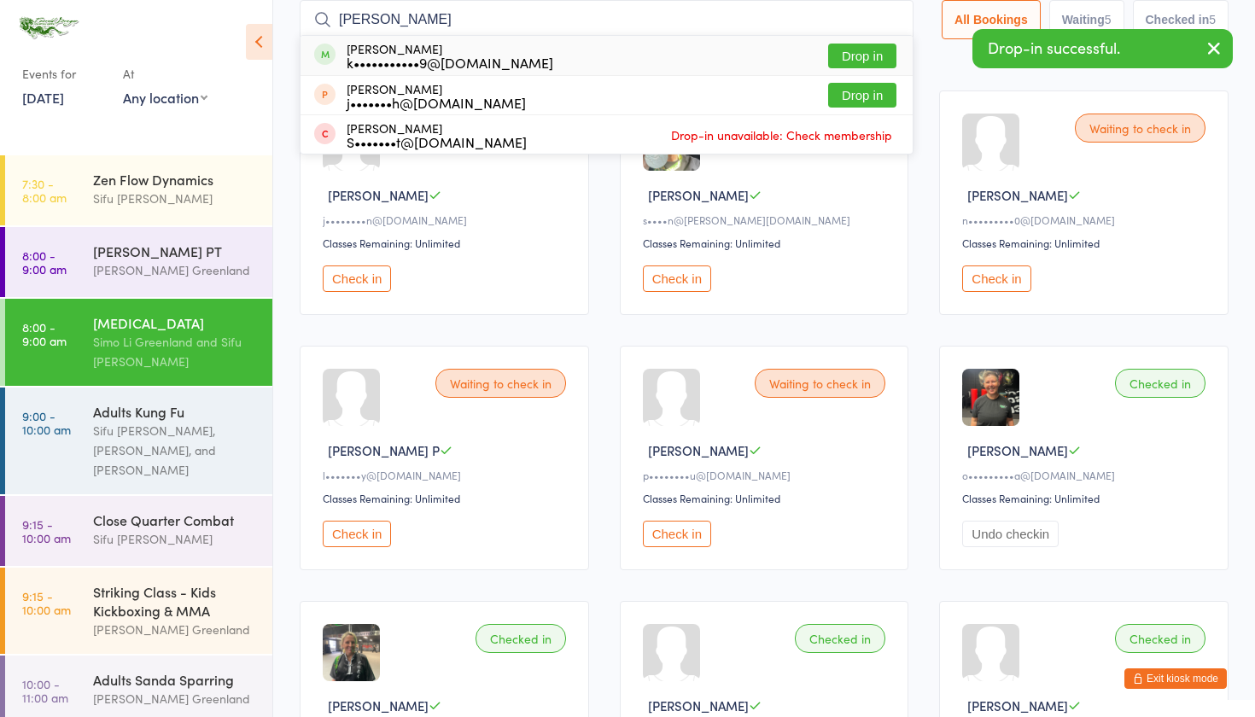
type input "SIMON"
click at [858, 53] on button "Drop in" at bounding box center [862, 56] width 68 height 25
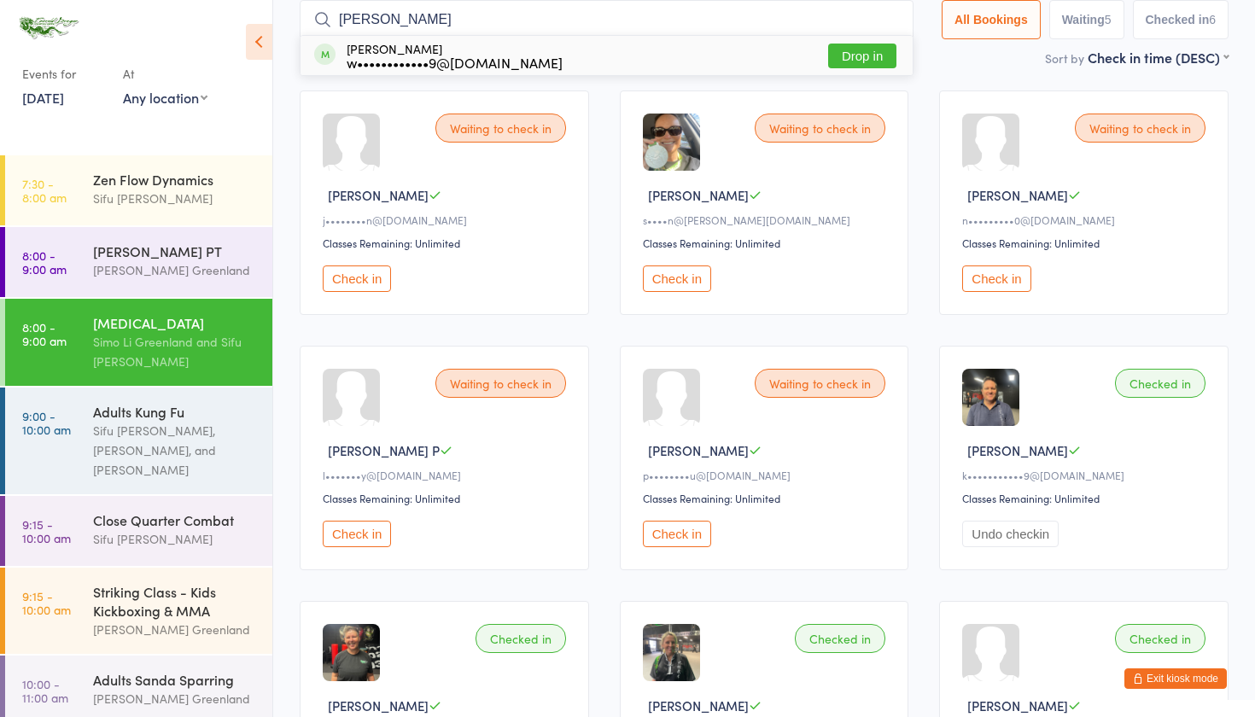
type input "WENDY"
click at [866, 49] on button "Drop in" at bounding box center [862, 56] width 68 height 25
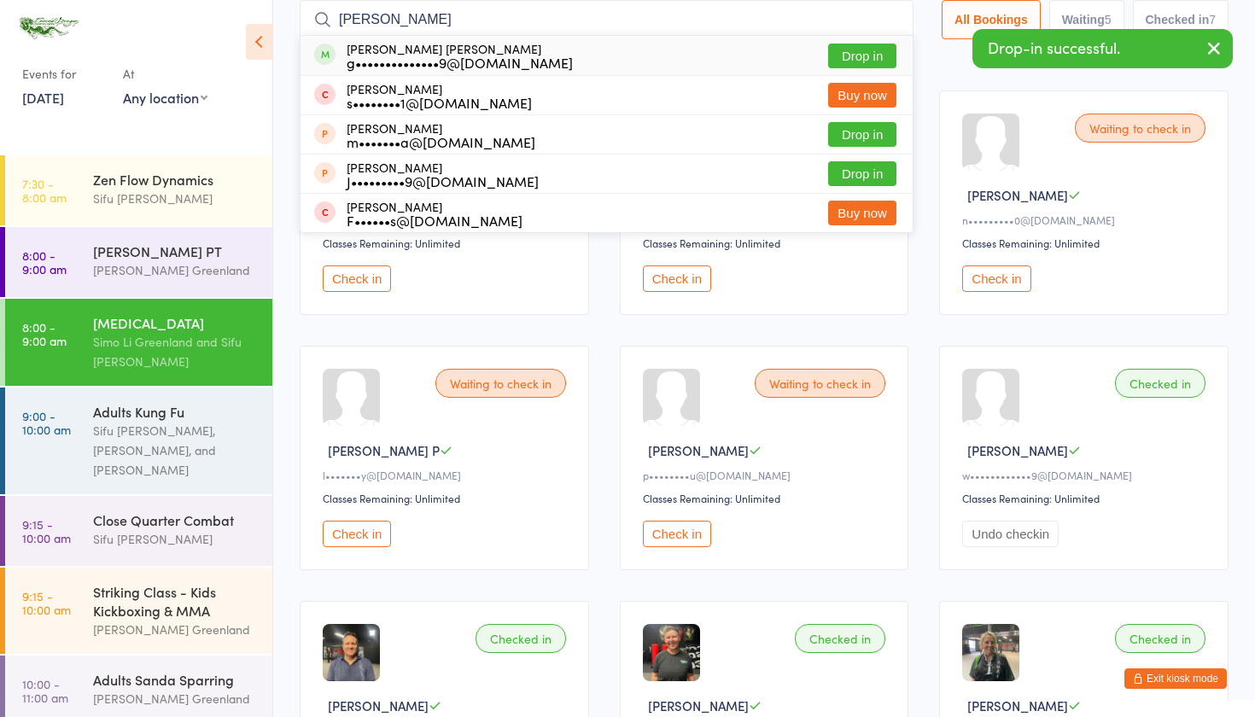
type input "GARY"
click at [881, 51] on button "Drop in" at bounding box center [862, 56] width 68 height 25
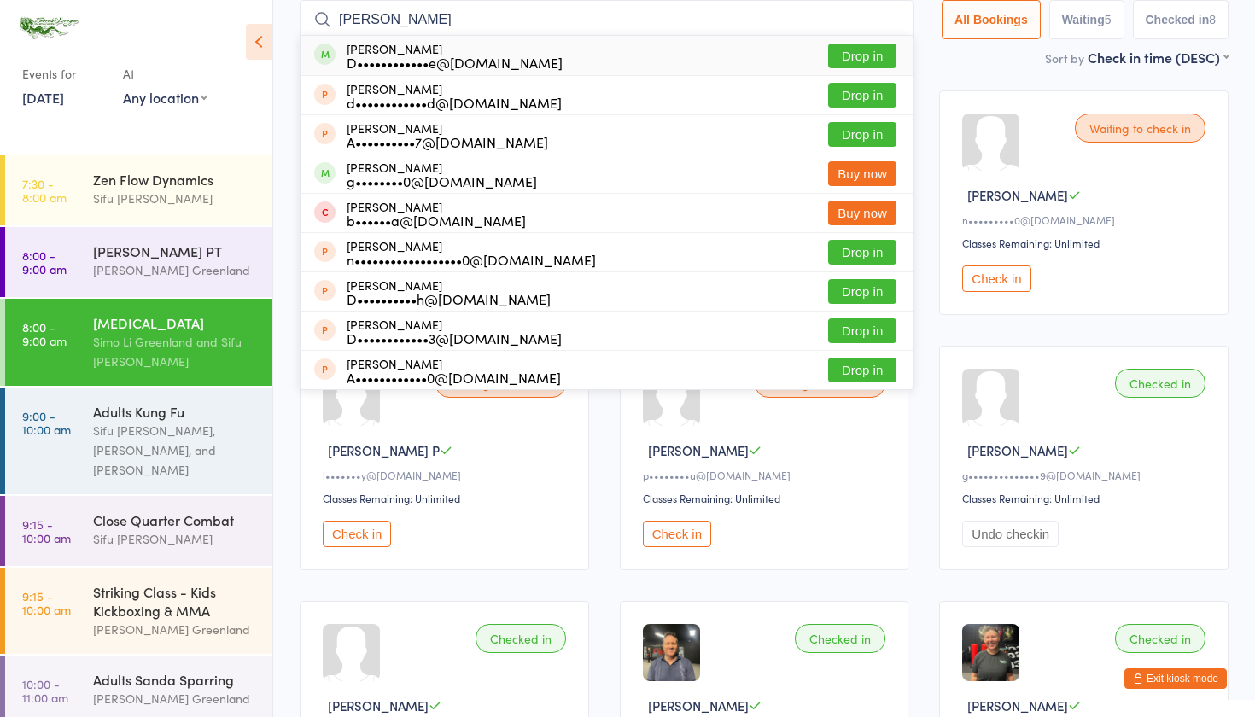
type input "DANIELLE"
click at [861, 41] on div "Danielle Maxfield D••••••••••••e@outlook.com.au Drop in" at bounding box center [607, 55] width 612 height 39
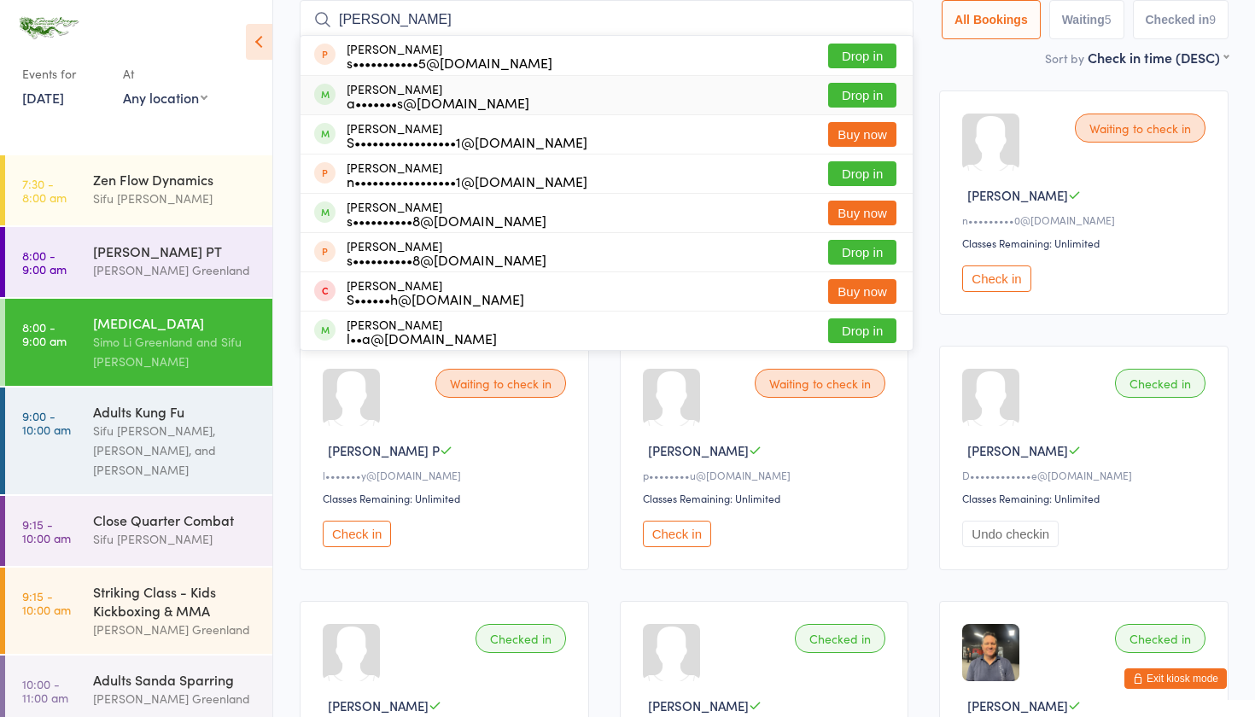
type input "SASHA"
click at [845, 91] on button "Drop in" at bounding box center [862, 95] width 68 height 25
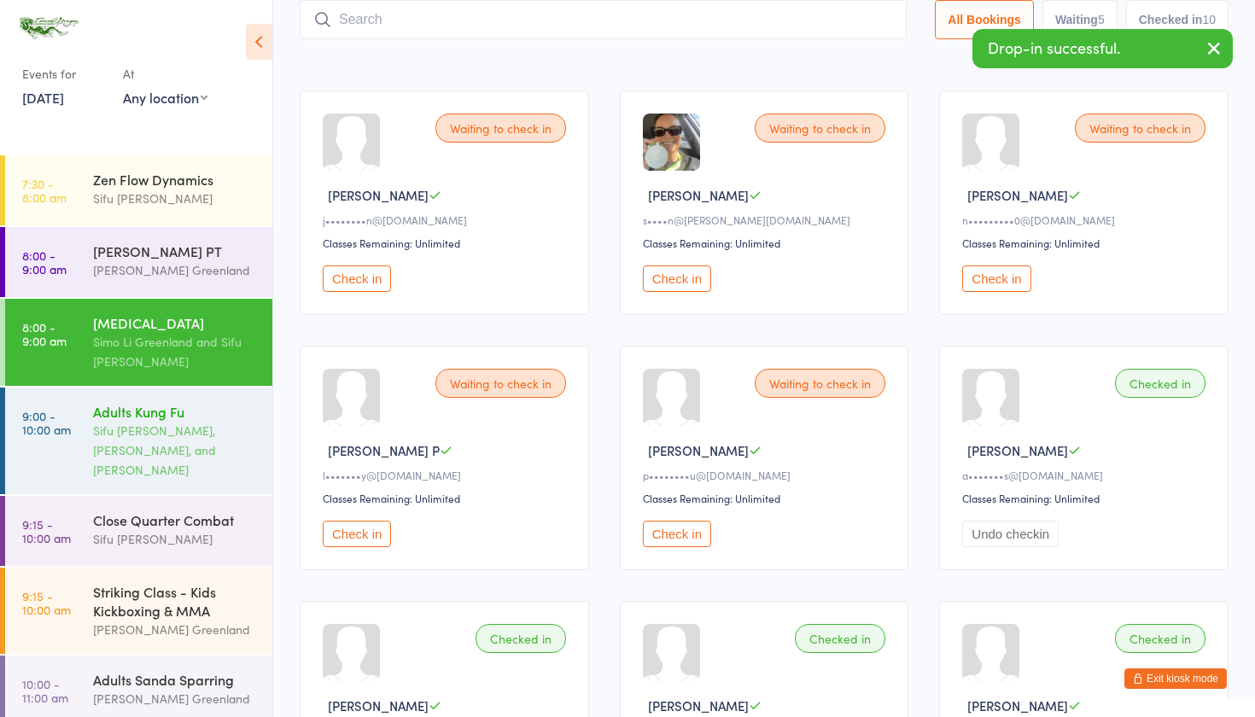
click at [208, 423] on div "Sifu David Greenland, Sifu Josh Scott, and Sifu Kieren Dowding" at bounding box center [175, 450] width 165 height 59
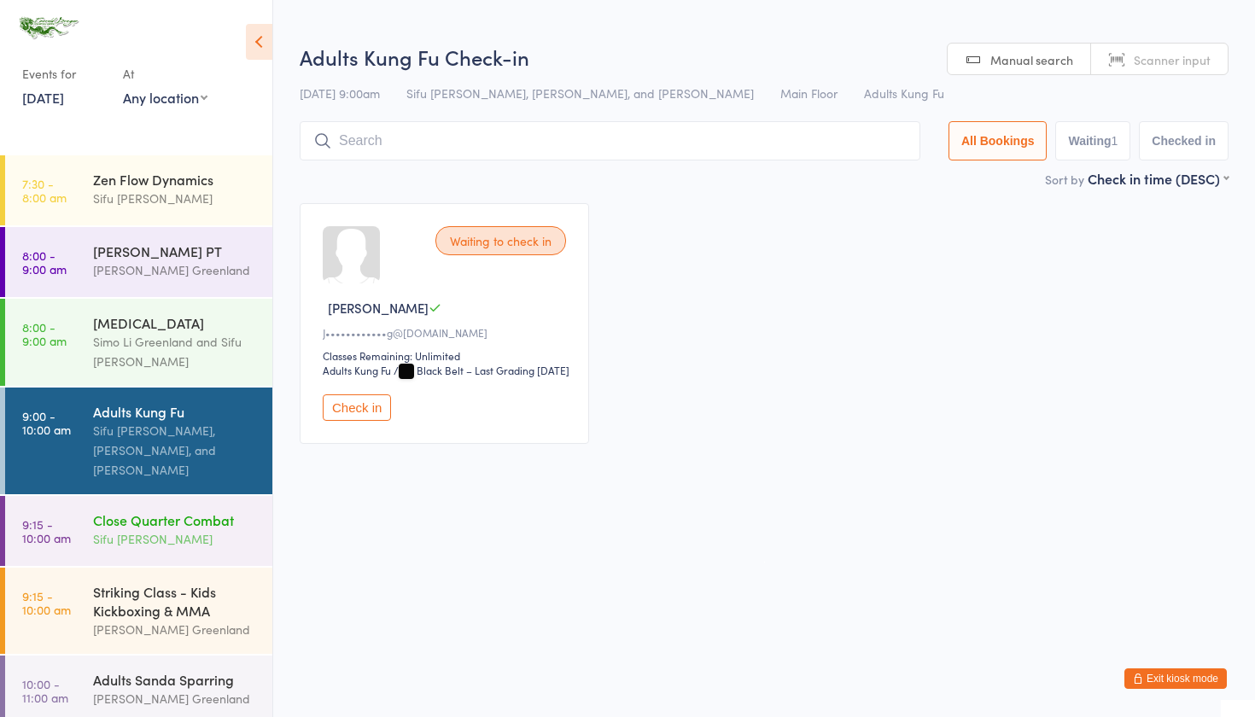
click at [197, 538] on div "Sifu David Greenland" at bounding box center [175, 539] width 165 height 20
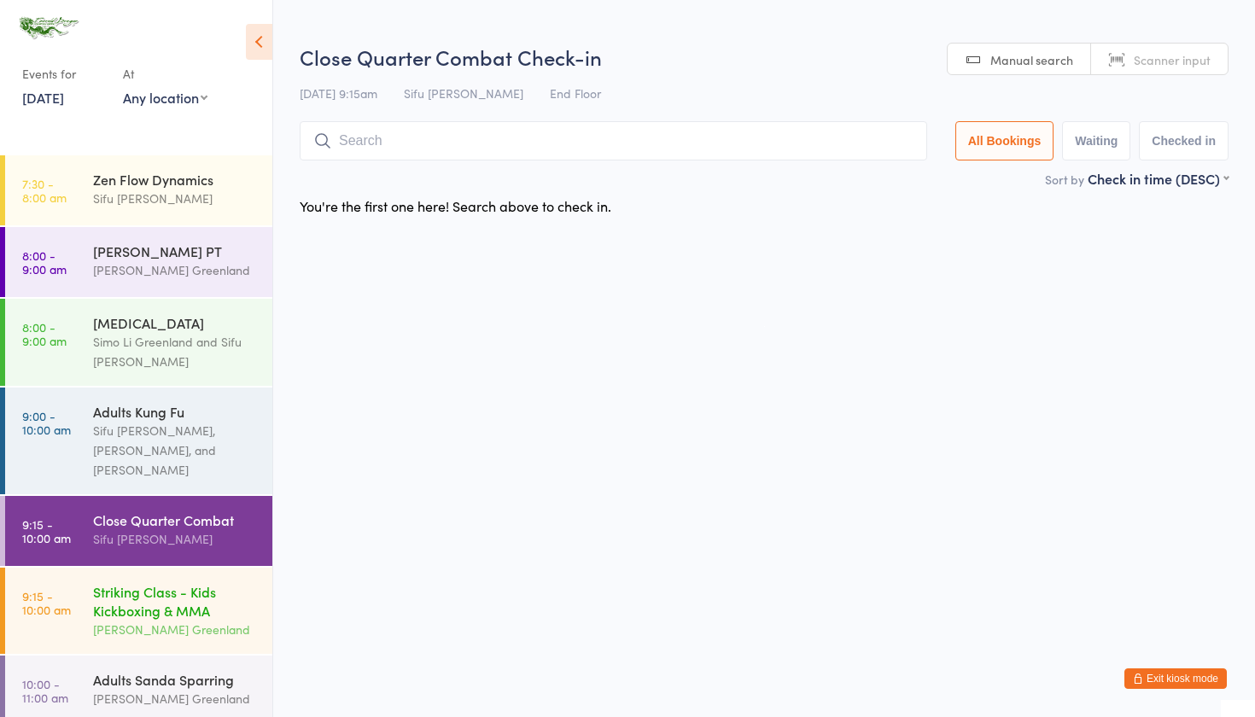
click at [171, 607] on div "Striking Class - Kids Kickboxing & MMA" at bounding box center [175, 601] width 165 height 38
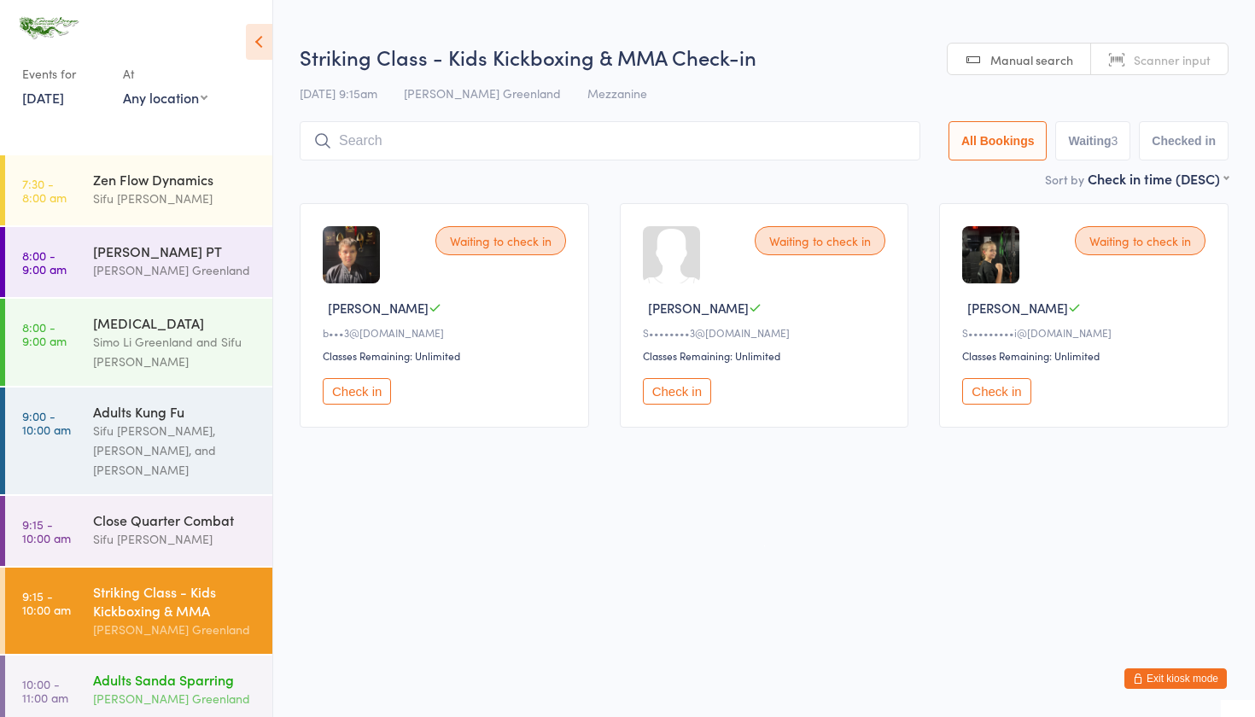
click at [152, 680] on div "Adults Sanda Sparring" at bounding box center [175, 679] width 165 height 19
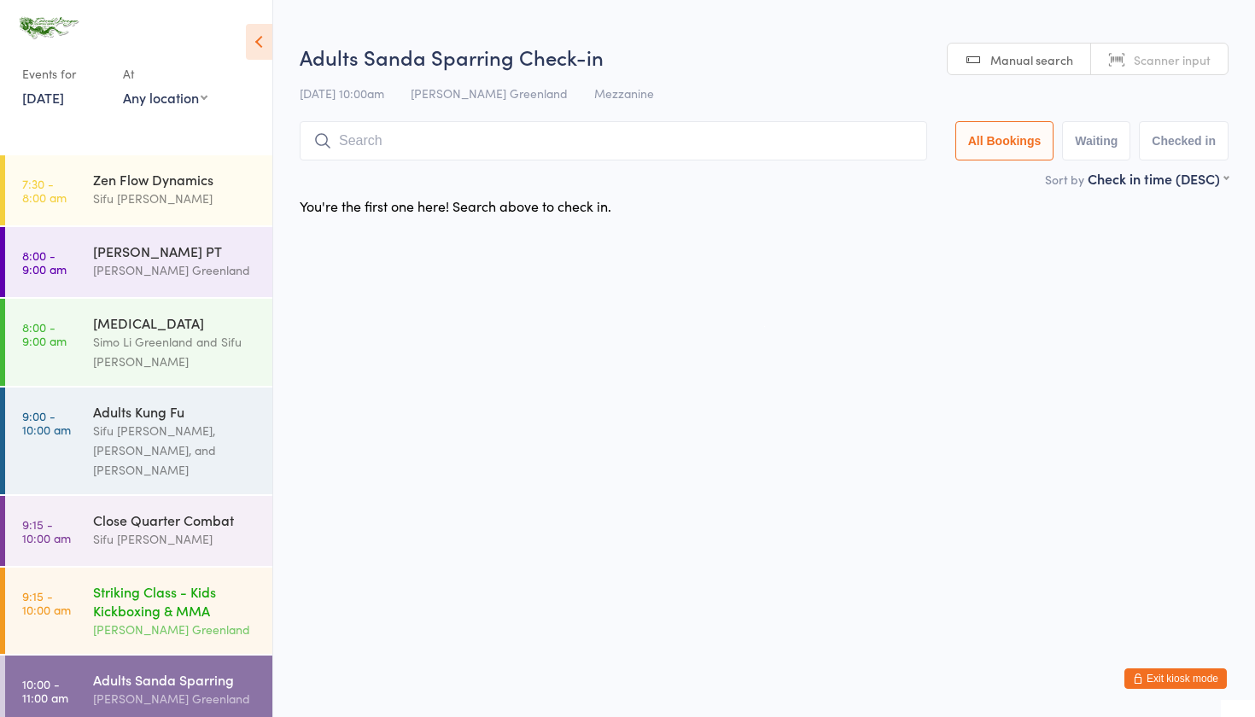
click at [159, 605] on div "Striking Class - Kids Kickboxing & MMA" at bounding box center [175, 601] width 165 height 38
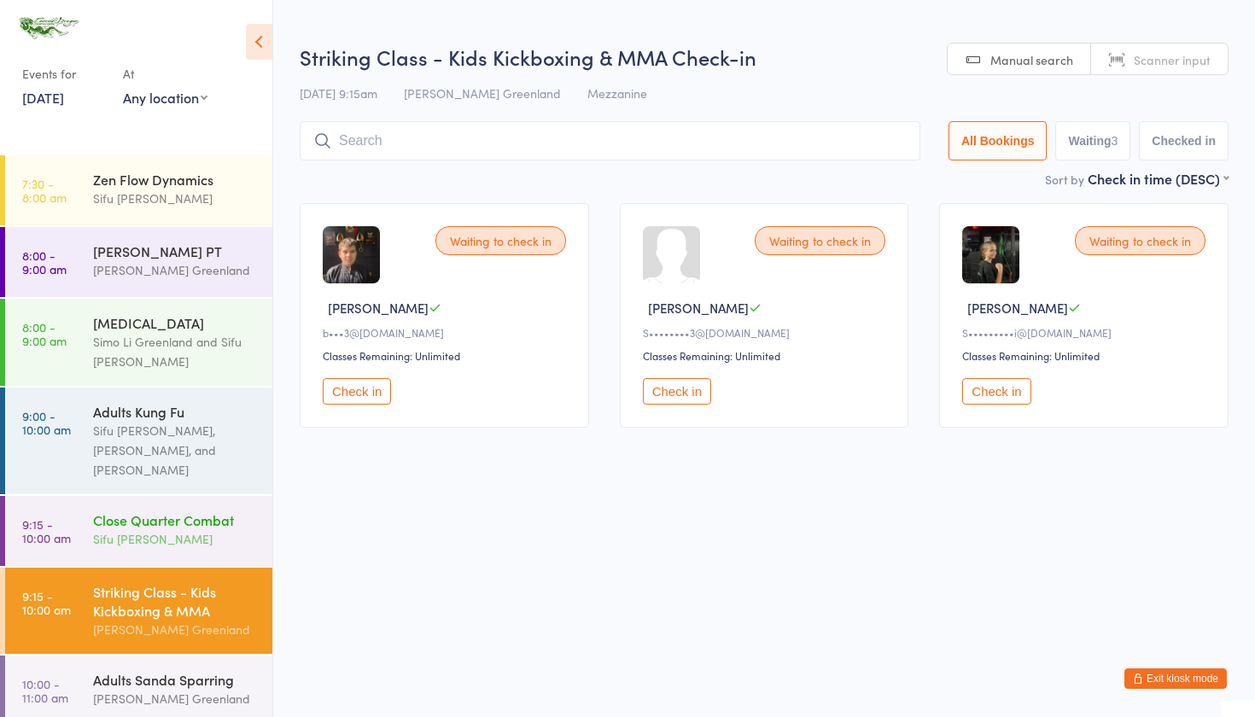
click at [201, 522] on div "Close Quarter Combat" at bounding box center [175, 520] width 165 height 19
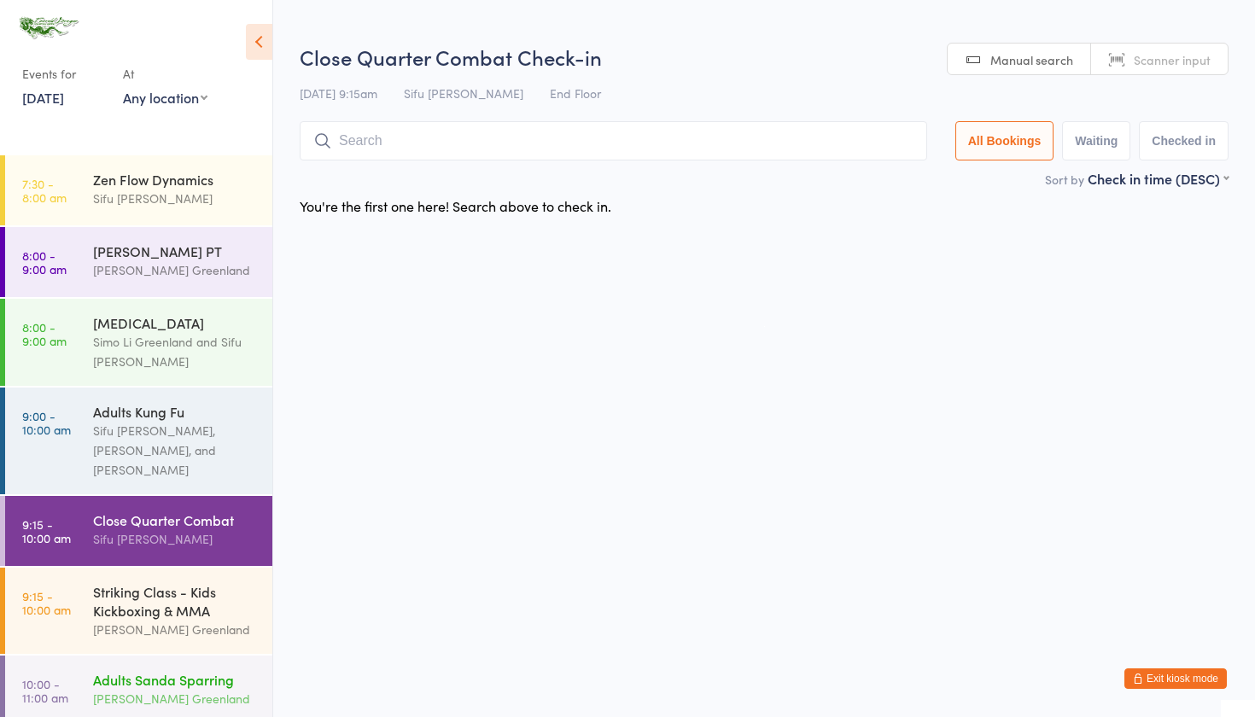
click at [202, 701] on div "Sifu Riley Greenland" at bounding box center [175, 699] width 165 height 20
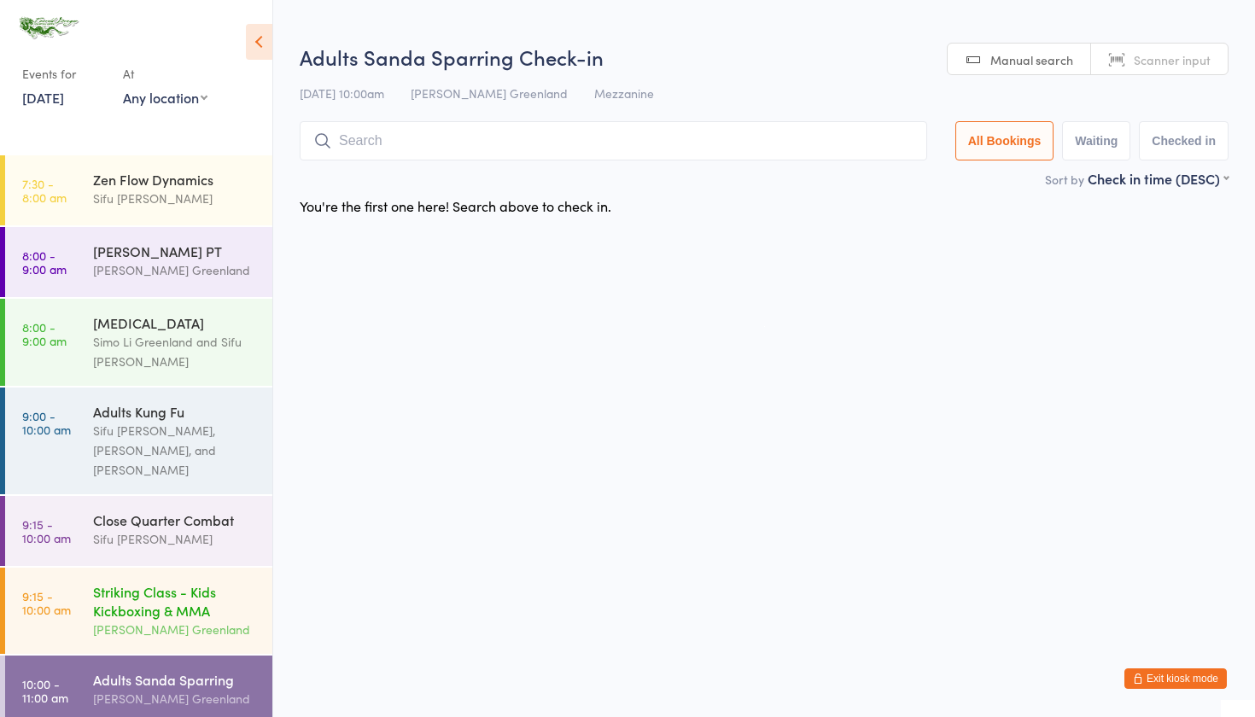
click at [187, 626] on div "Sifu Riley Greenland" at bounding box center [175, 630] width 165 height 20
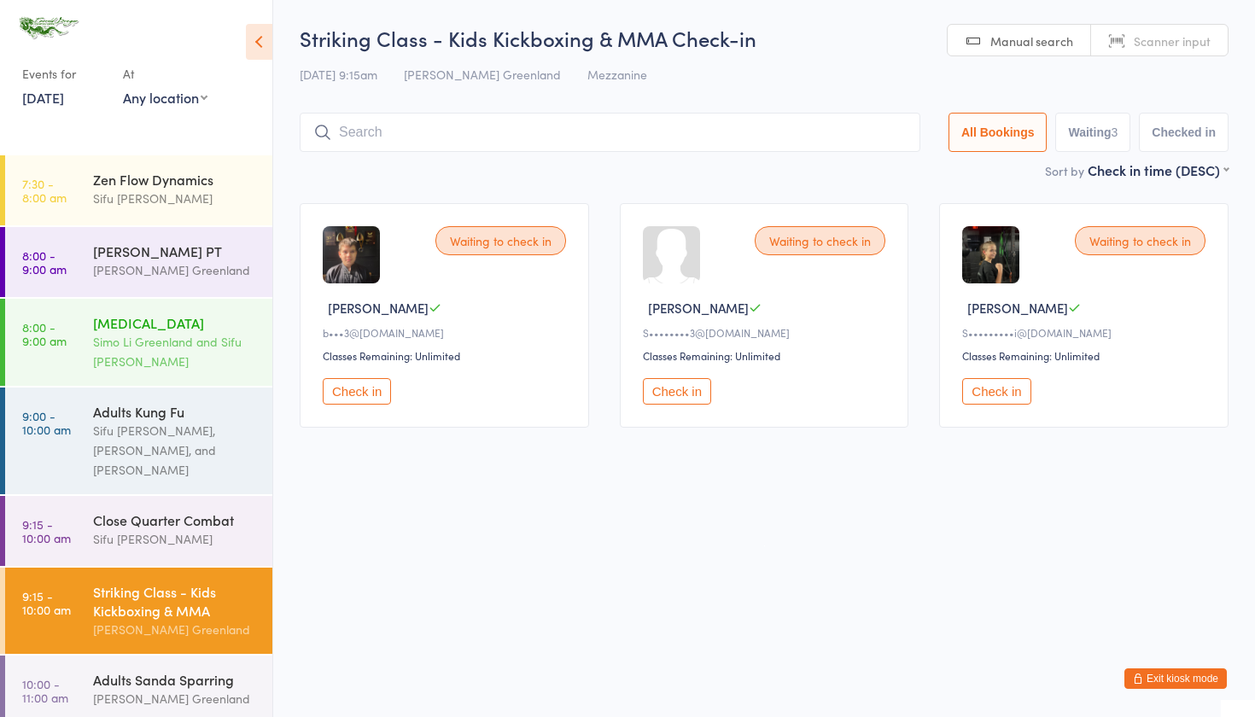
click at [122, 337] on div "Simo Li Greenland and Sifu David Greenland" at bounding box center [175, 351] width 165 height 39
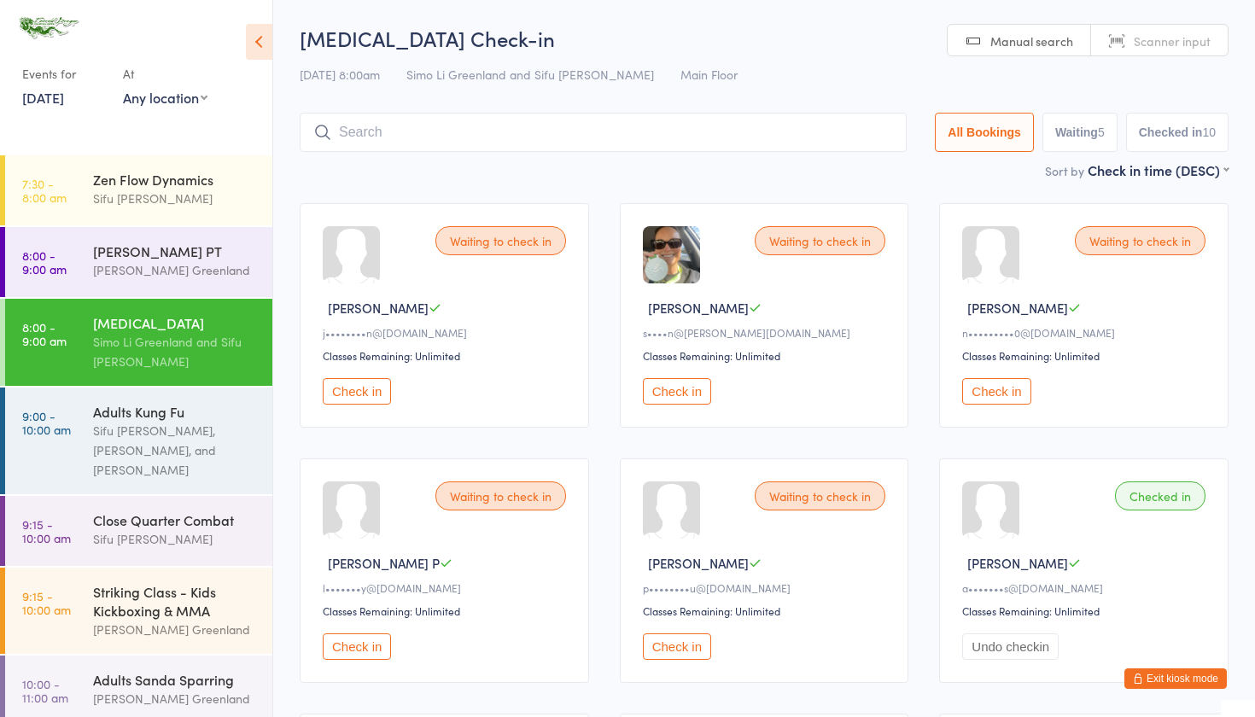
click at [1163, 676] on button "Exit kiosk mode" at bounding box center [1176, 679] width 102 height 20
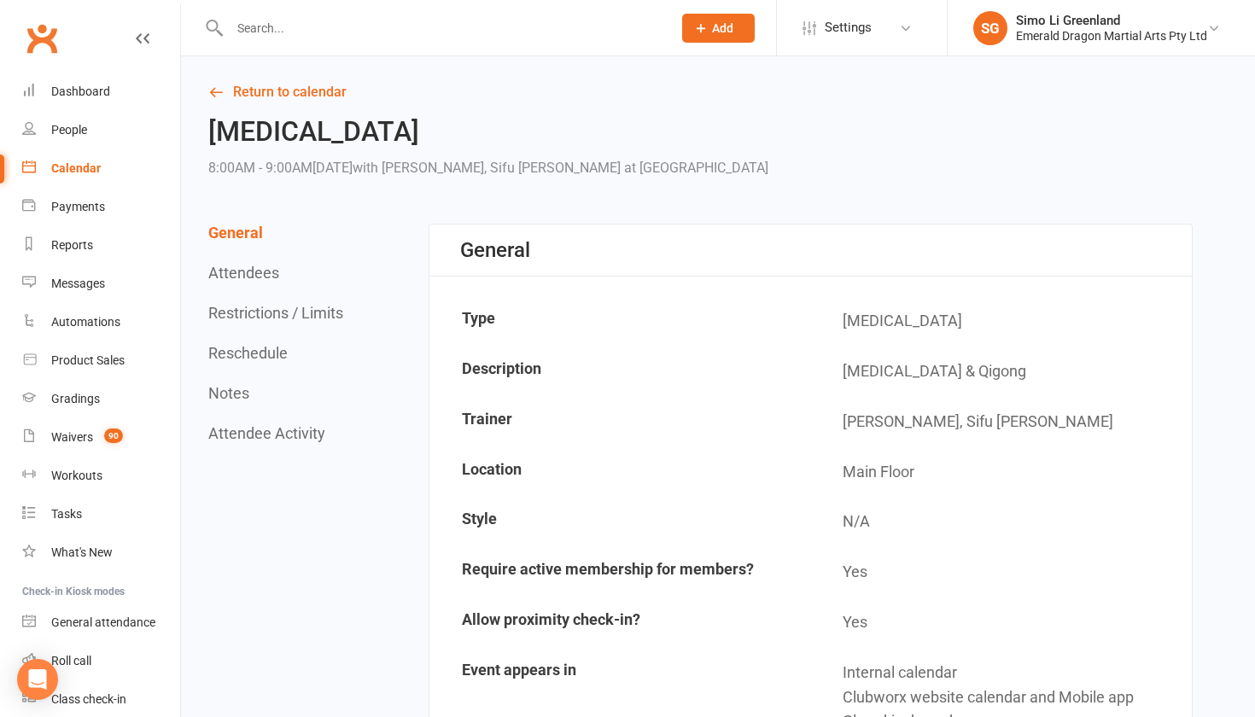
click at [334, 31] on input "text" at bounding box center [443, 28] width 436 height 24
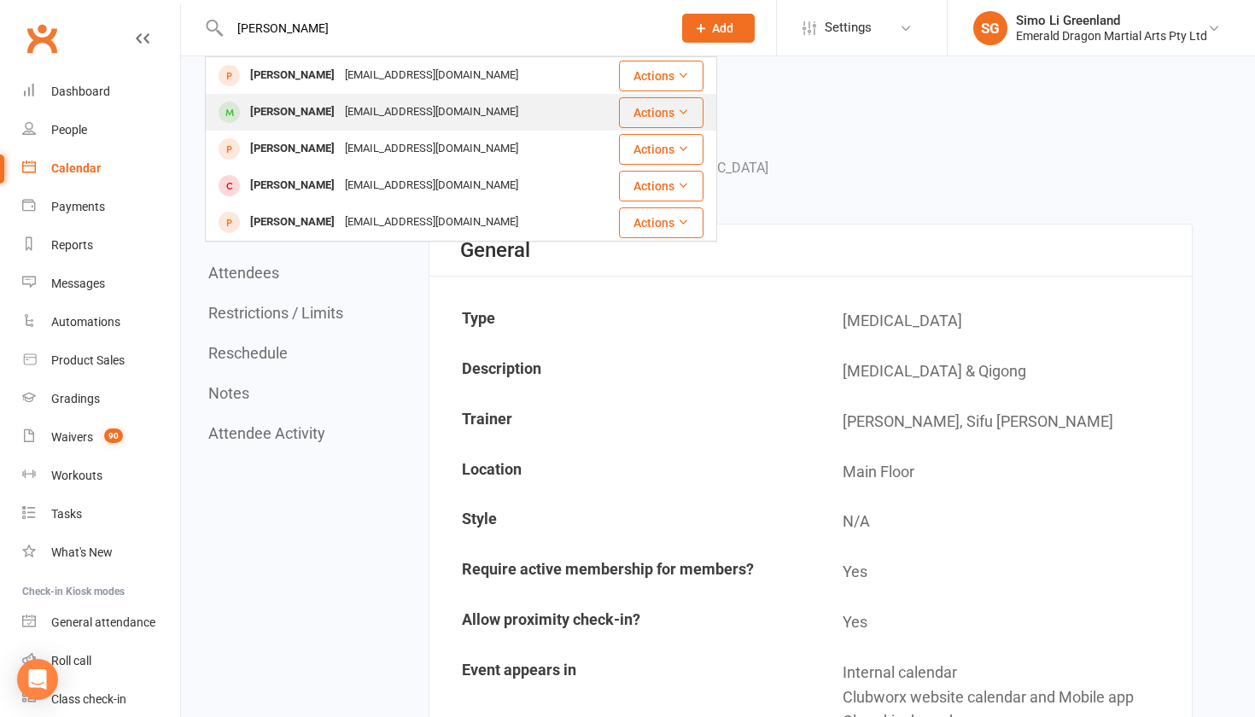
type input "[PERSON_NAME]"
click at [301, 118] on div "[PERSON_NAME]" at bounding box center [292, 112] width 95 height 25
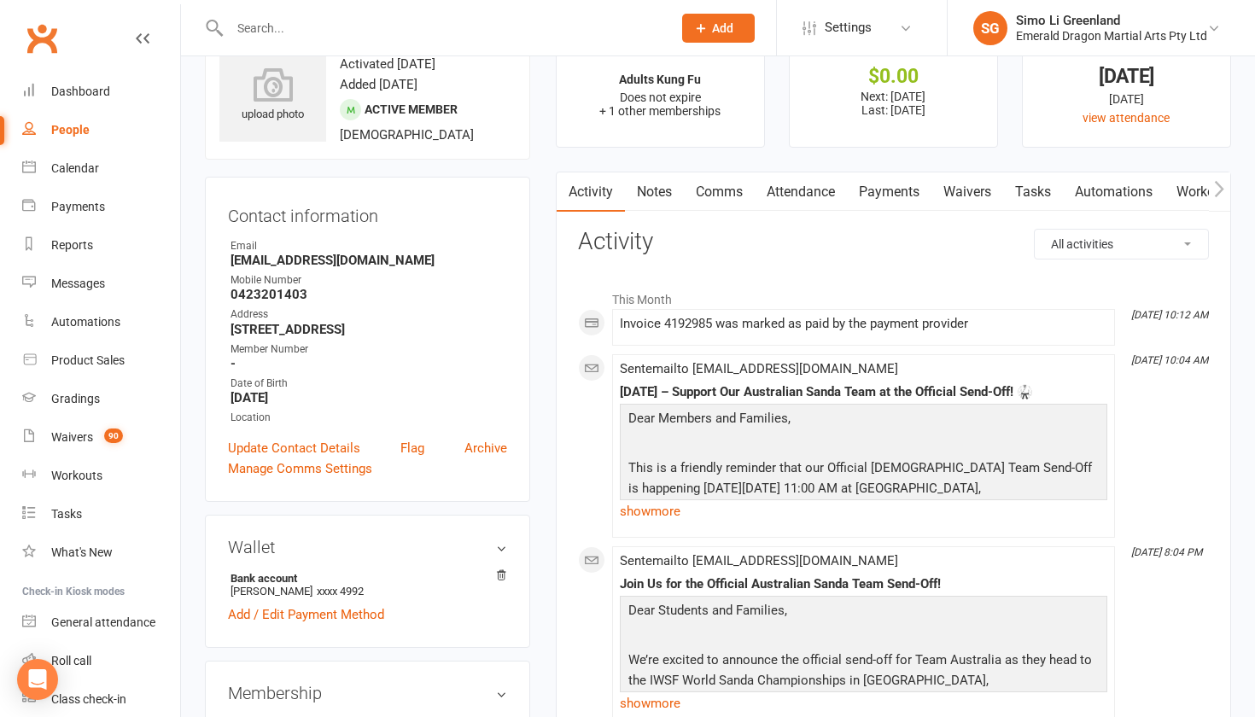
scroll to position [44, 0]
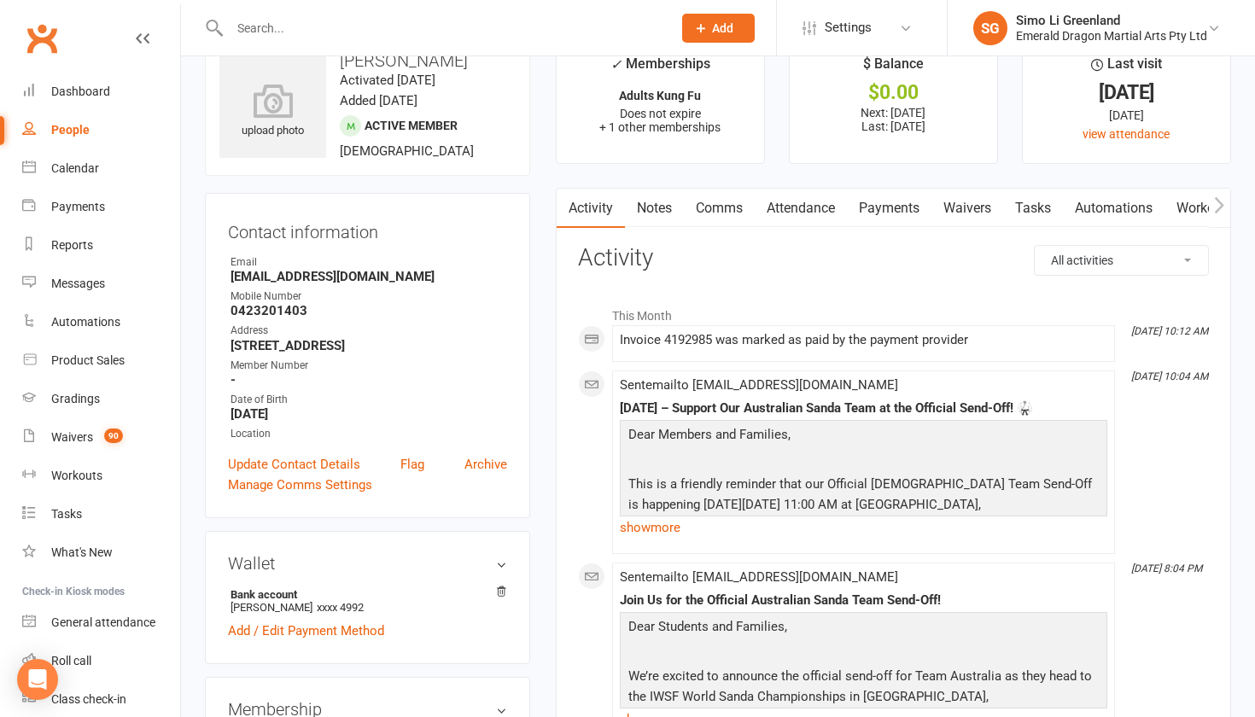
click at [896, 202] on link "Payments" at bounding box center [889, 208] width 85 height 39
